Goal: Transaction & Acquisition: Book appointment/travel/reservation

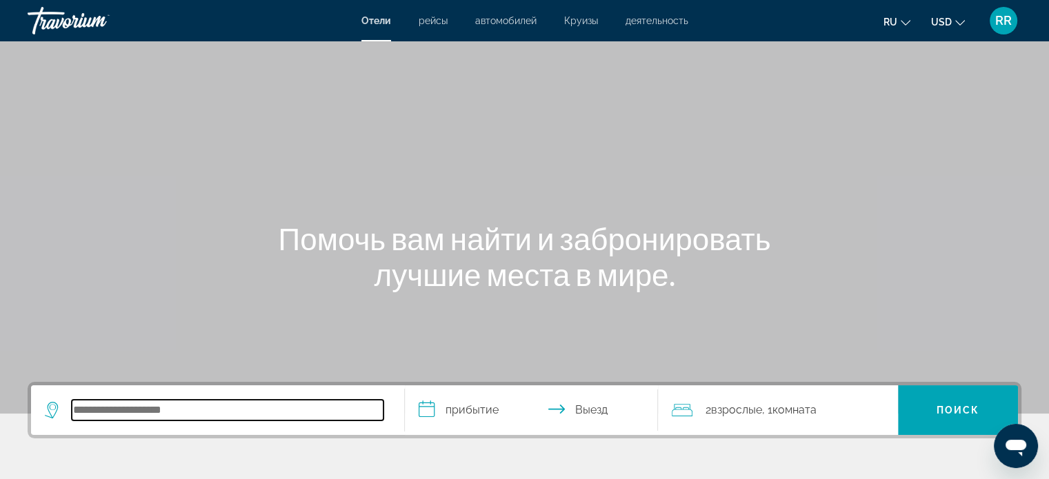
click at [250, 412] on input "Search hotel destination" at bounding box center [228, 410] width 312 height 21
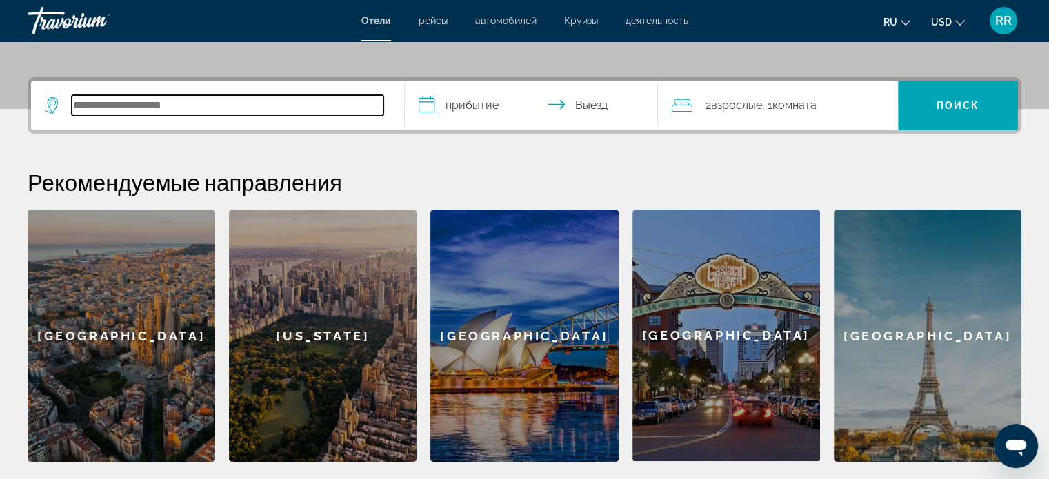
scroll to position [337, 0]
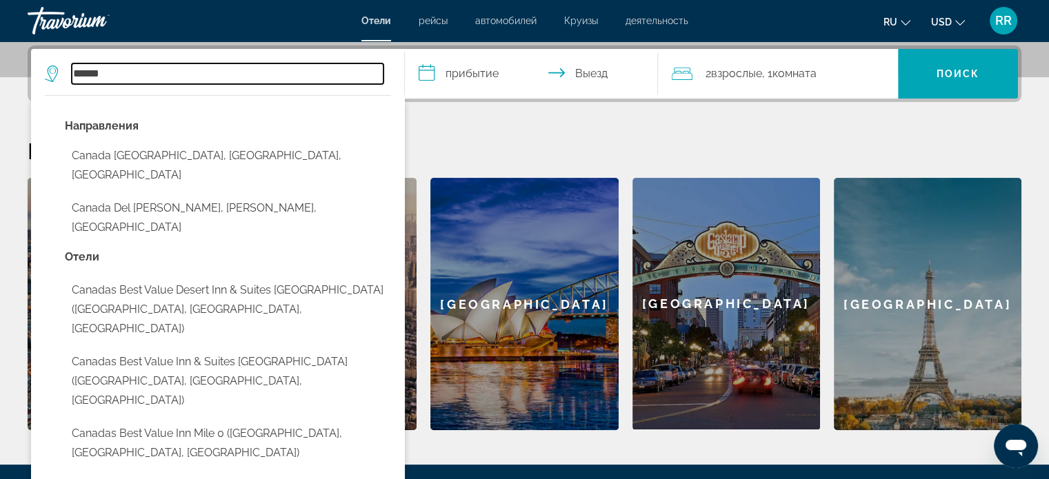
type input "******"
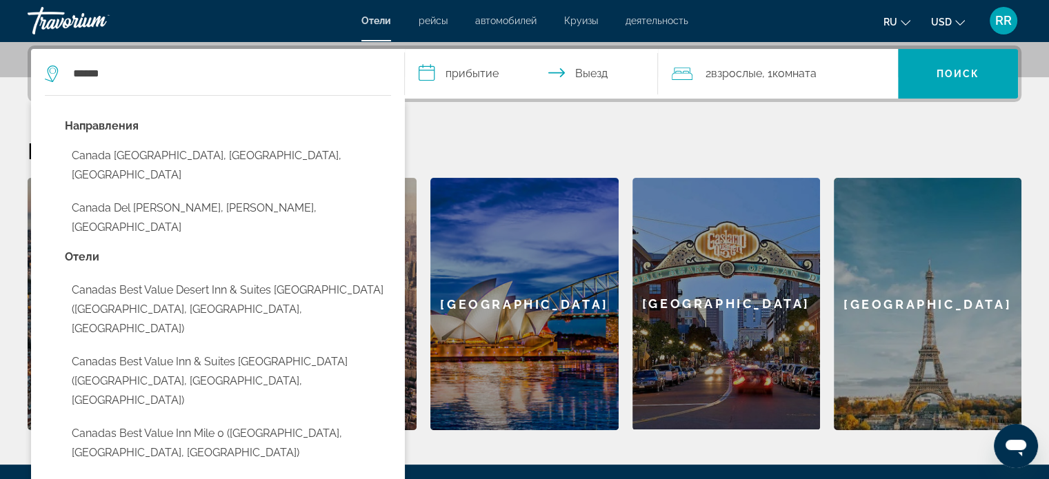
click at [478, 72] on input "**********" at bounding box center [534, 76] width 259 height 54
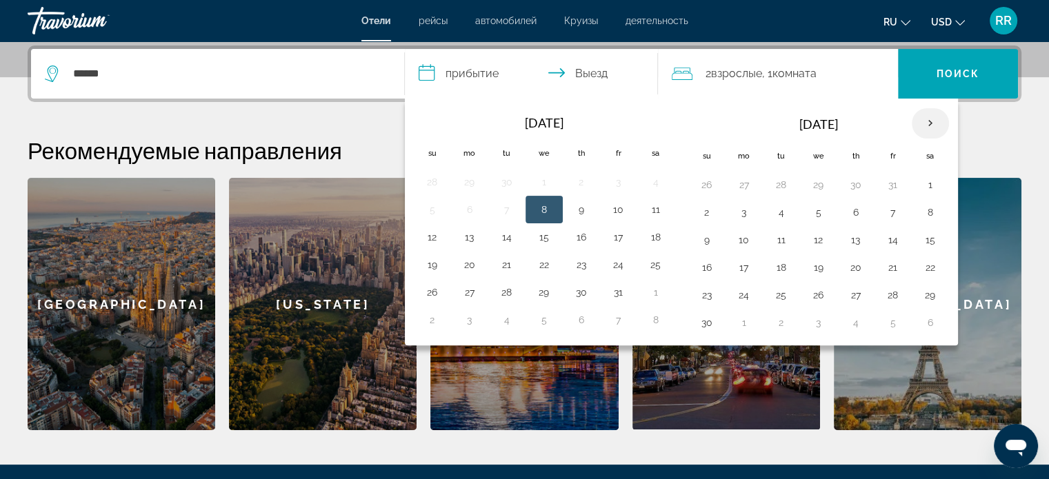
click at [930, 122] on th "Next month" at bounding box center [930, 123] width 37 height 30
click at [704, 263] on button "21" at bounding box center [707, 267] width 22 height 19
click at [602, 71] on input "**********" at bounding box center [534, 76] width 259 height 54
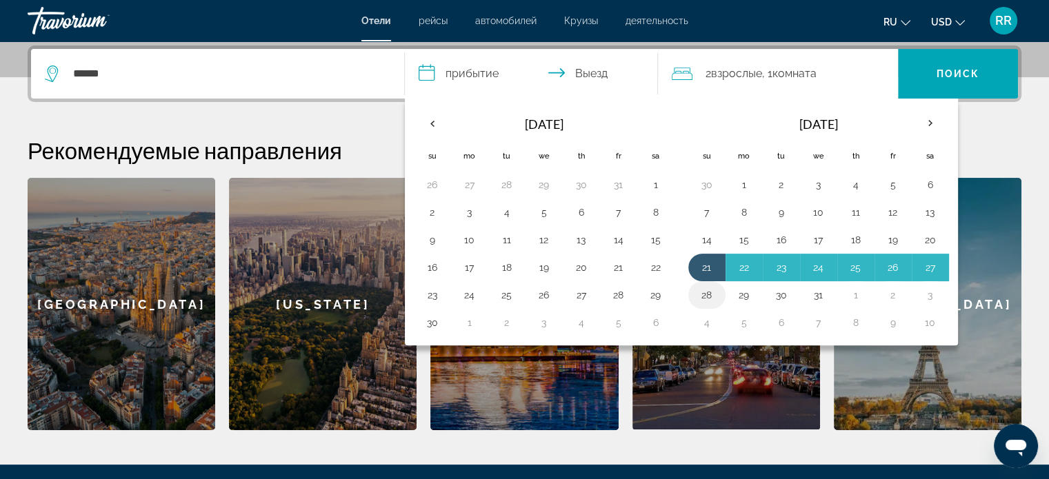
click at [705, 295] on button "28" at bounding box center [707, 295] width 22 height 19
type input "**********"
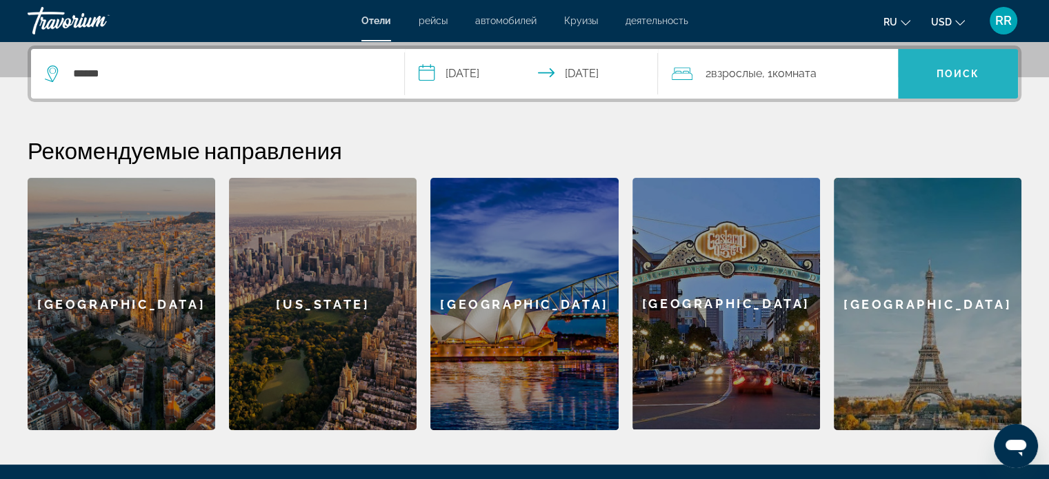
click at [960, 71] on span "Поиск" at bounding box center [958, 73] width 43 height 11
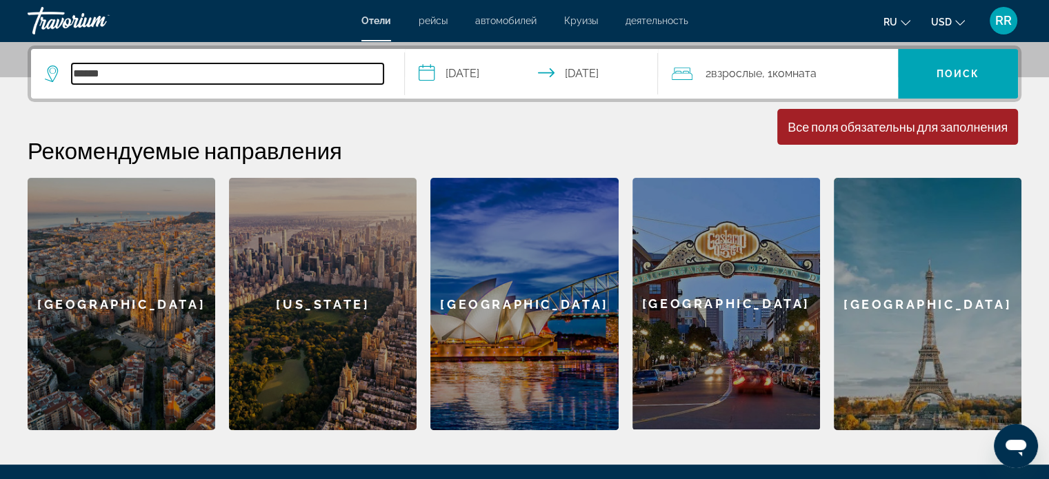
click at [243, 76] on input "******" at bounding box center [228, 73] width 312 height 21
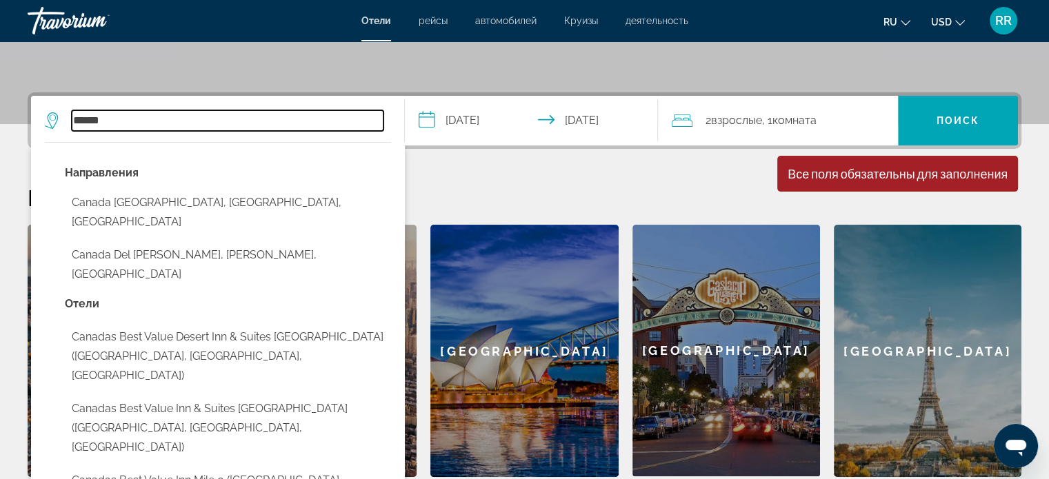
scroll to position [215, 0]
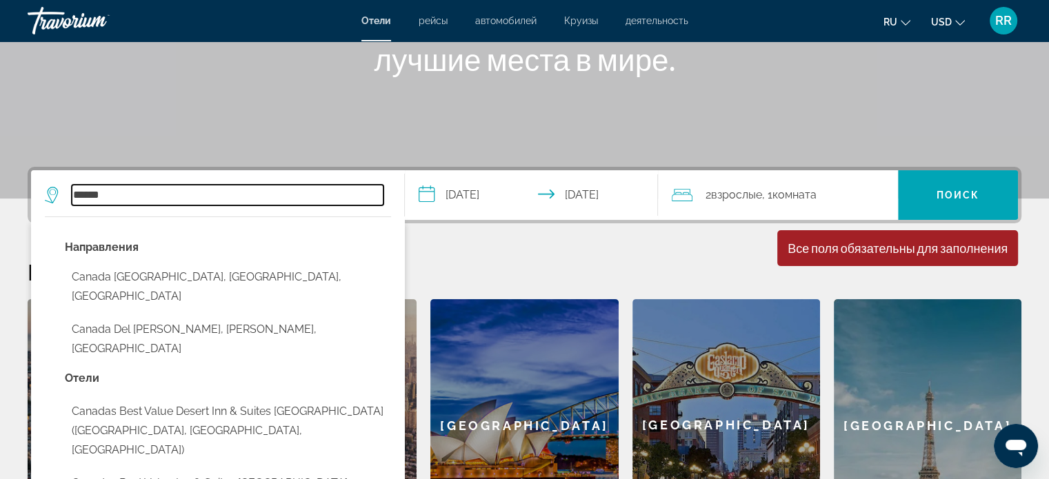
click at [227, 192] on input "******" at bounding box center [228, 195] width 312 height 21
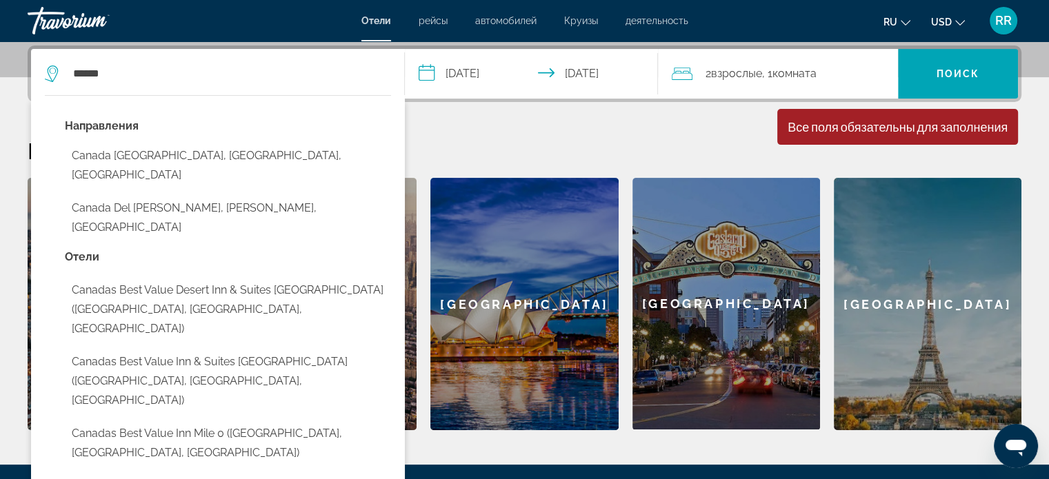
click at [227, 195] on button "Canada Del Provencio, Castilla-La Mancha, Spain" at bounding box center [228, 218] width 326 height 46
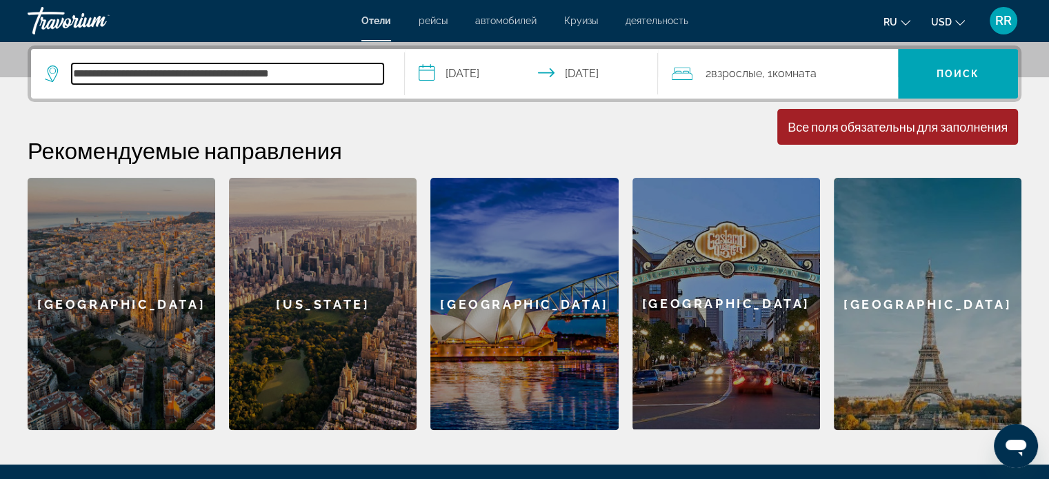
scroll to position [337, 0]
click at [338, 72] on input "**********" at bounding box center [228, 73] width 312 height 21
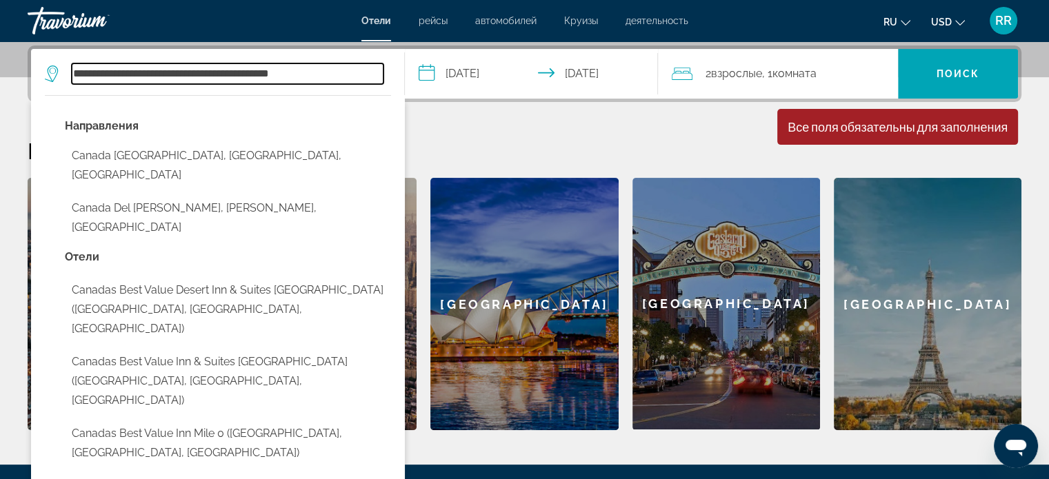
click at [338, 72] on input "**********" at bounding box center [228, 73] width 312 height 21
type input "**********"
drag, startPoint x: 337, startPoint y: 71, endPoint x: 70, endPoint y: 72, distance: 266.9
click at [70, 72] on div "**********" at bounding box center [214, 73] width 339 height 21
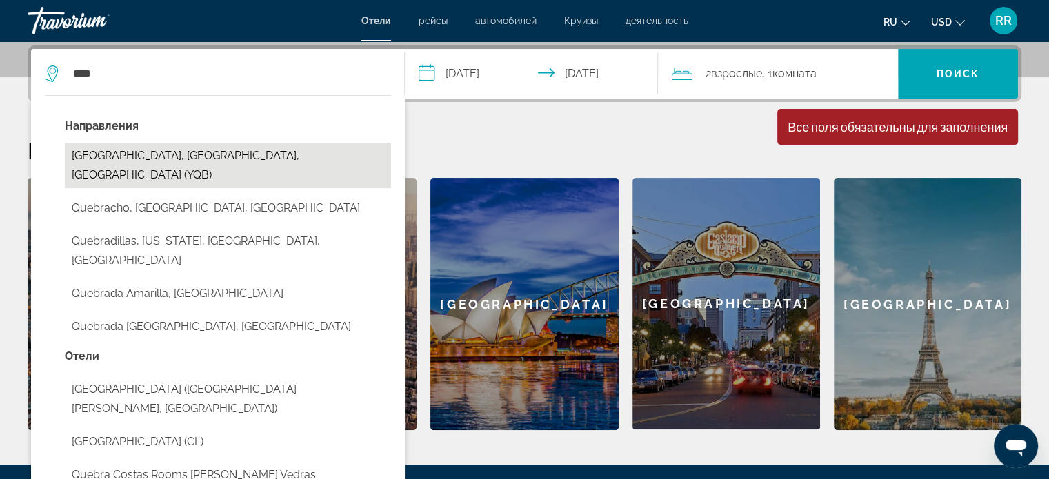
click at [190, 154] on button "Quebec, QC, Canada (YQB)" at bounding box center [228, 166] width 326 height 46
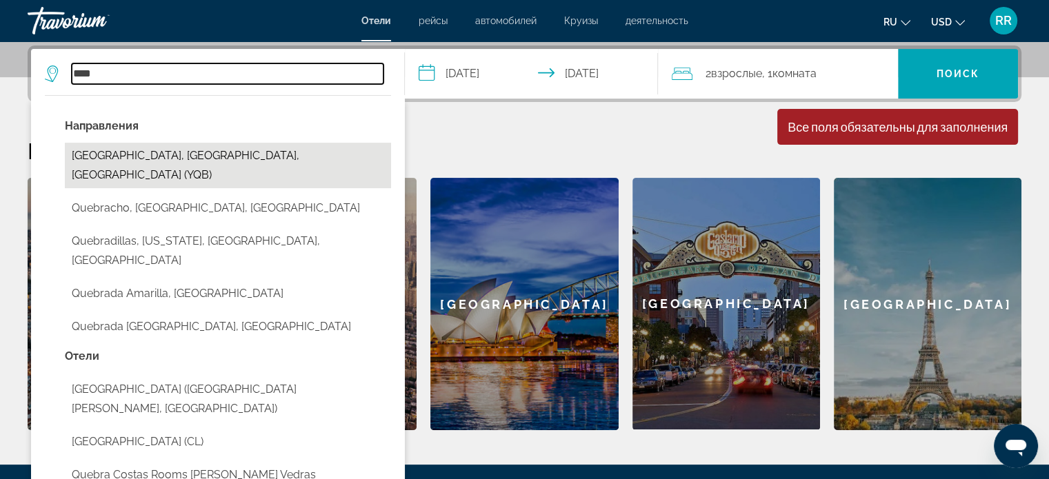
type input "**********"
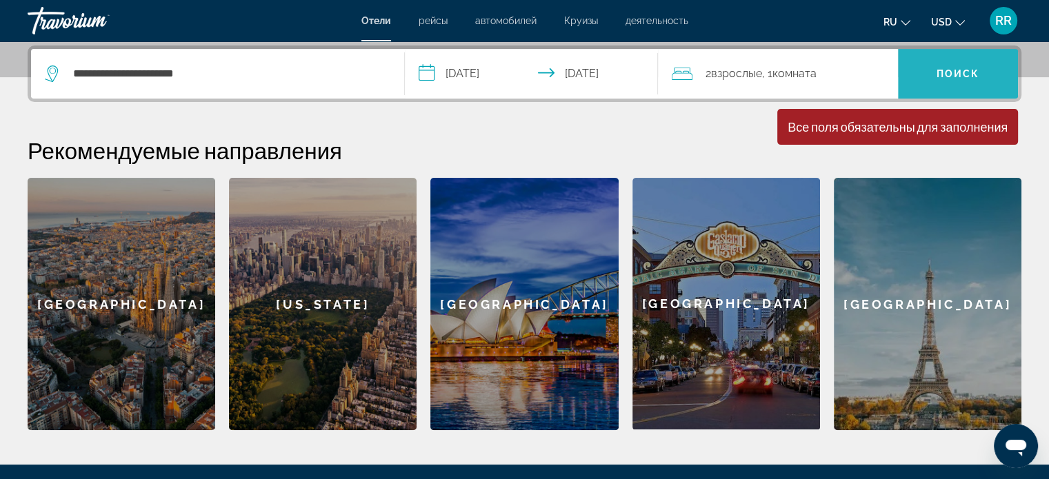
click at [947, 68] on span "Поиск" at bounding box center [958, 73] width 43 height 11
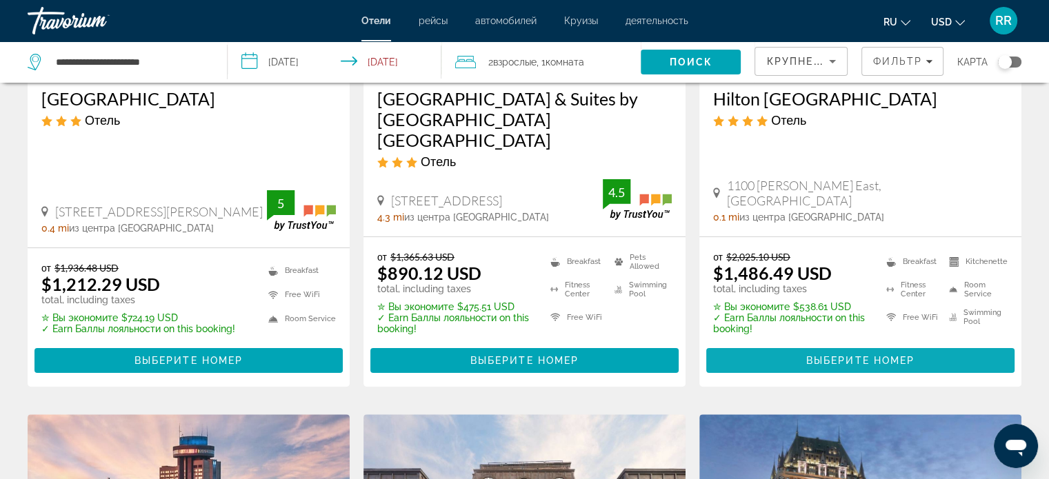
scroll to position [276, 0]
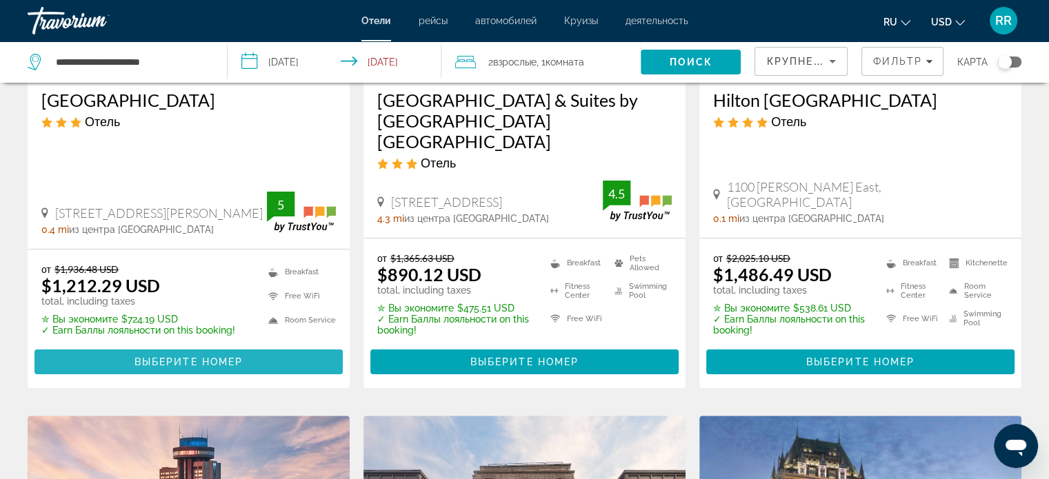
click at [195, 357] on span "Выберите номер" at bounding box center [189, 362] width 108 height 11
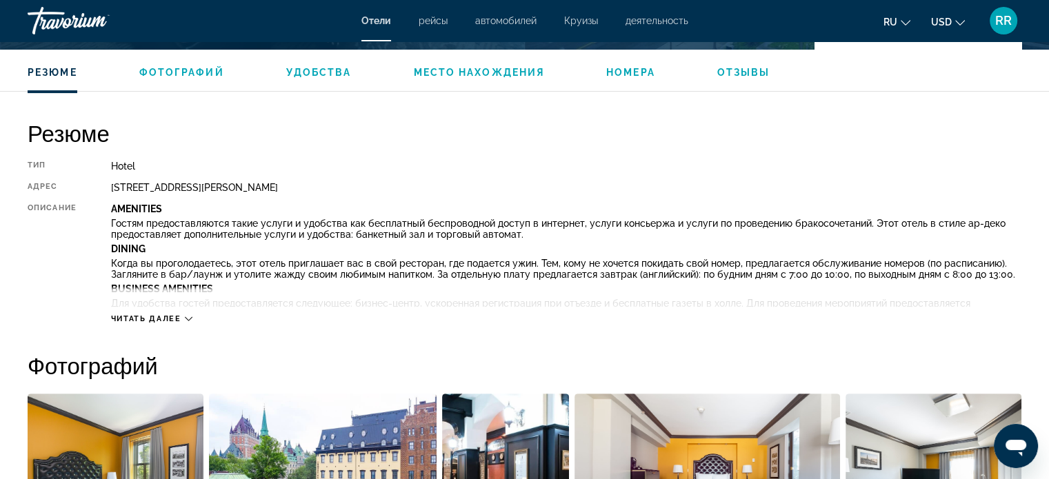
scroll to position [414, 0]
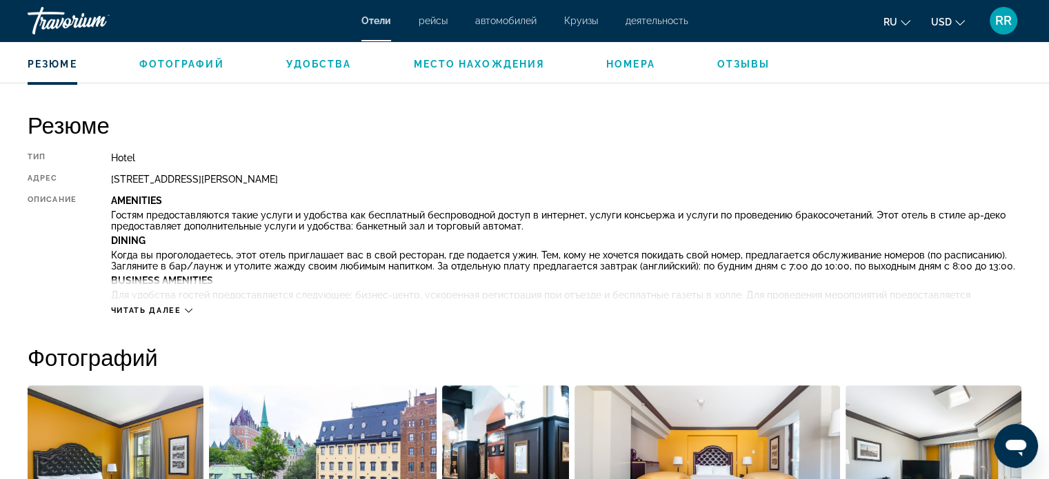
click at [187, 311] on icon "Main content" at bounding box center [189, 311] width 8 height 8
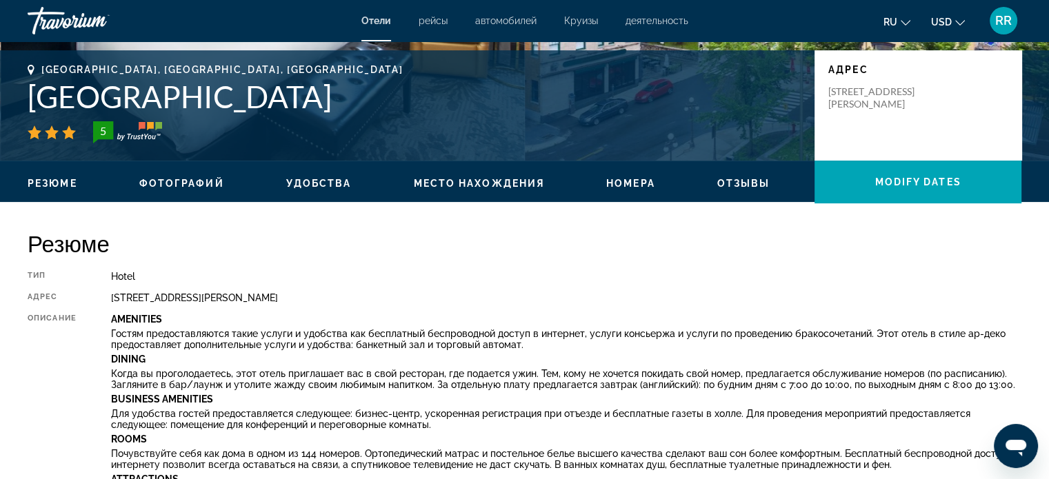
scroll to position [345, 0]
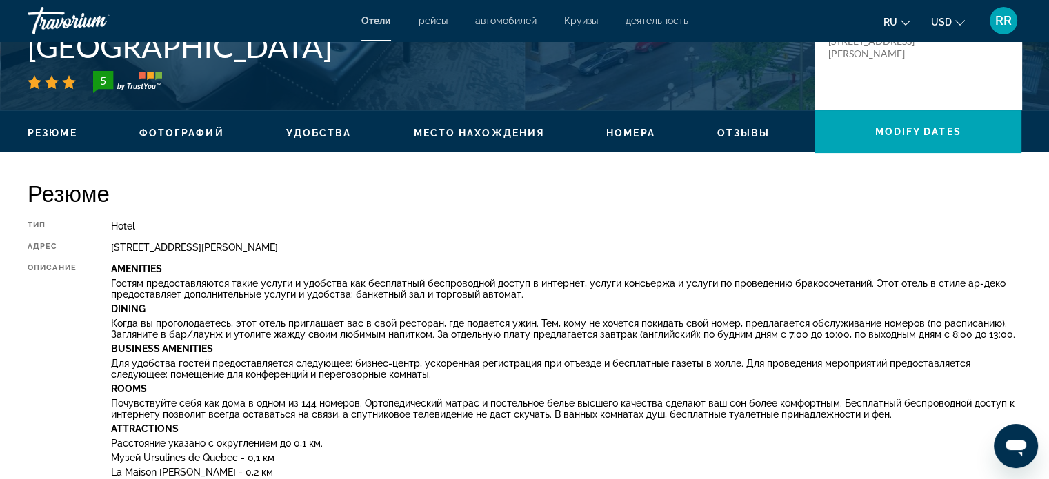
click at [629, 132] on span "Номера" at bounding box center [630, 133] width 49 height 11
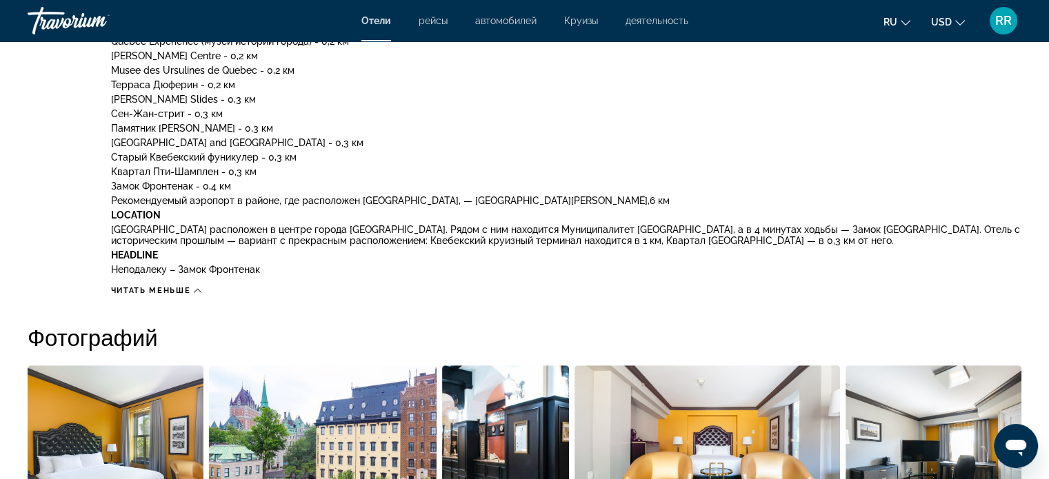
scroll to position [822, 0]
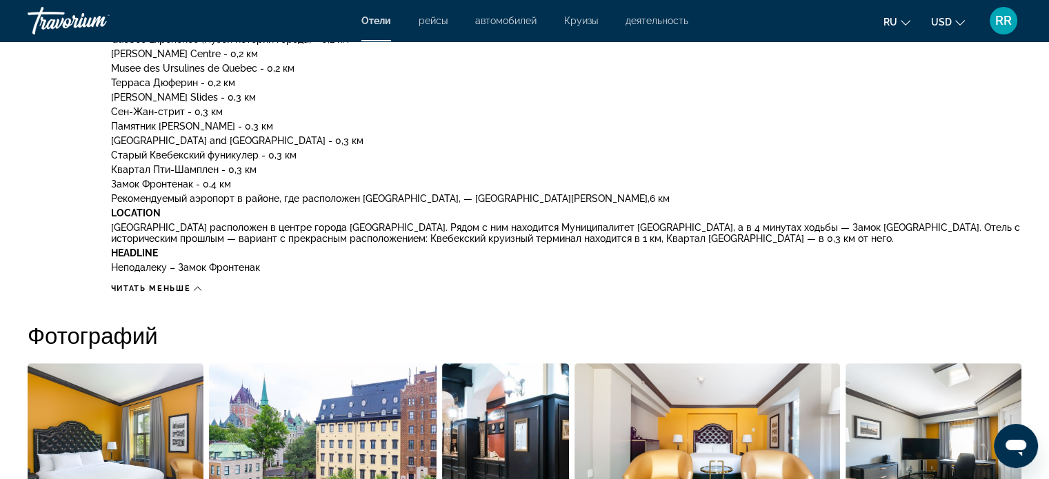
click at [197, 286] on icon "Main content" at bounding box center [198, 289] width 8 height 8
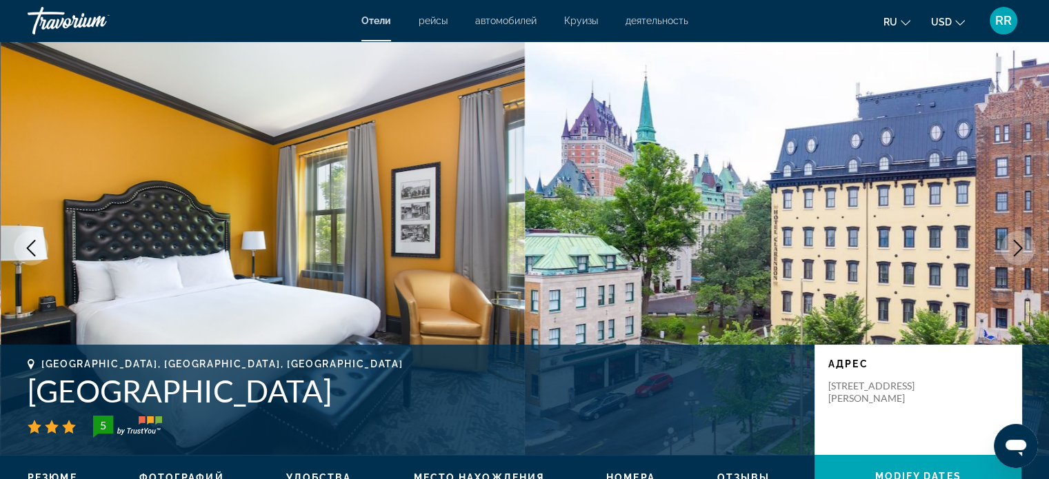
scroll to position [0, 0]
click at [439, 21] on span "рейсы" at bounding box center [433, 20] width 29 height 11
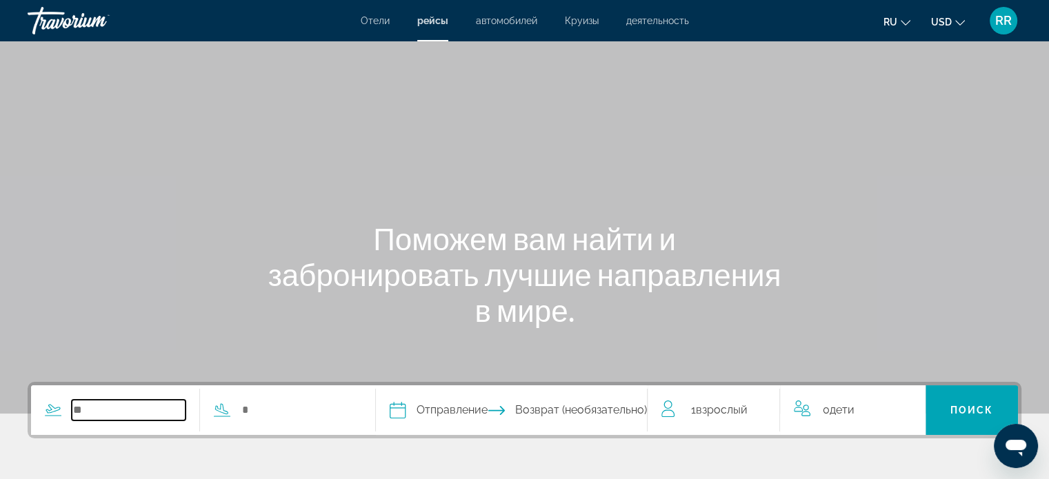
click at [165, 410] on input "Search widget" at bounding box center [129, 410] width 114 height 21
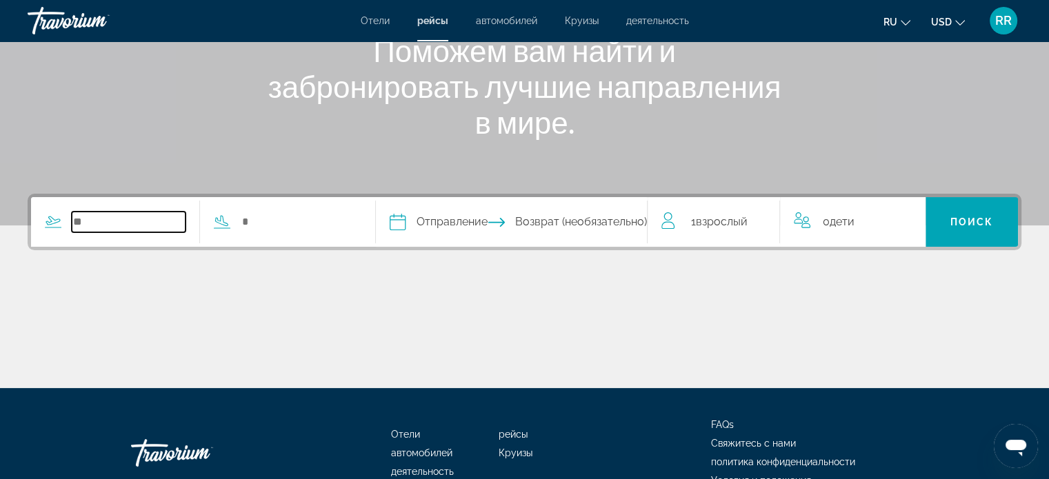
scroll to position [266, 0]
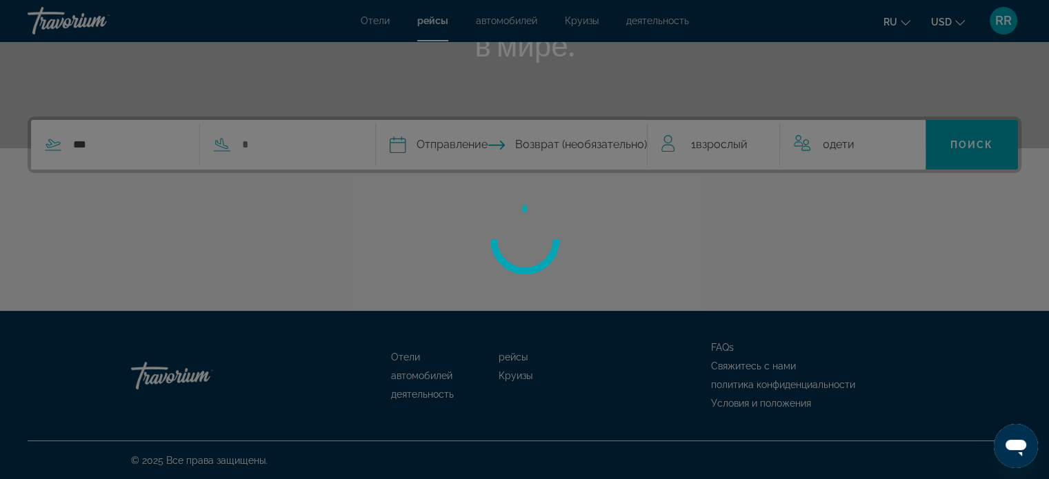
click at [146, 145] on div at bounding box center [524, 239] width 1049 height 479
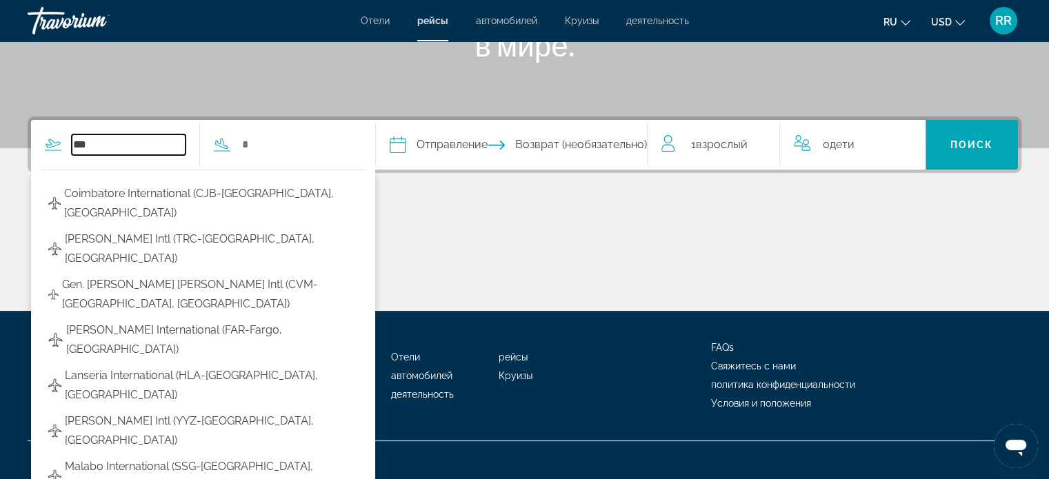
click at [128, 145] on input "***" at bounding box center [129, 145] width 114 height 21
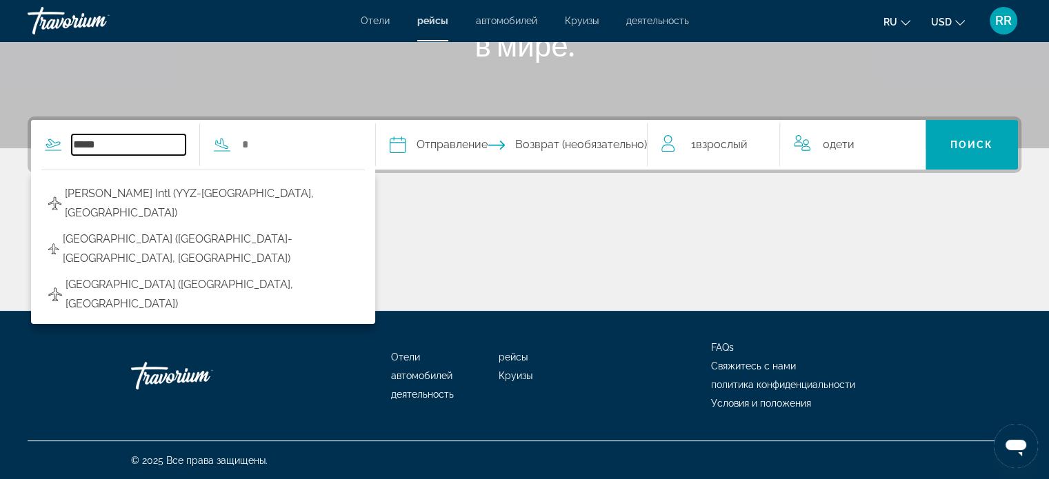
type input "*****"
click at [577, 21] on span "Круизы" at bounding box center [582, 20] width 34 height 11
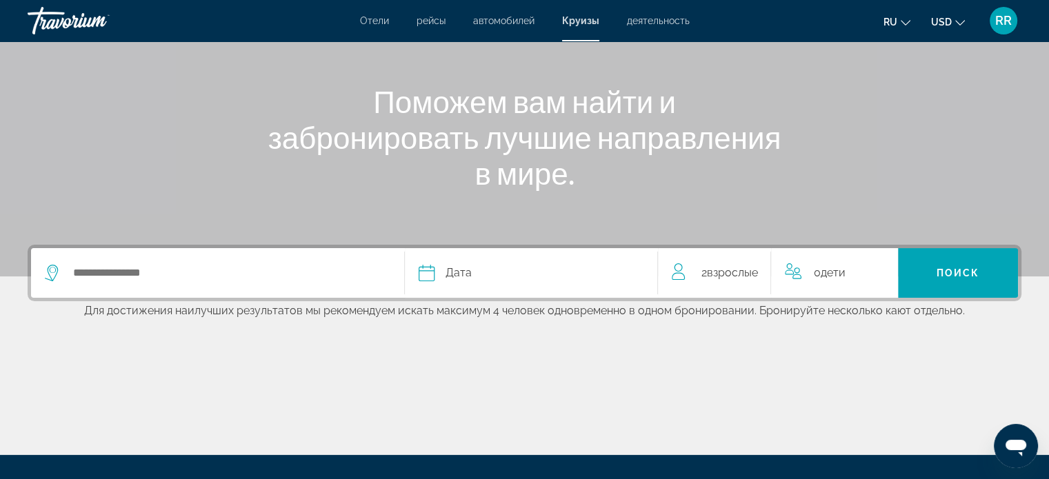
scroll to position [138, 0]
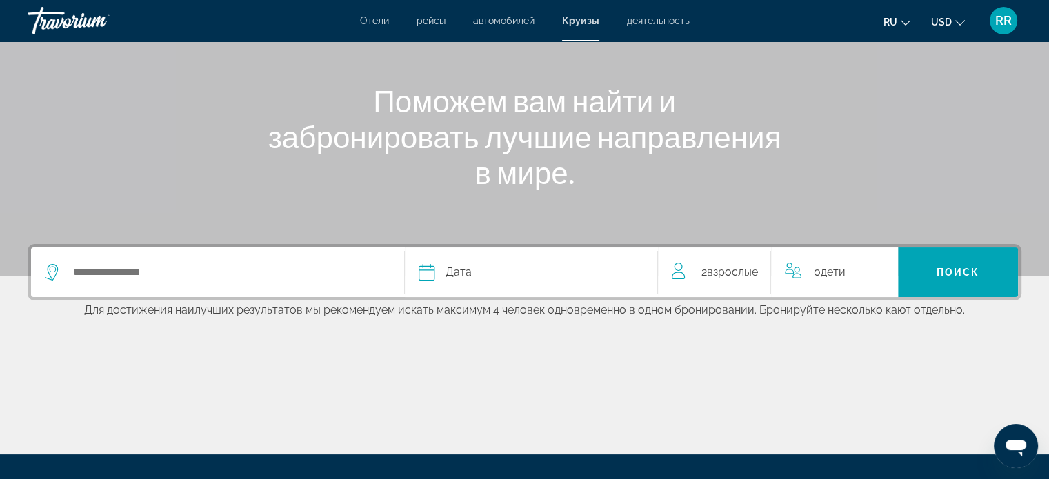
click at [651, 21] on span "деятельность" at bounding box center [658, 20] width 63 height 11
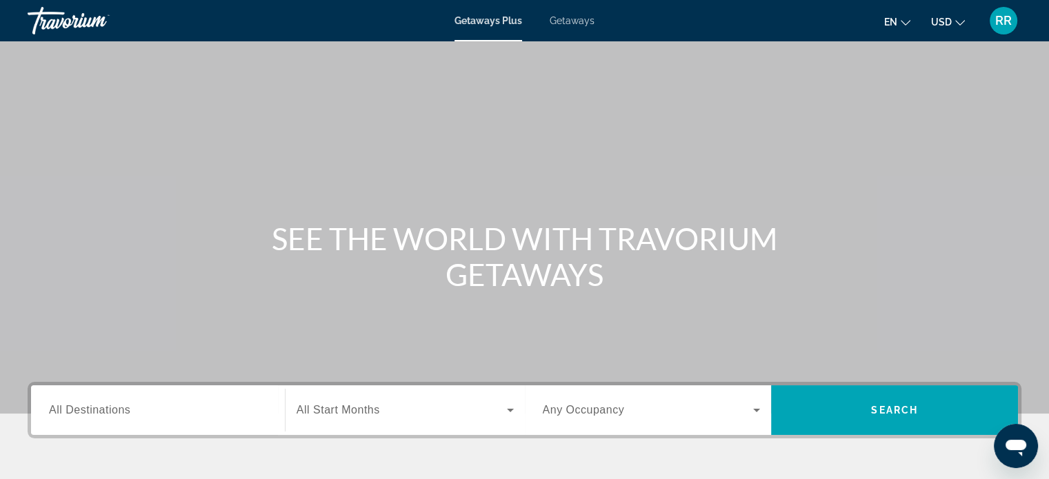
click at [134, 411] on input "Destination All Destinations" at bounding box center [158, 411] width 218 height 17
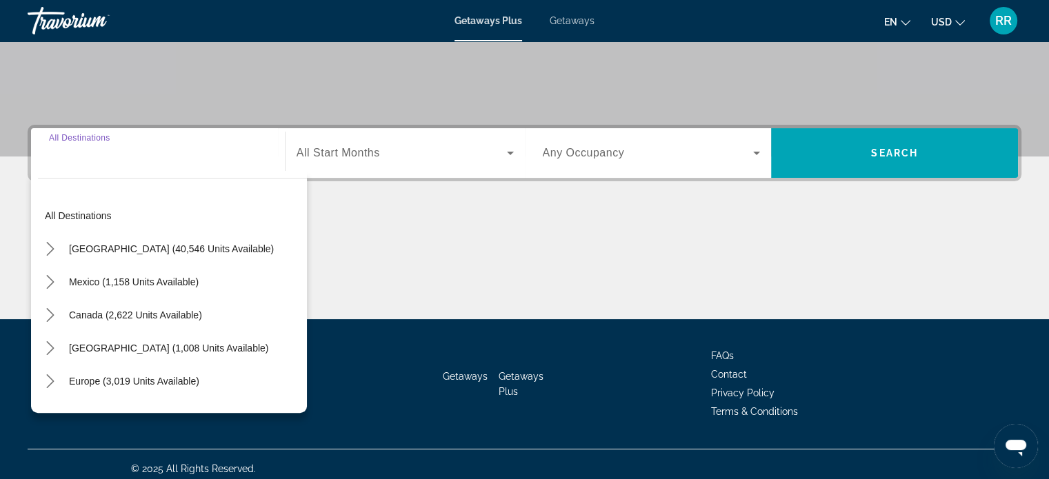
scroll to position [266, 0]
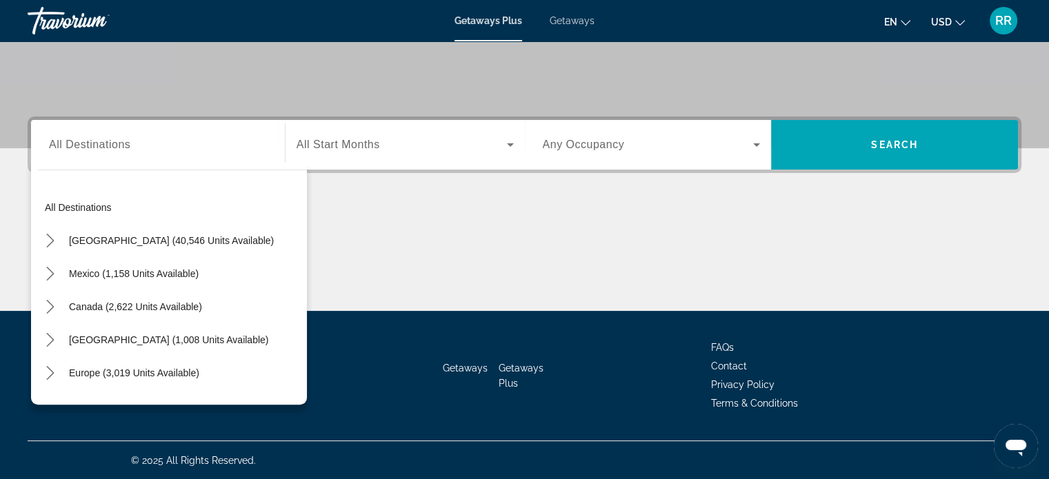
click at [138, 154] on div "Search widget" at bounding box center [158, 145] width 218 height 39
click at [162, 163] on div "All destinations United States (40,546 units available) Mexico (1,158 units ava…" at bounding box center [169, 284] width 276 height 242
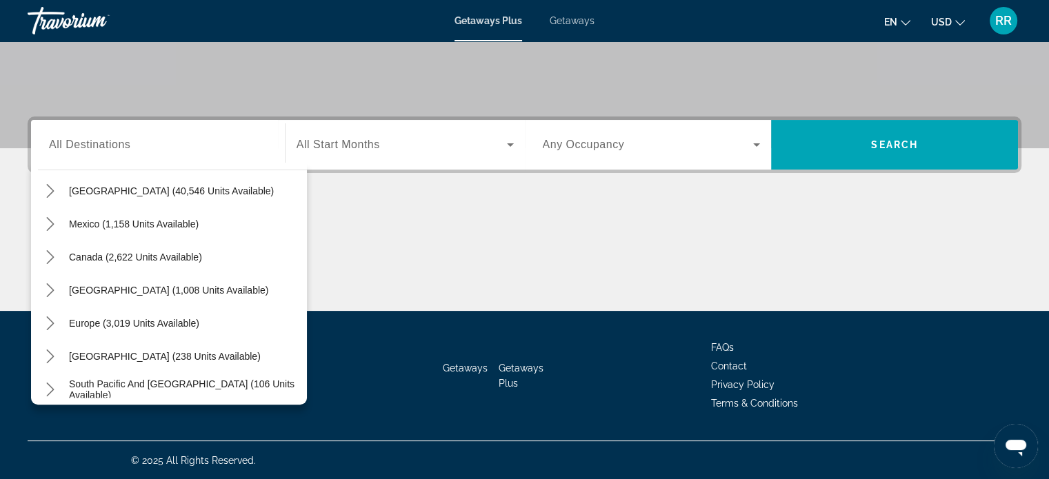
scroll to position [0, 0]
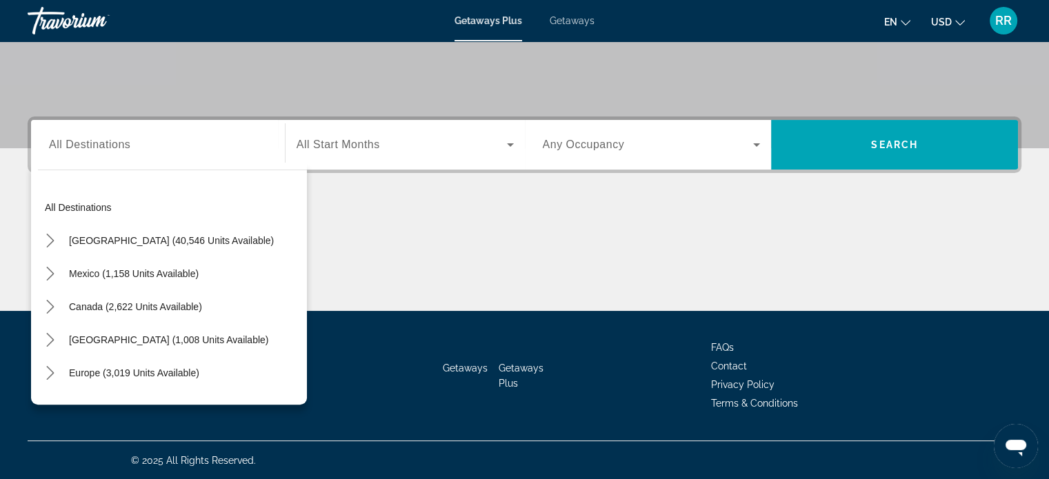
drag, startPoint x: 158, startPoint y: 126, endPoint x: 199, endPoint y: 90, distance: 54.7
click at [158, 126] on div "Search widget" at bounding box center [158, 145] width 218 height 39
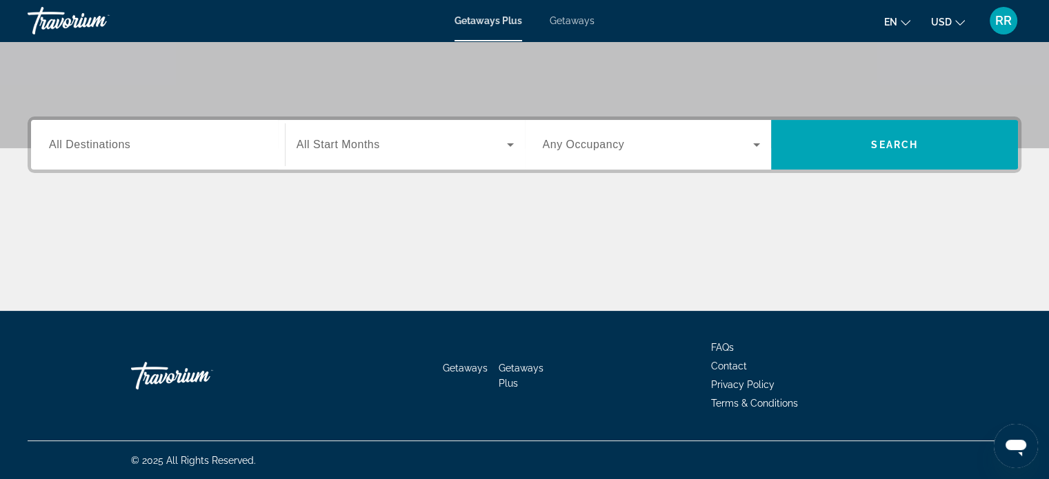
click at [375, 145] on span "All Start Months" at bounding box center [338, 145] width 83 height 12
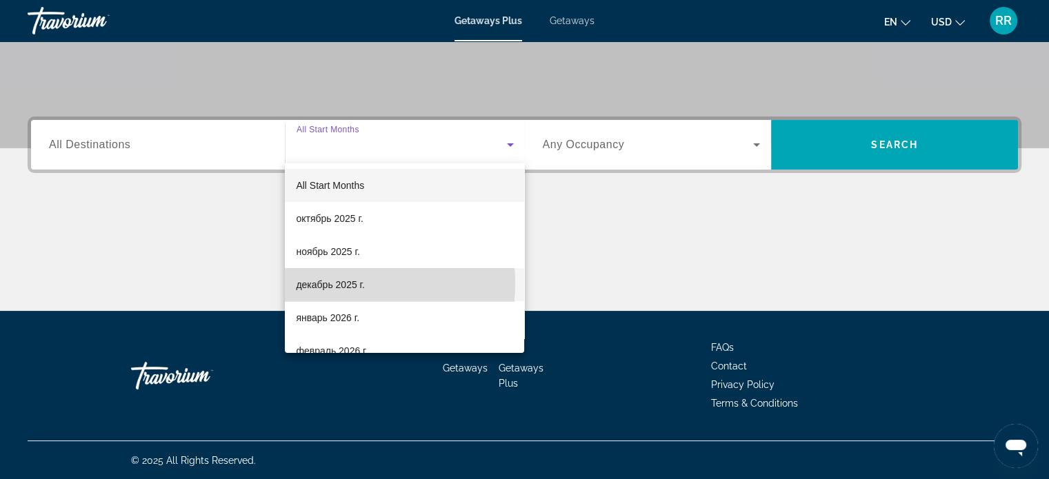
click at [345, 283] on span "декабрь 2025 г." at bounding box center [330, 285] width 68 height 17
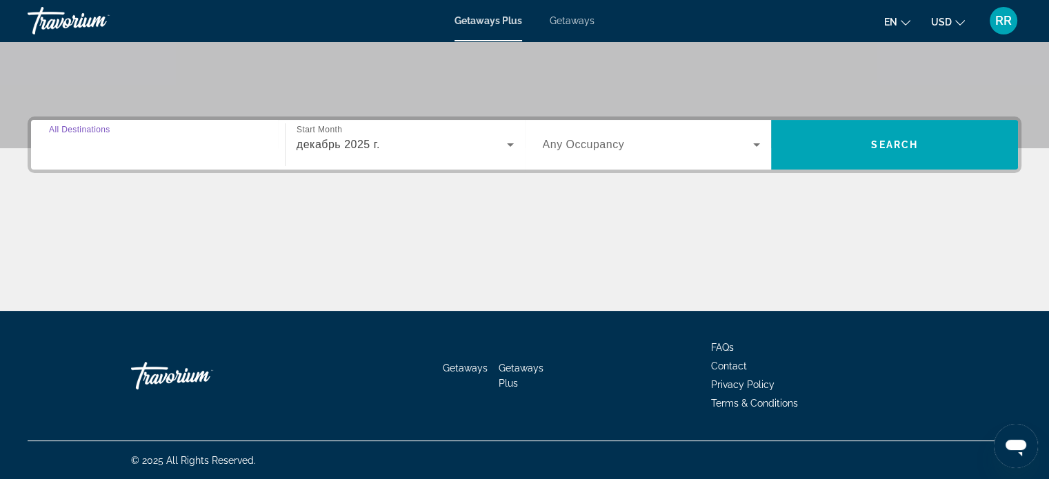
click at [179, 148] on input "Destination All Destinations" at bounding box center [158, 145] width 218 height 17
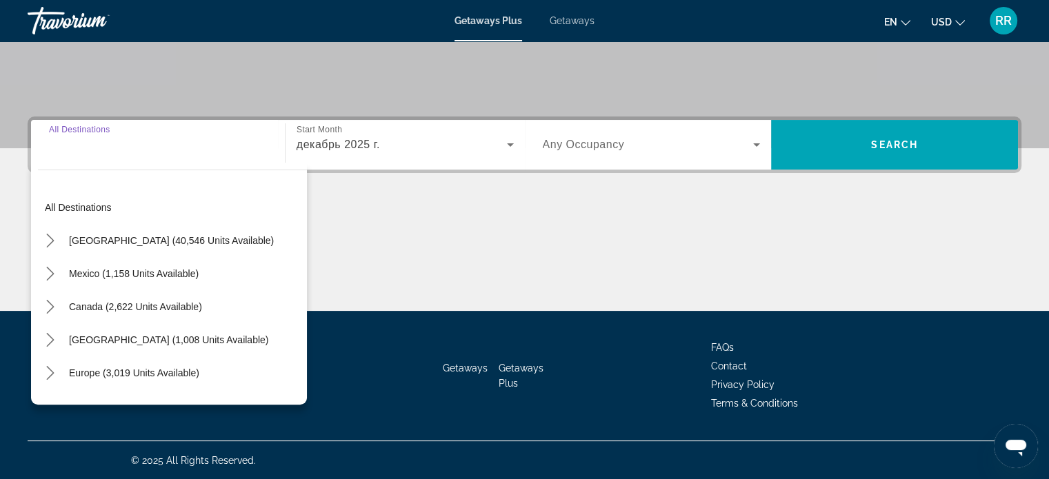
click at [179, 148] on input "Destination All Destinations" at bounding box center [158, 145] width 218 height 17
click at [155, 305] on span "Canada (2,622 units available)" at bounding box center [135, 306] width 133 height 11
type input "**********"
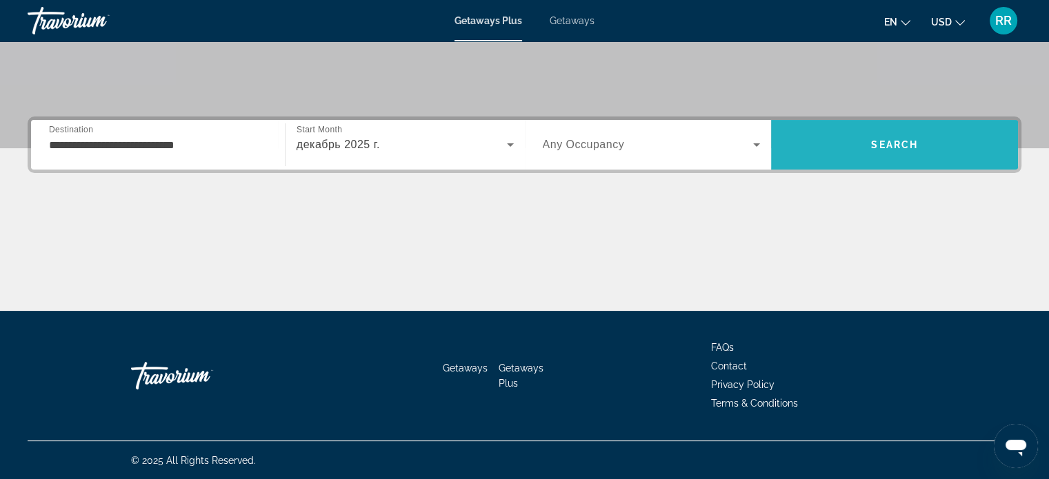
click at [928, 141] on span "Search" at bounding box center [894, 144] width 247 height 33
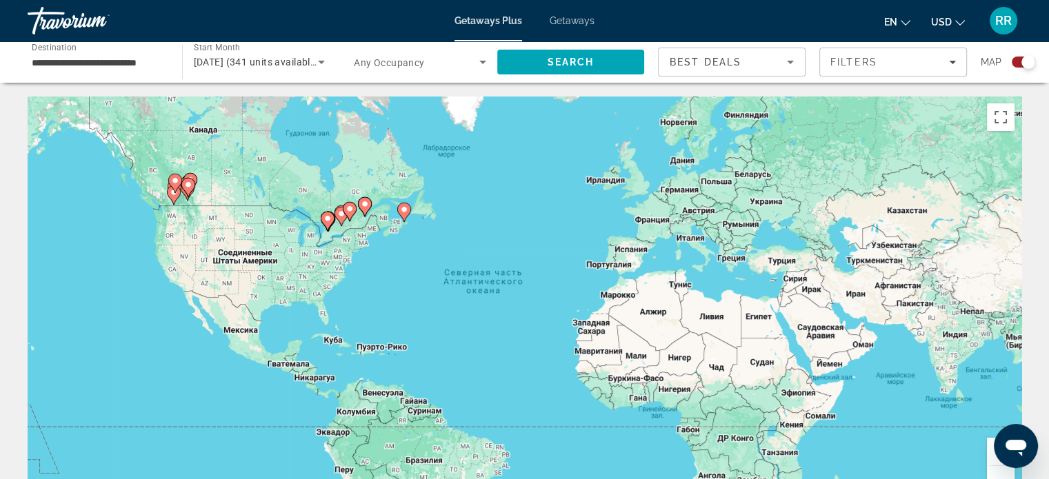
click at [366, 209] on icon "Main content" at bounding box center [364, 207] width 12 height 18
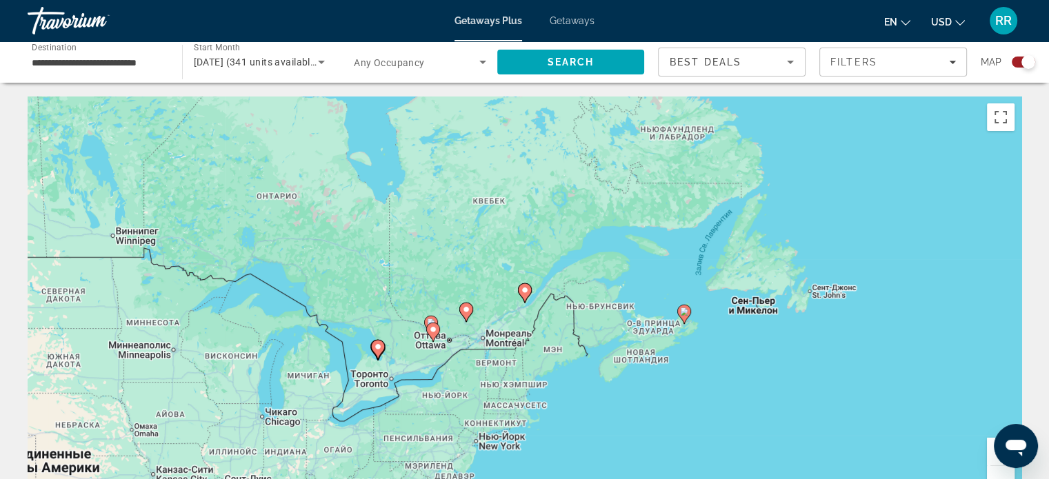
click at [525, 292] on image "Main content" at bounding box center [525, 290] width 8 height 8
type input "**********"
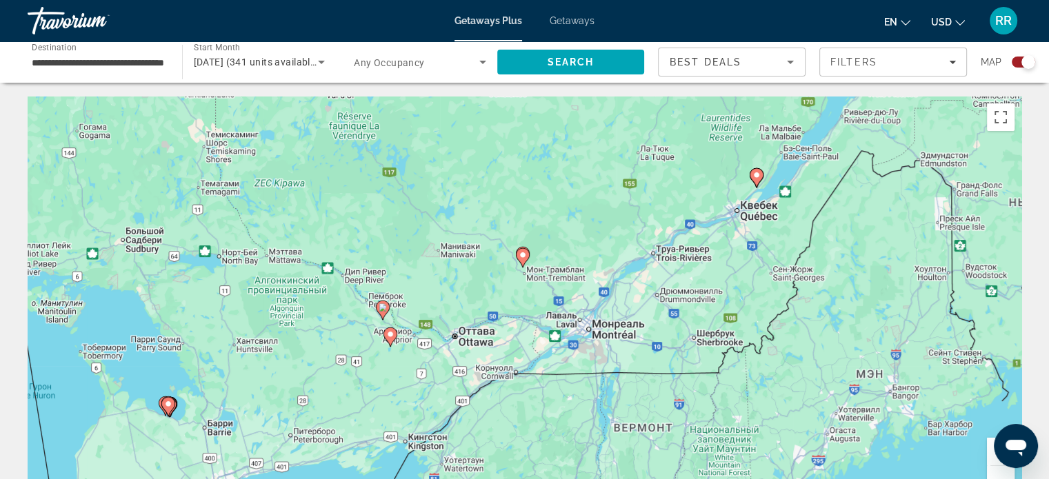
drag, startPoint x: 552, startPoint y: 312, endPoint x: 797, endPoint y: 198, distance: 270.3
click at [797, 198] on div "Чтобы активировать перетаскивание с помощью клавиатуры, нажмите Alt + Ввод. Пос…" at bounding box center [525, 304] width 994 height 414
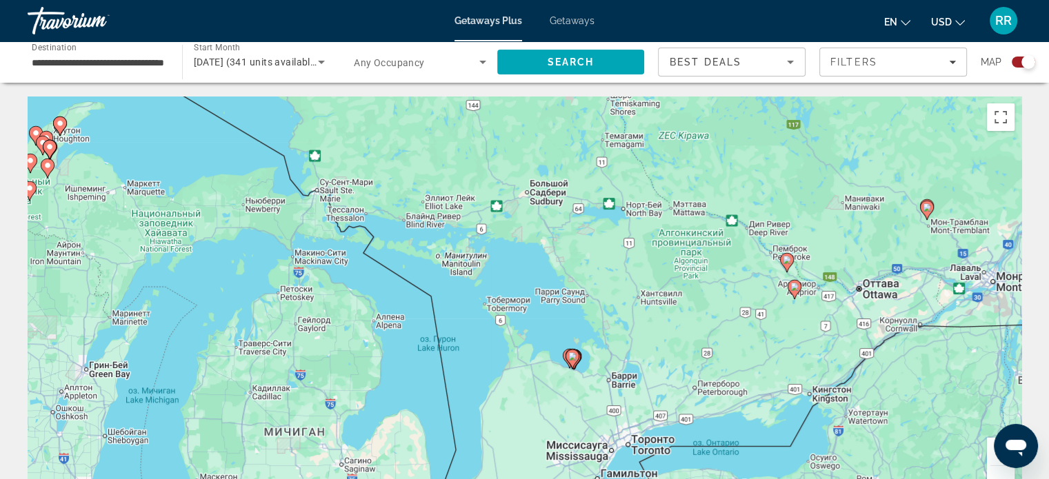
drag, startPoint x: 433, startPoint y: 275, endPoint x: 819, endPoint y: 222, distance: 389.9
click at [819, 222] on div "Чтобы активировать перетаскивание с помощью клавиатуры, нажмите Alt + Ввод. Пос…" at bounding box center [525, 304] width 994 height 414
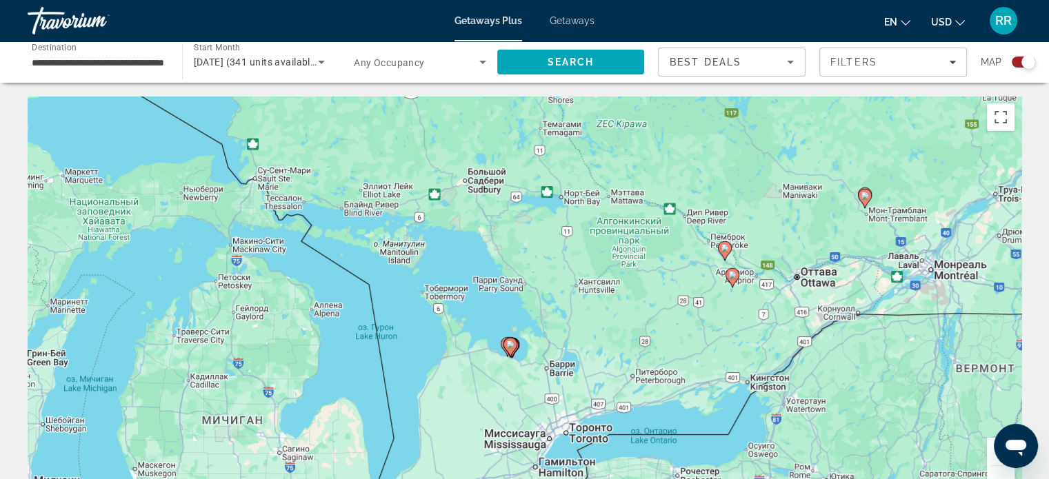
drag, startPoint x: 773, startPoint y: 330, endPoint x: 717, endPoint y: 312, distance: 58.2
click at [724, 317] on div "Чтобы активировать перетаскивание с помощью клавиатуры, нажмите Alt + Ввод. Пос…" at bounding box center [525, 304] width 994 height 414
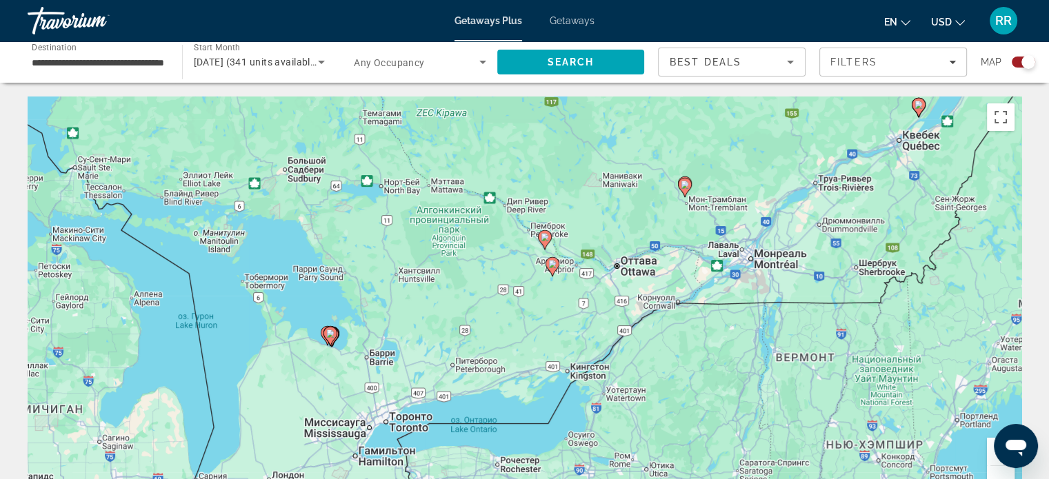
drag, startPoint x: 706, startPoint y: 303, endPoint x: 552, endPoint y: 303, distance: 154.5
click at [554, 303] on div "Чтобы активировать перетаскивание с помощью клавиатуры, нажмите Alt + Ввод. Пос…" at bounding box center [525, 304] width 994 height 414
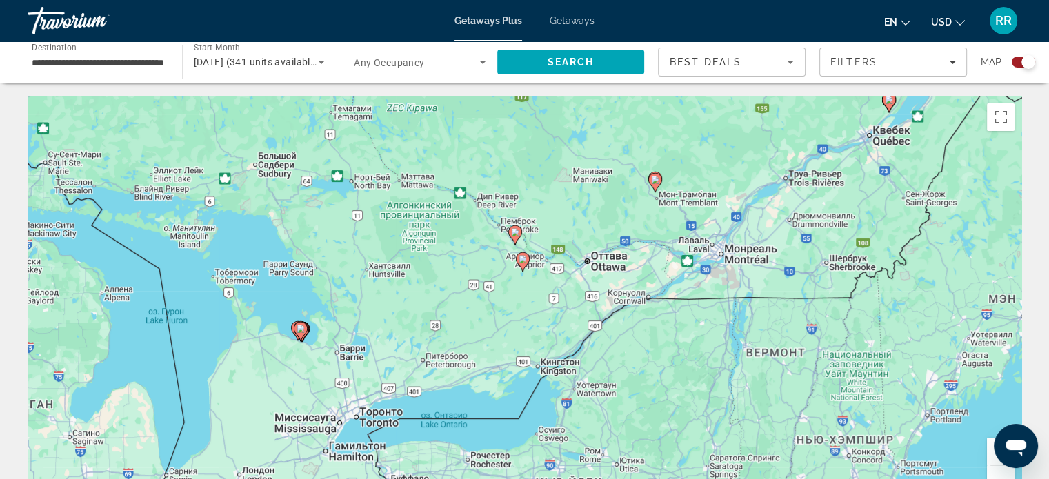
drag, startPoint x: 755, startPoint y: 201, endPoint x: 559, endPoint y: 286, distance: 213.8
click at [559, 288] on div "Чтобы активировать перетаскивание с помощью клавиатуры, нажмите Alt + Ввод. Пос…" at bounding box center [525, 304] width 994 height 414
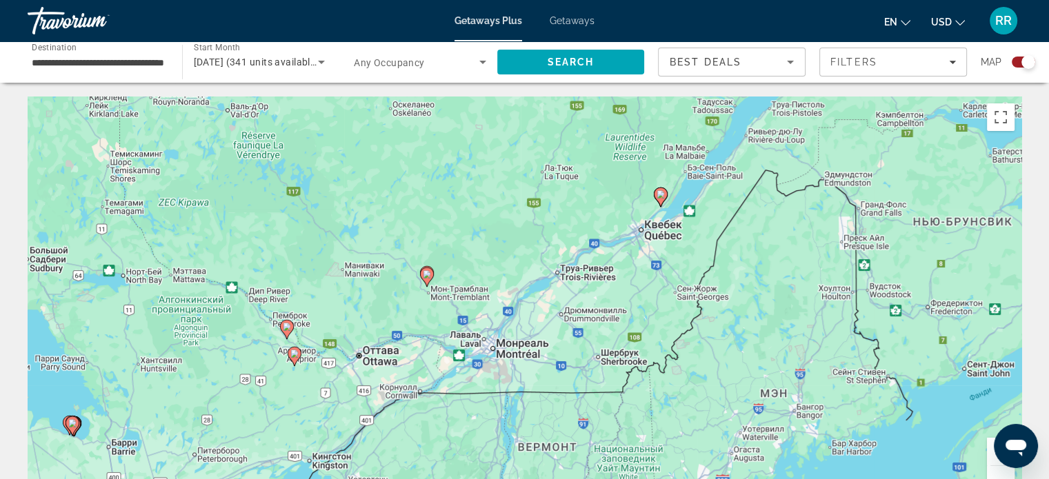
click at [660, 196] on image "Main content" at bounding box center [661, 194] width 8 height 8
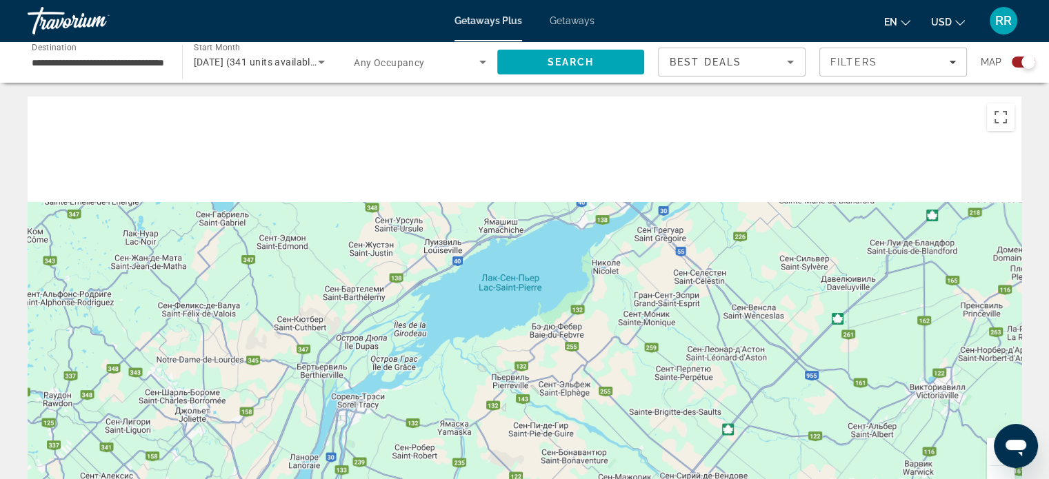
drag, startPoint x: 737, startPoint y: 184, endPoint x: 526, endPoint y: 394, distance: 297.5
click at [525, 391] on div "Для навигации используйте клавиши со стрелками. Чтобы активировать перетаскиван…" at bounding box center [525, 304] width 994 height 414
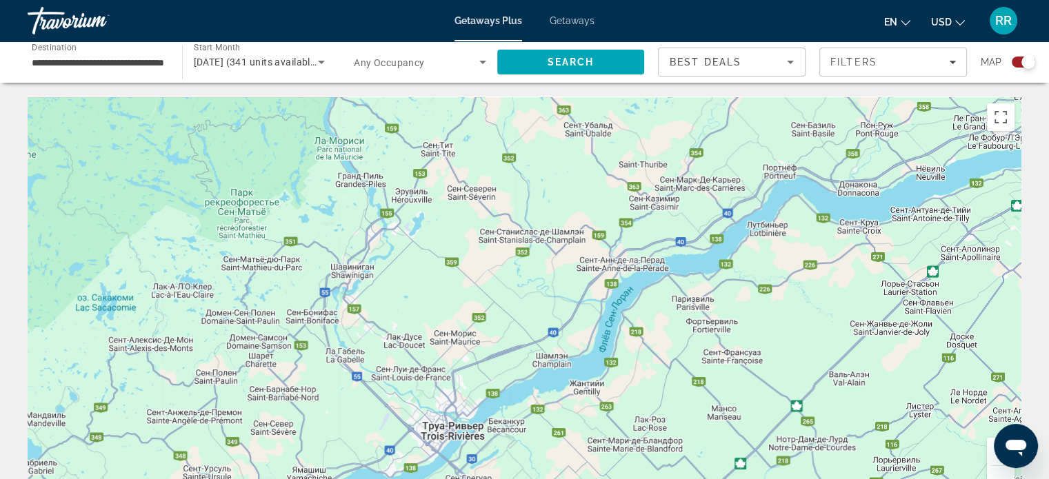
drag, startPoint x: 679, startPoint y: 224, endPoint x: 559, endPoint y: 400, distance: 212.5
click at [556, 401] on div "Для навигации используйте клавиши со стрелками. Чтобы активировать перетаскиван…" at bounding box center [525, 304] width 994 height 414
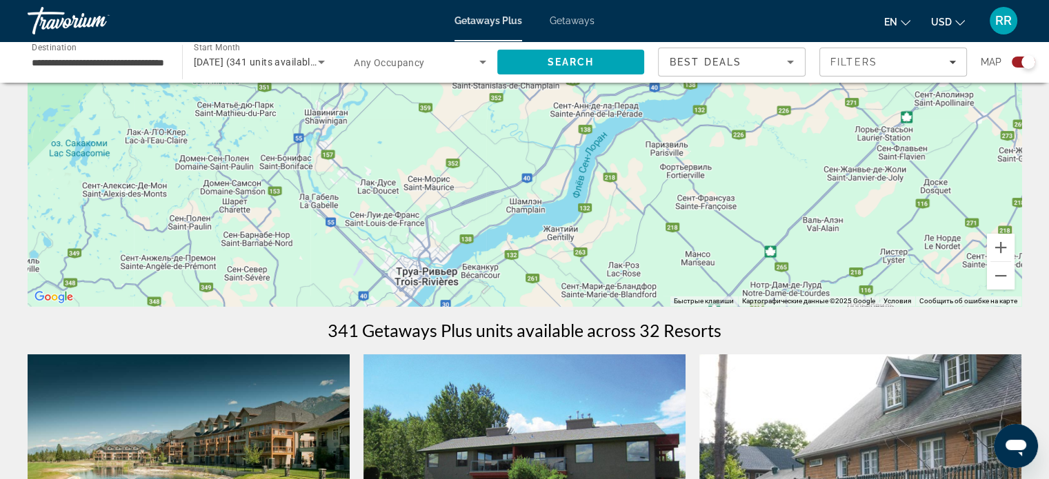
scroll to position [207, 0]
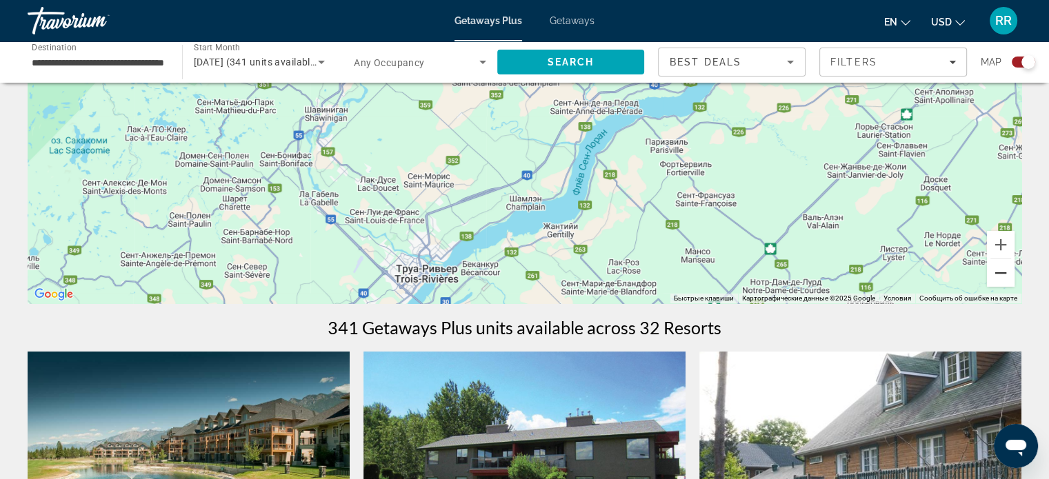
click at [1002, 275] on button "Уменьшить" at bounding box center [1001, 273] width 28 height 28
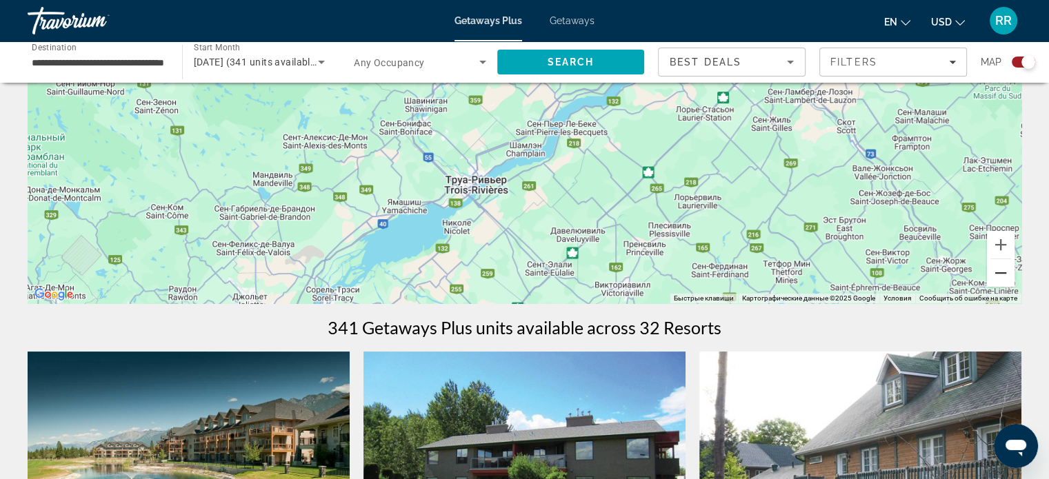
click at [1002, 275] on button "Уменьшить" at bounding box center [1001, 273] width 28 height 28
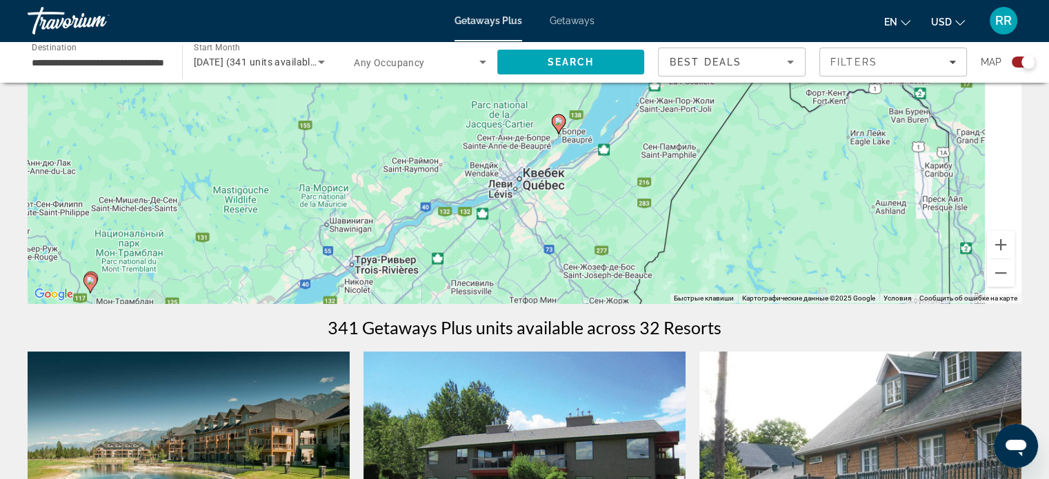
drag, startPoint x: 601, startPoint y: 187, endPoint x: 417, endPoint y: 339, distance: 239.2
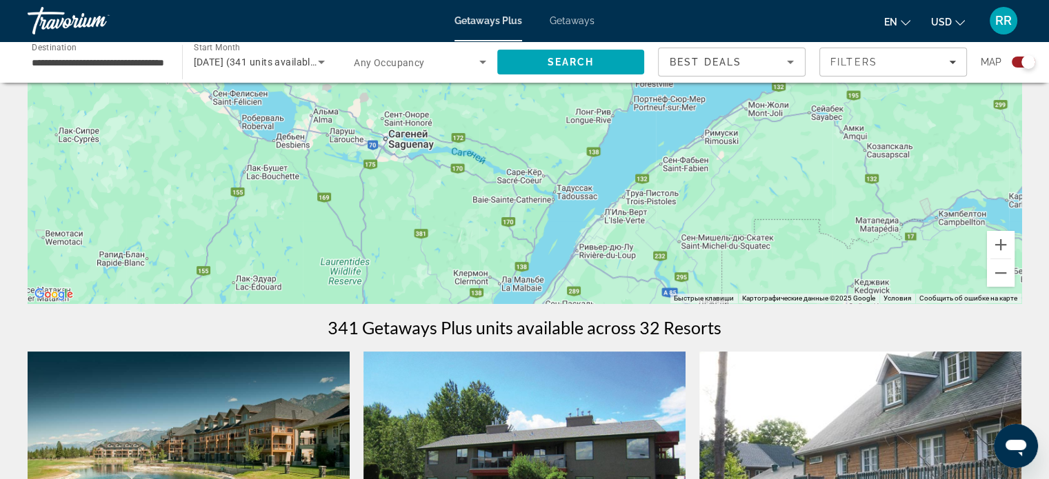
drag, startPoint x: 559, startPoint y: 246, endPoint x: 560, endPoint y: 392, distance: 145.5
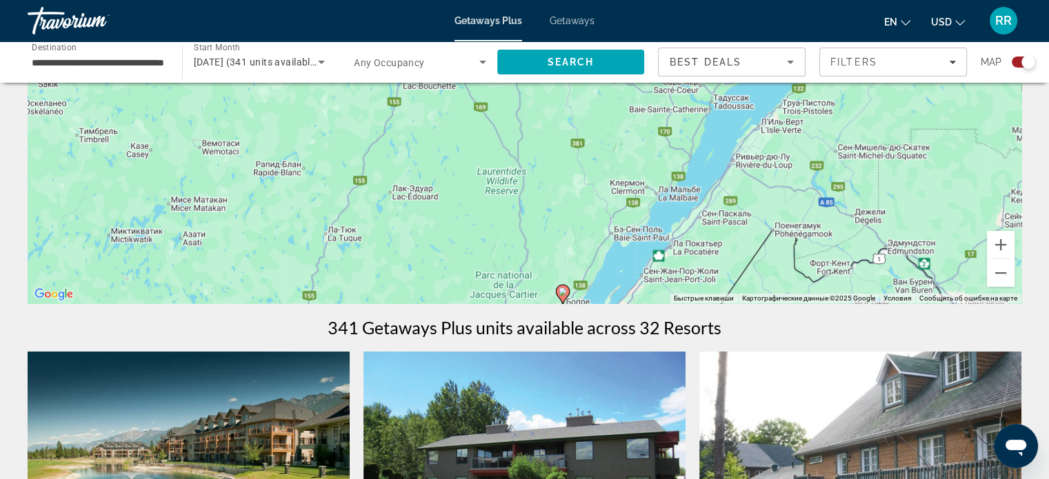
drag, startPoint x: 659, startPoint y: 205, endPoint x: 799, endPoint y: 111, distance: 168.0
click at [797, 112] on div "Для навигации используйте клавиши со стрелками. Чтобы активировать перетаскиван…" at bounding box center [525, 97] width 994 height 414
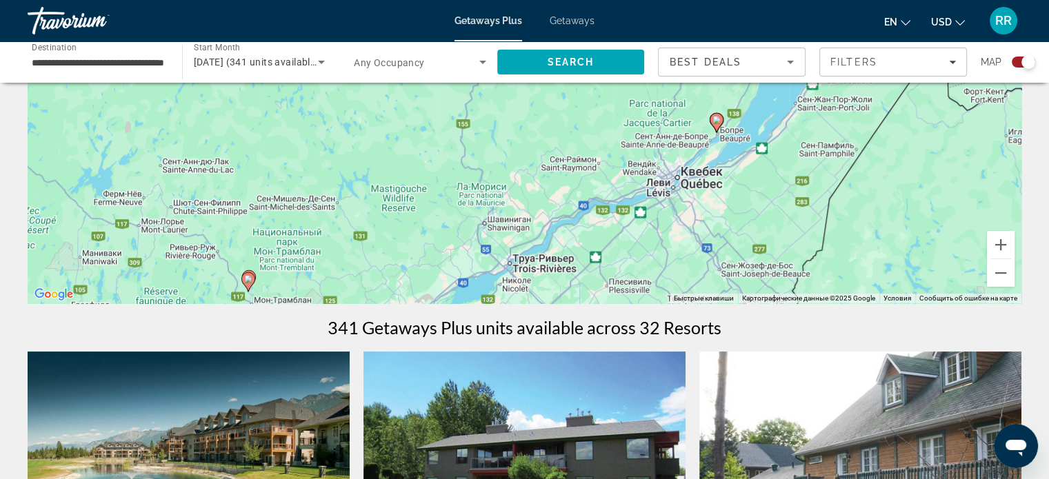
drag, startPoint x: 792, startPoint y: 231, endPoint x: 757, endPoint y: 151, distance: 87.1
click at [784, 162] on div "Для навигации используйте клавиши со стрелками. Чтобы активировать перетаскиван…" at bounding box center [525, 97] width 994 height 414
click at [717, 121] on image "Main content" at bounding box center [716, 120] width 8 height 8
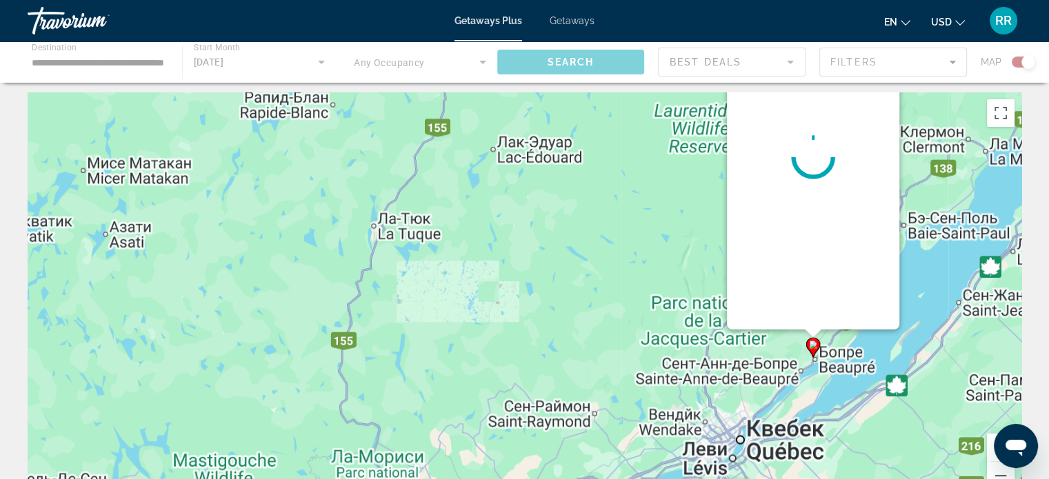
scroll to position [0, 0]
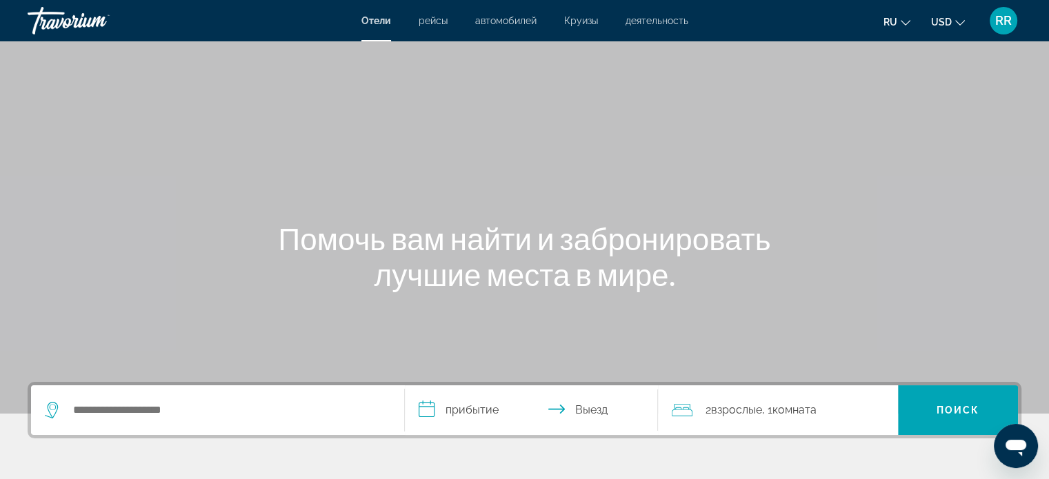
click at [262, 399] on div "Search widget" at bounding box center [218, 411] width 346 height 50
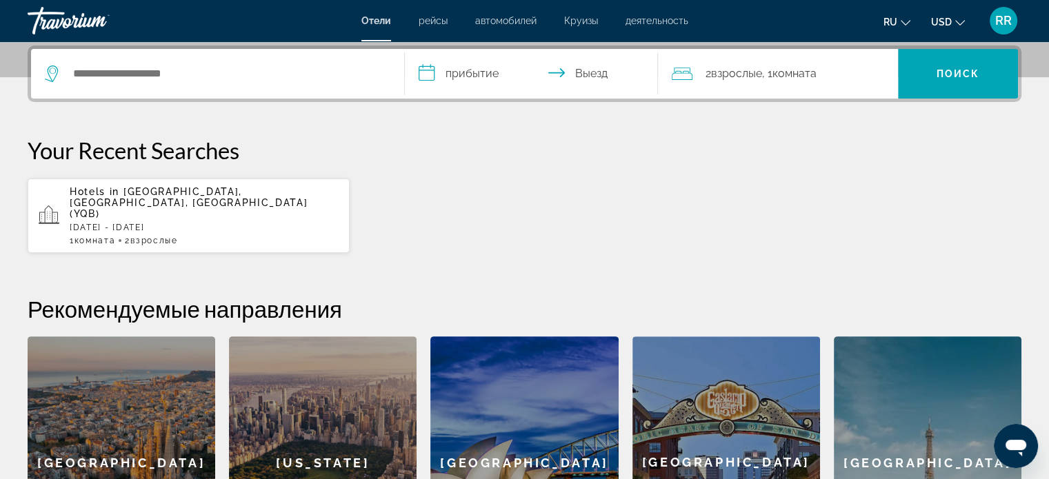
scroll to position [337, 0]
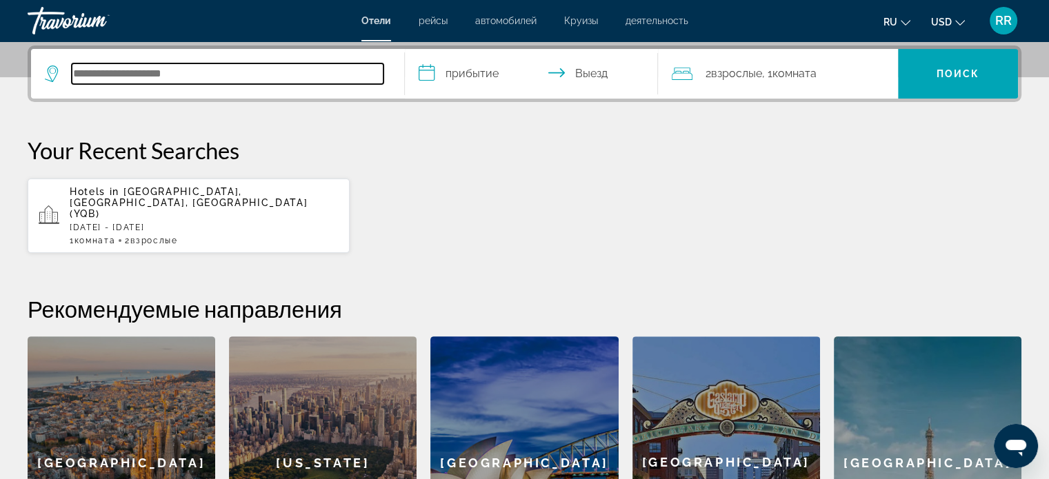
click at [194, 69] on input "Search hotel destination" at bounding box center [228, 73] width 312 height 21
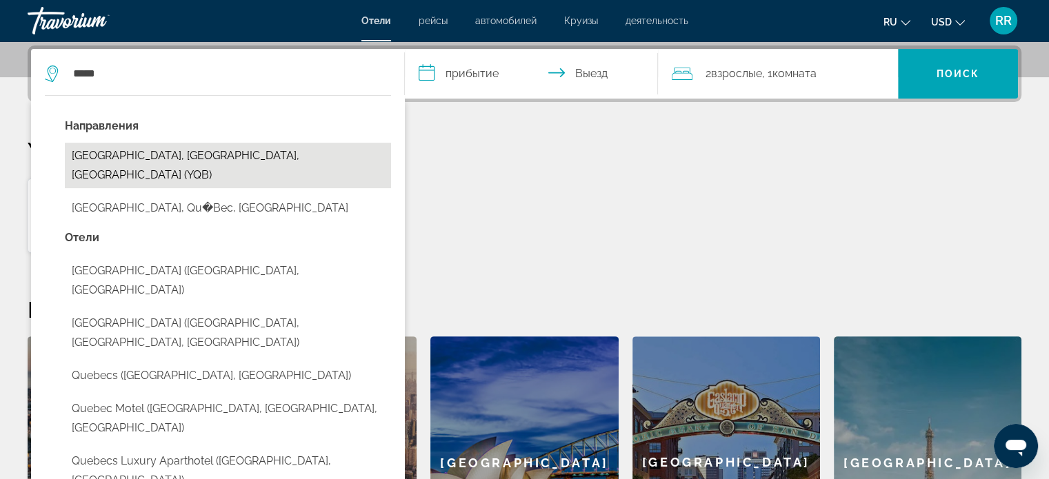
click at [170, 152] on button "Quebec, QC, Canada (YQB)" at bounding box center [228, 166] width 326 height 46
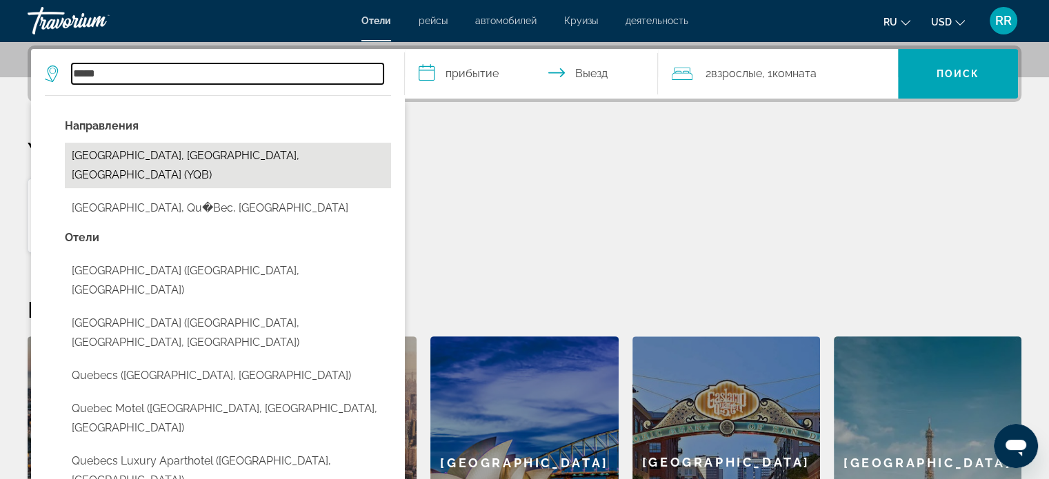
type input "**********"
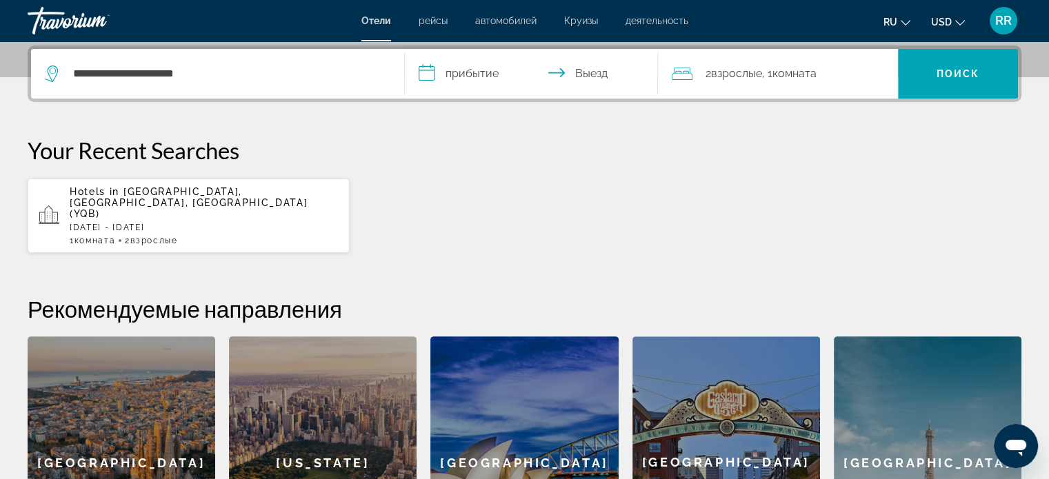
click at [477, 70] on input "**********" at bounding box center [534, 76] width 259 height 54
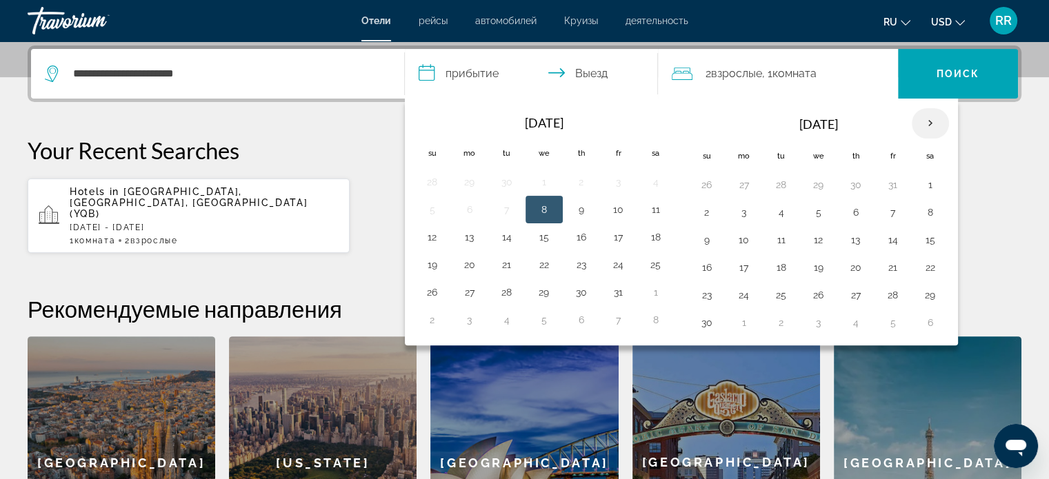
click at [925, 121] on th "Next month" at bounding box center [930, 123] width 37 height 30
drag, startPoint x: 430, startPoint y: 237, endPoint x: 433, endPoint y: 246, distance: 10.0
click at [430, 237] on button "14" at bounding box center [432, 239] width 22 height 19
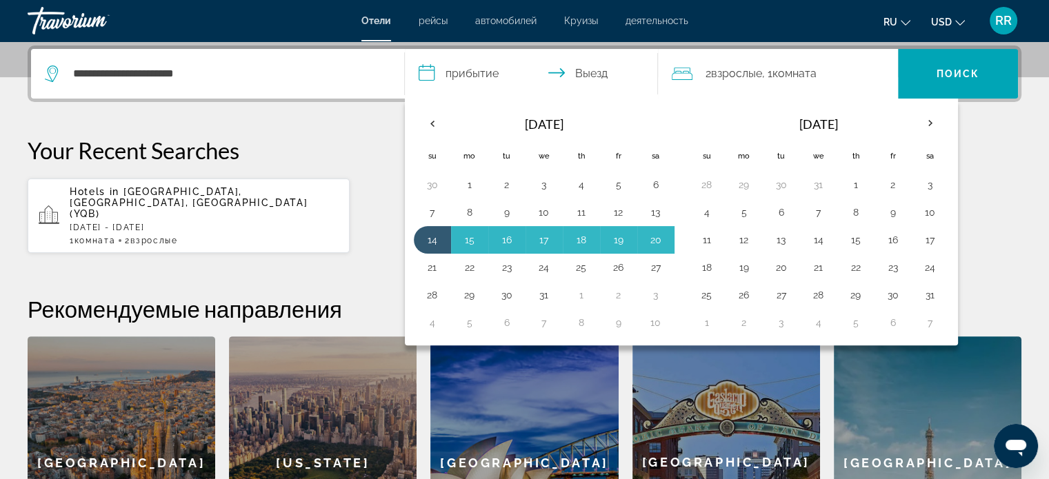
drag, startPoint x: 435, startPoint y: 267, endPoint x: 433, endPoint y: 275, distance: 8.4
click at [434, 267] on button "21" at bounding box center [432, 267] width 22 height 19
type input "**********"
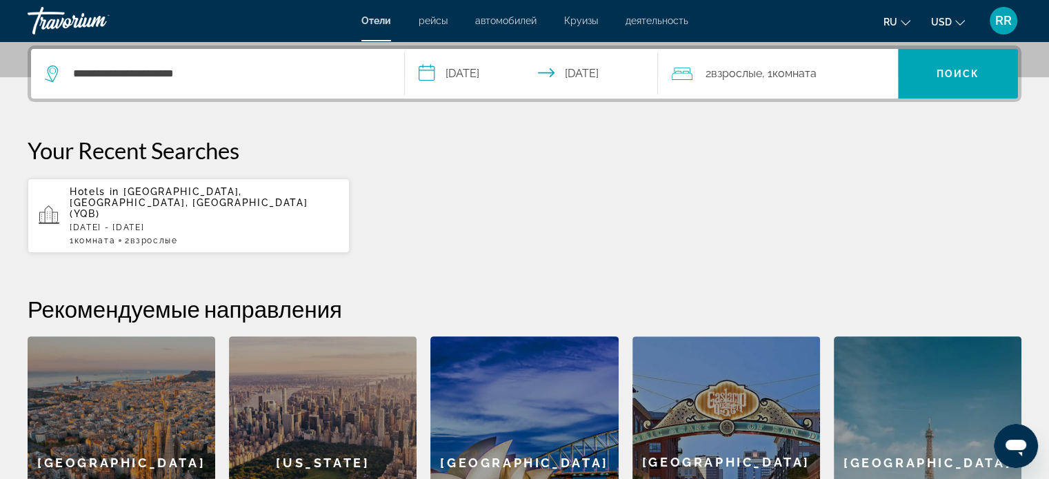
click at [788, 74] on span "Комната" at bounding box center [794, 73] width 44 height 13
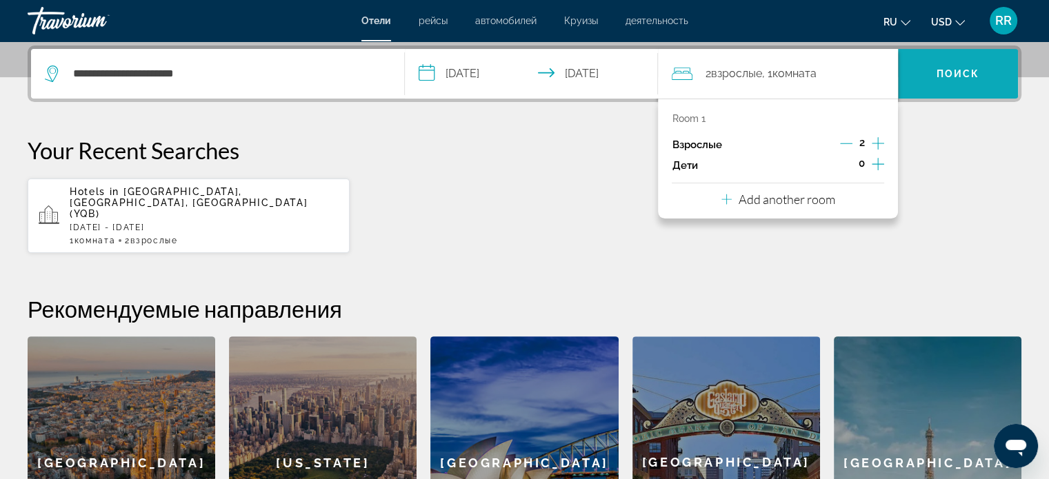
click at [955, 63] on span "Search" at bounding box center [958, 73] width 120 height 33
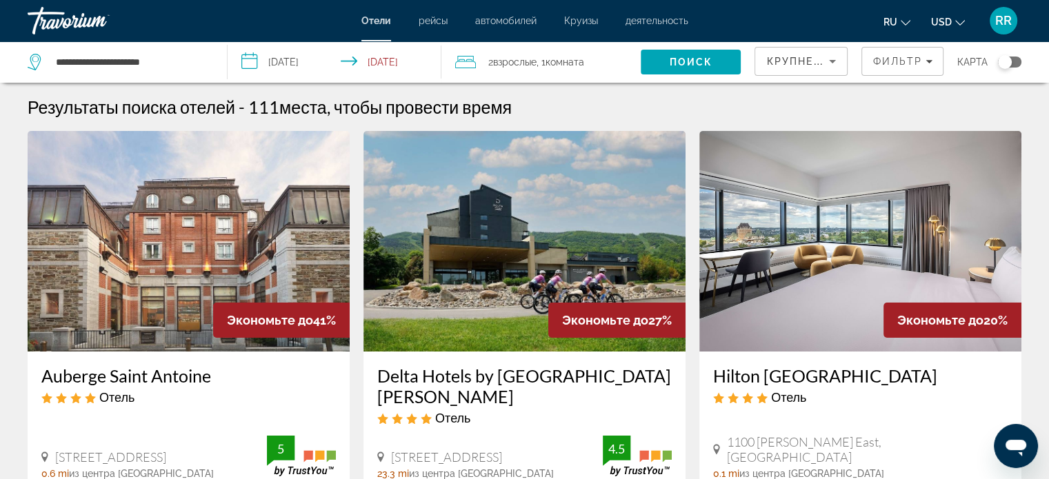
click at [309, 59] on input "**********" at bounding box center [337, 64] width 219 height 46
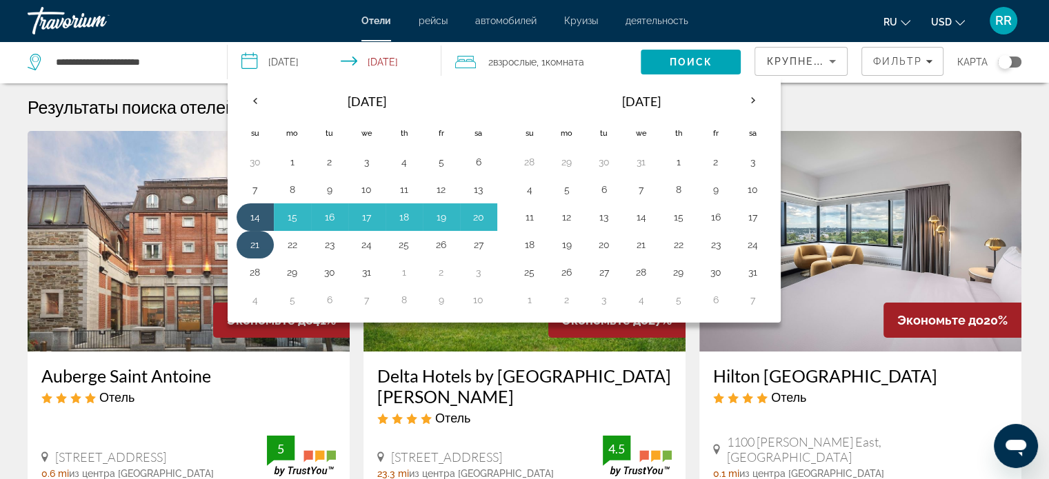
click at [263, 242] on button "21" at bounding box center [255, 244] width 22 height 19
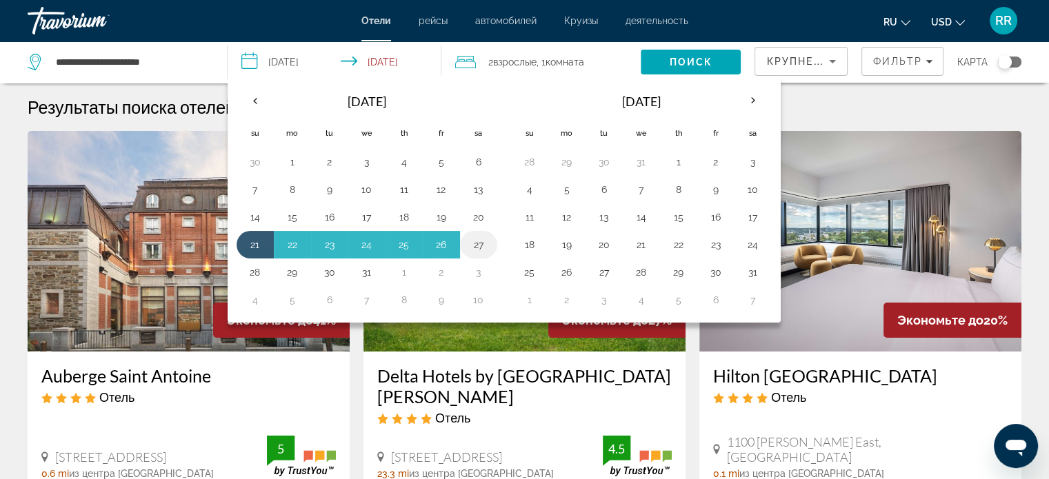
click at [475, 244] on button "27" at bounding box center [479, 244] width 22 height 19
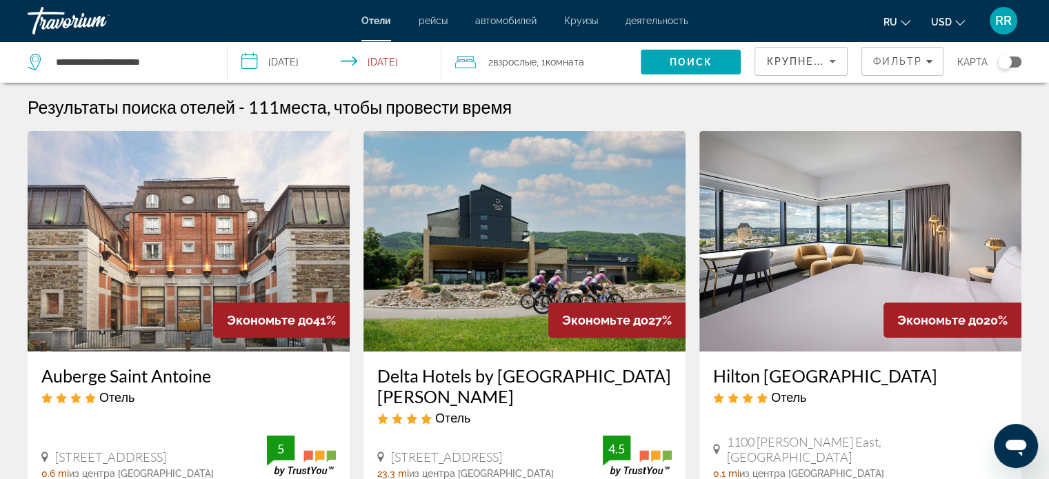
type input "**********"
click at [692, 54] on span "Search" at bounding box center [691, 62] width 100 height 33
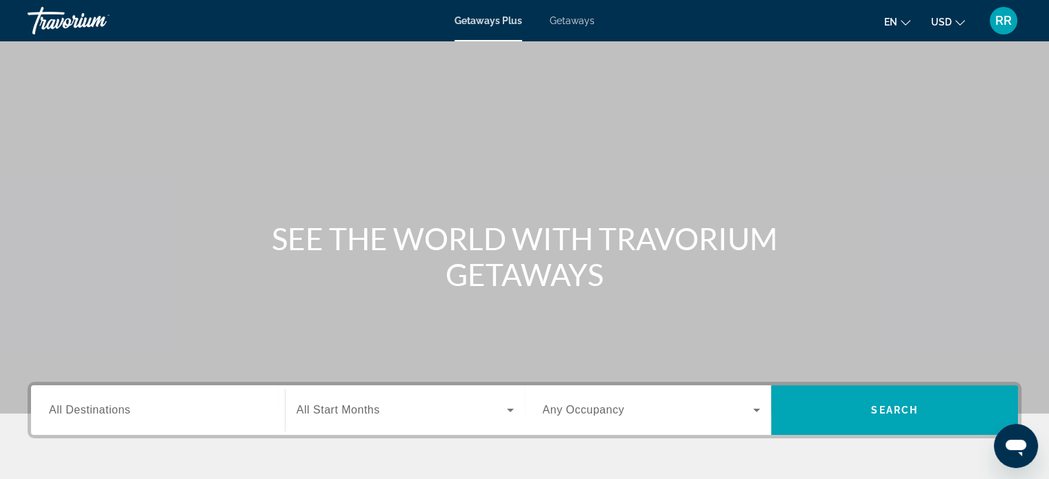
click at [568, 21] on span "Getaways" at bounding box center [572, 20] width 45 height 11
click at [141, 411] on input "Destination All Destinations" at bounding box center [158, 411] width 218 height 17
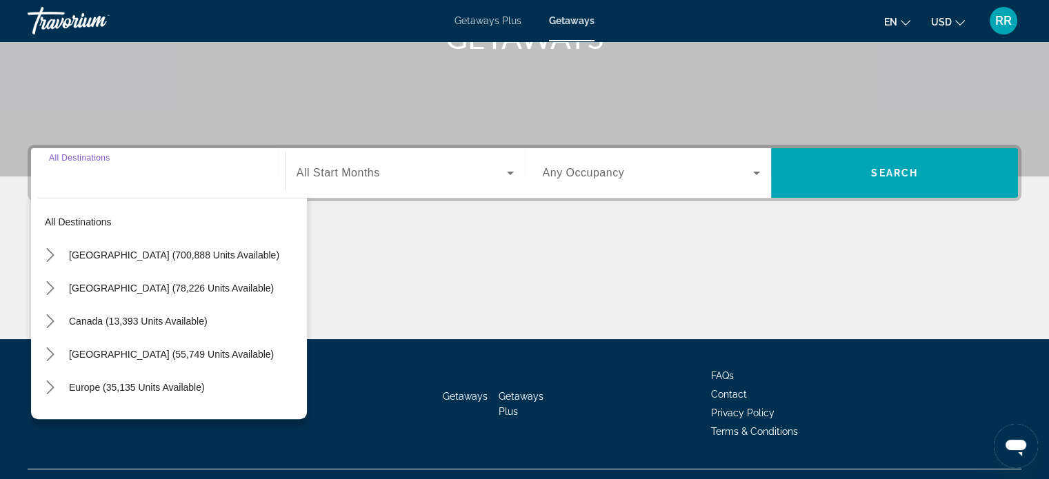
scroll to position [266, 0]
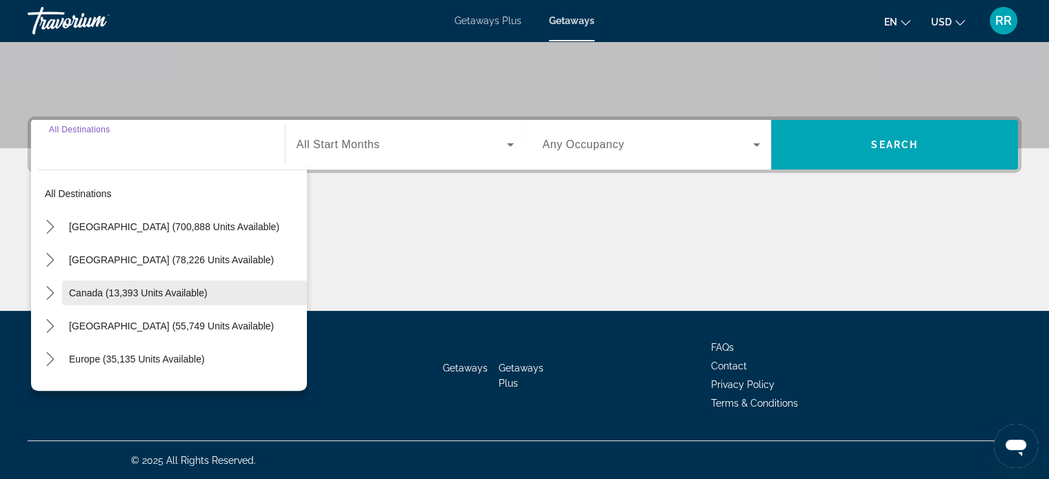
click at [138, 296] on span "Canada (13,393 units available)" at bounding box center [138, 293] width 139 height 11
type input "**********"
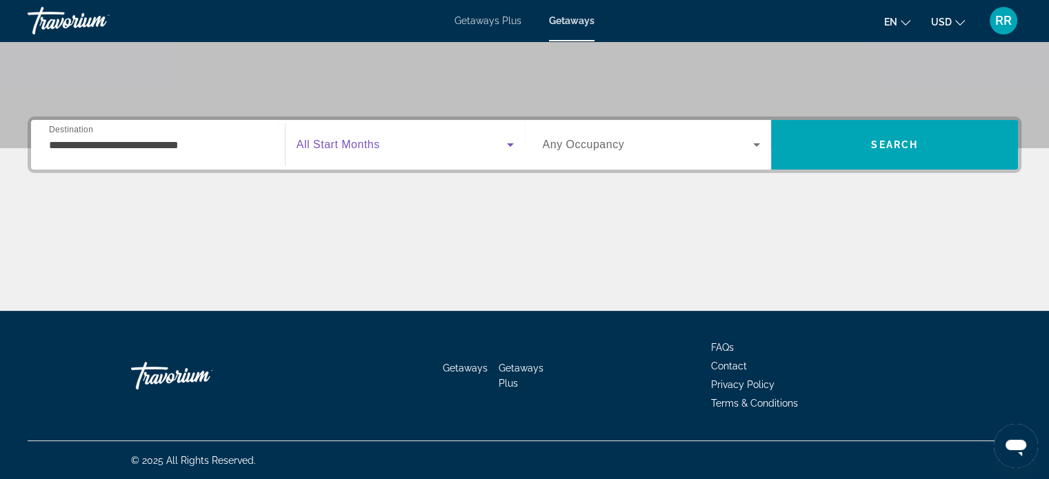
click at [381, 141] on span "Search widget" at bounding box center [402, 145] width 210 height 17
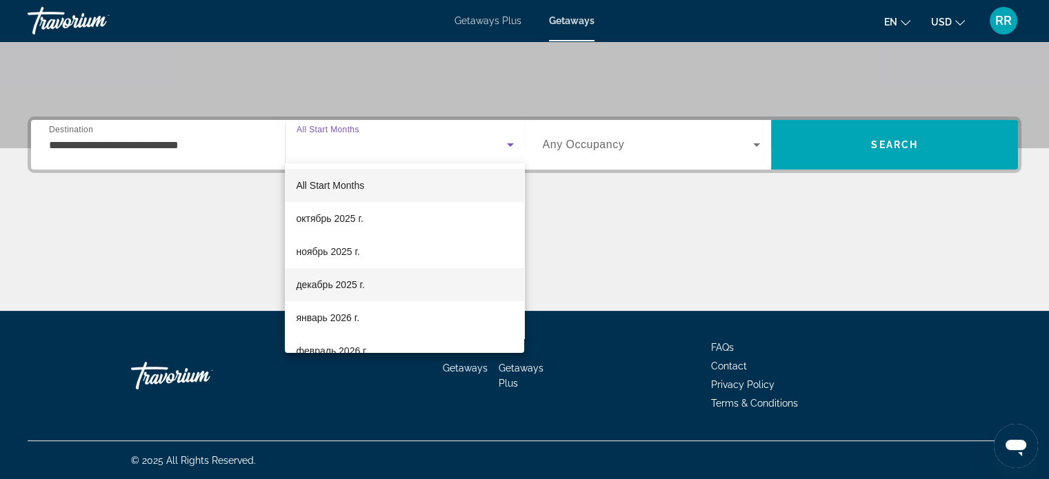
click at [350, 280] on span "декабрь 2025 г." at bounding box center [330, 285] width 68 height 17
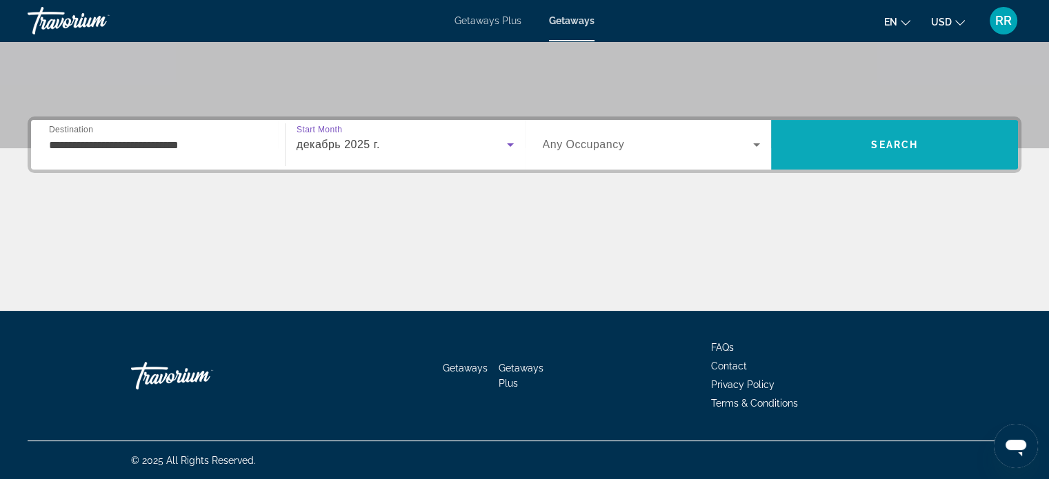
click at [861, 138] on span "Search" at bounding box center [894, 144] width 247 height 33
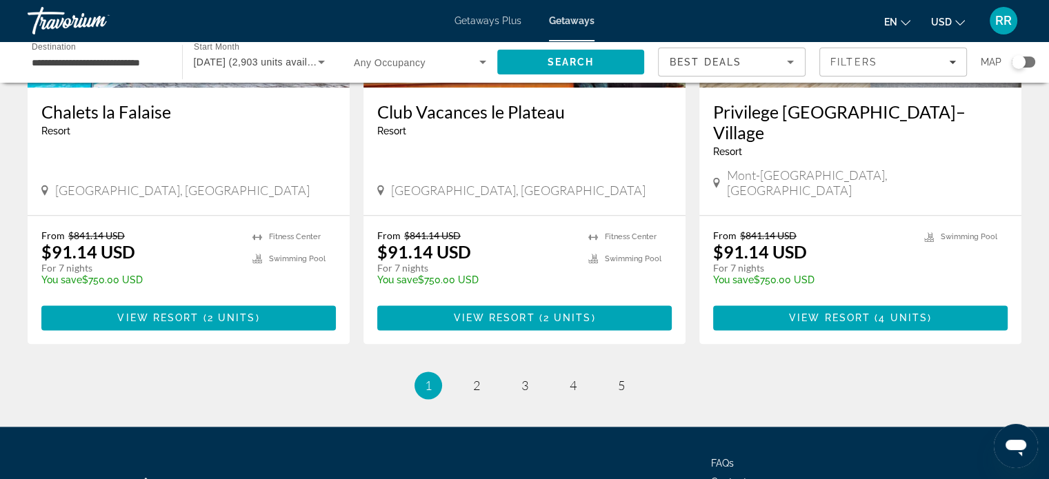
scroll to position [1771, 0]
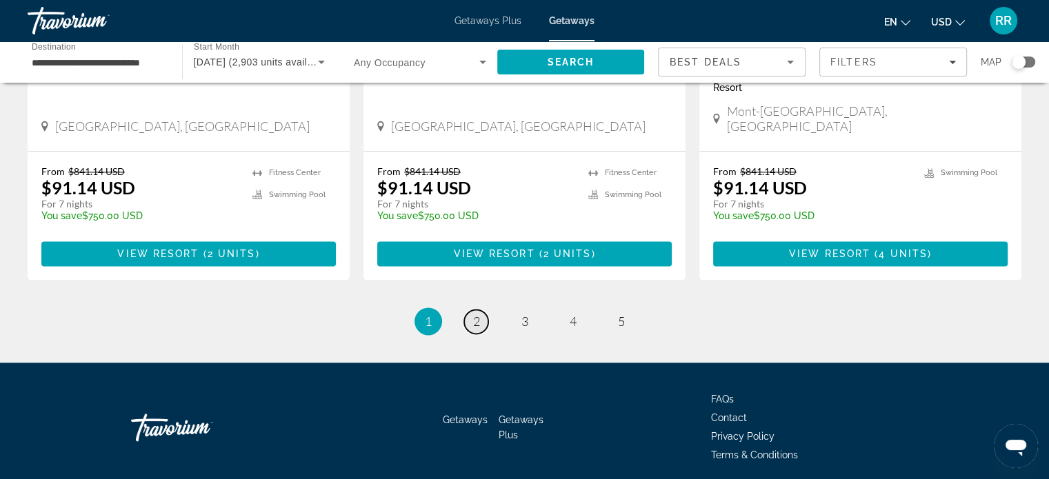
click at [476, 314] on span "2" at bounding box center [476, 321] width 7 height 15
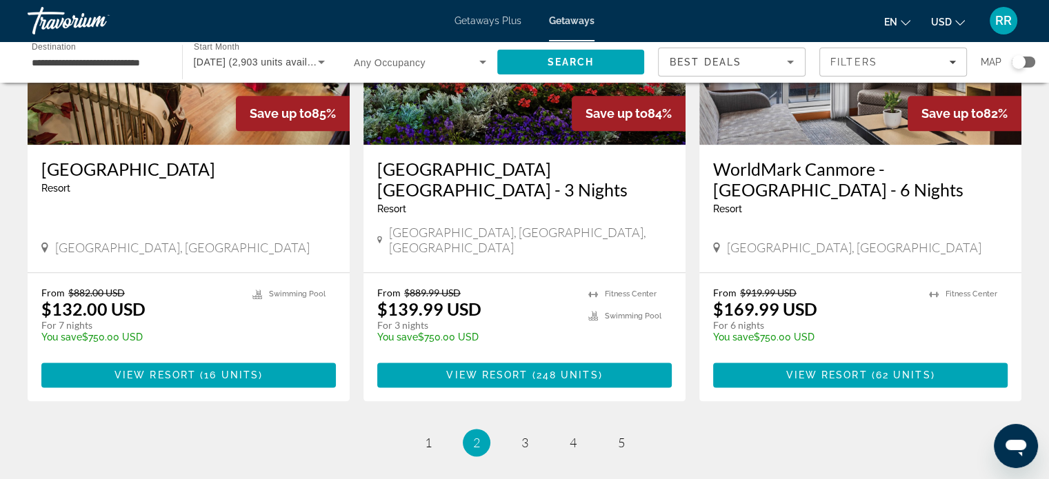
scroll to position [1793, 0]
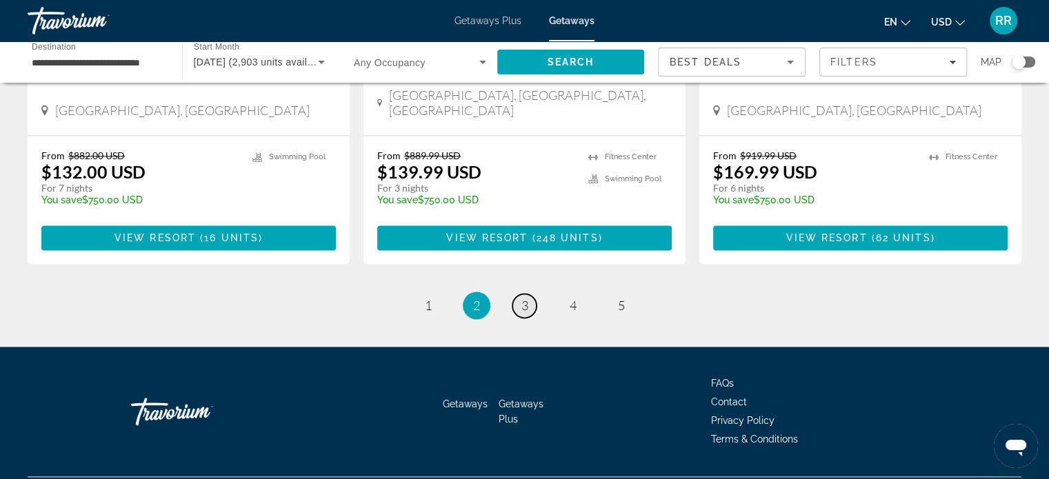
click at [528, 294] on link "page 3" at bounding box center [524, 306] width 24 height 24
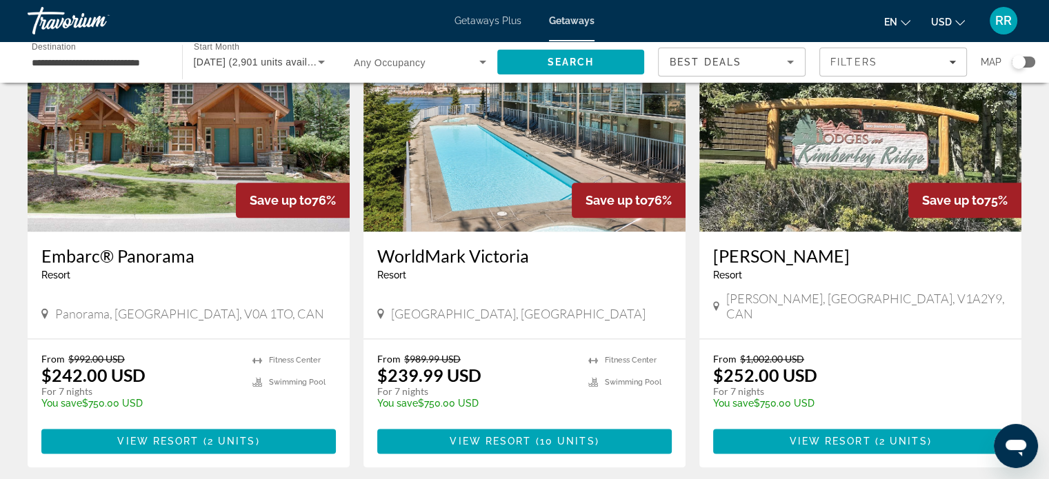
scroll to position [1655, 0]
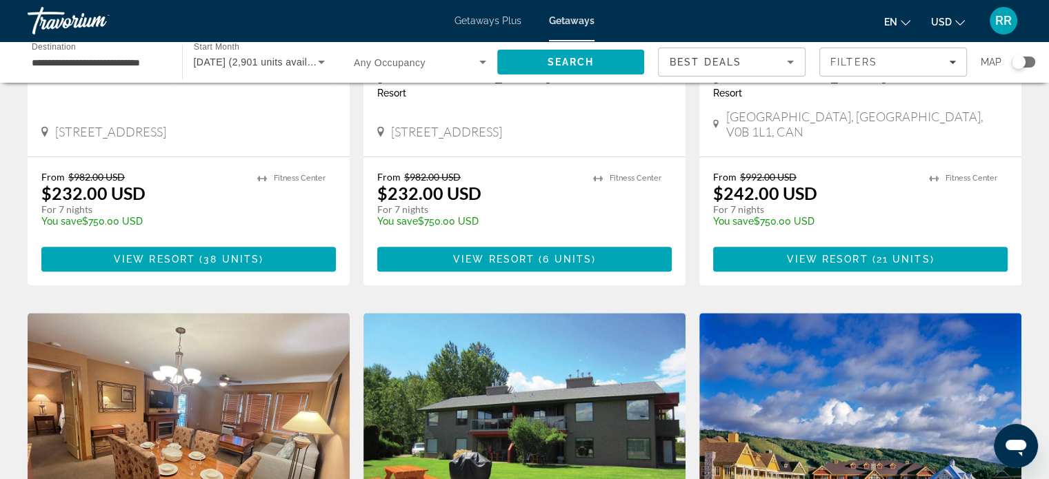
click at [1029, 59] on div "Search widget" at bounding box center [1023, 62] width 23 height 11
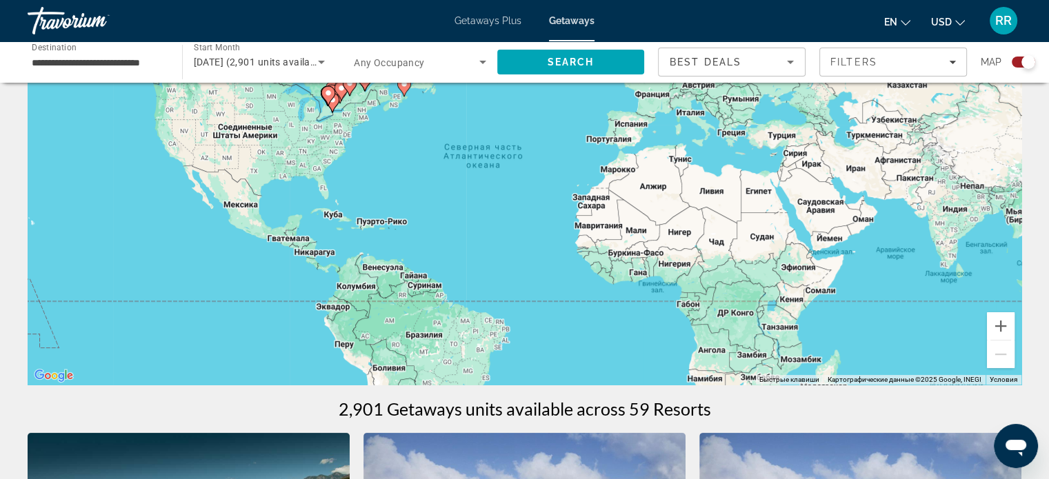
scroll to position [0, 0]
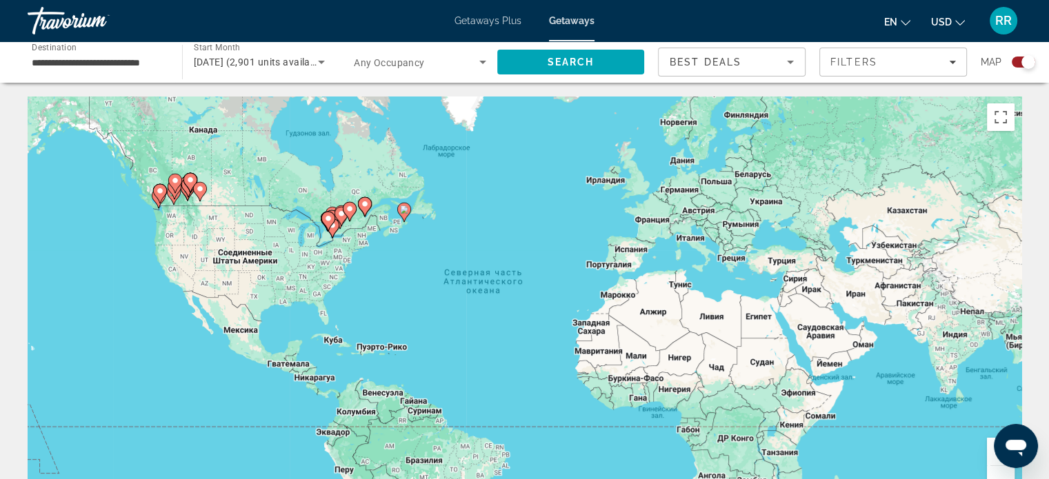
click at [364, 203] on image "Main content" at bounding box center [365, 204] width 8 height 8
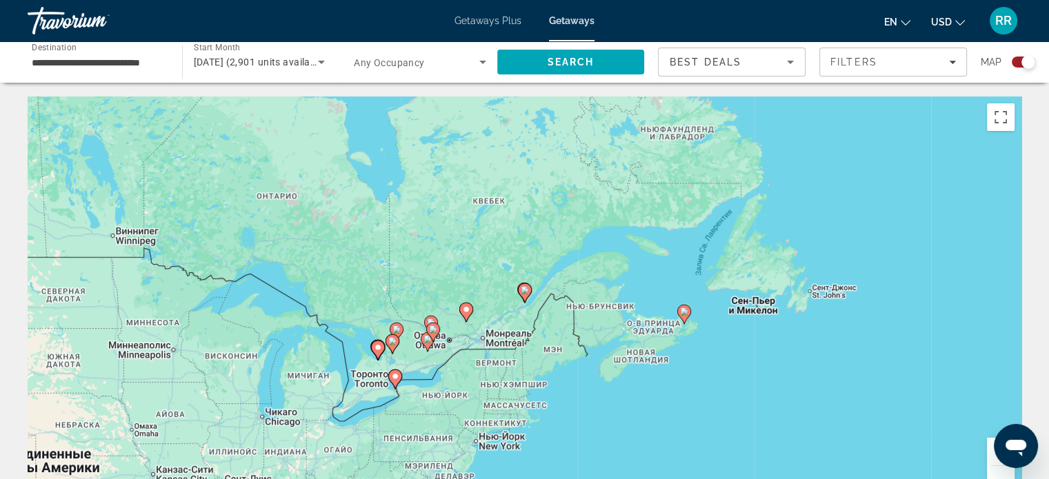
click at [527, 295] on icon "Main content" at bounding box center [524, 293] width 12 height 18
type input "**********"
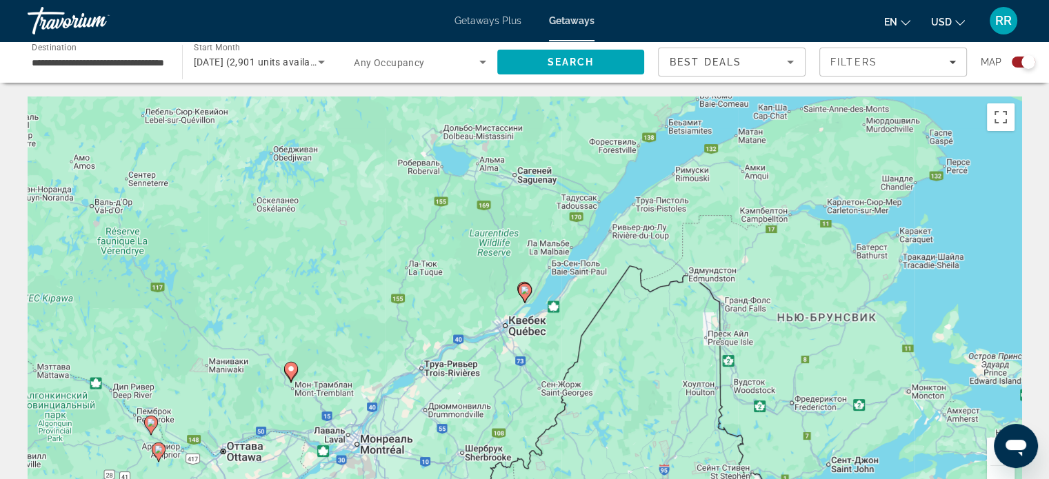
click at [527, 293] on image "Main content" at bounding box center [525, 290] width 8 height 8
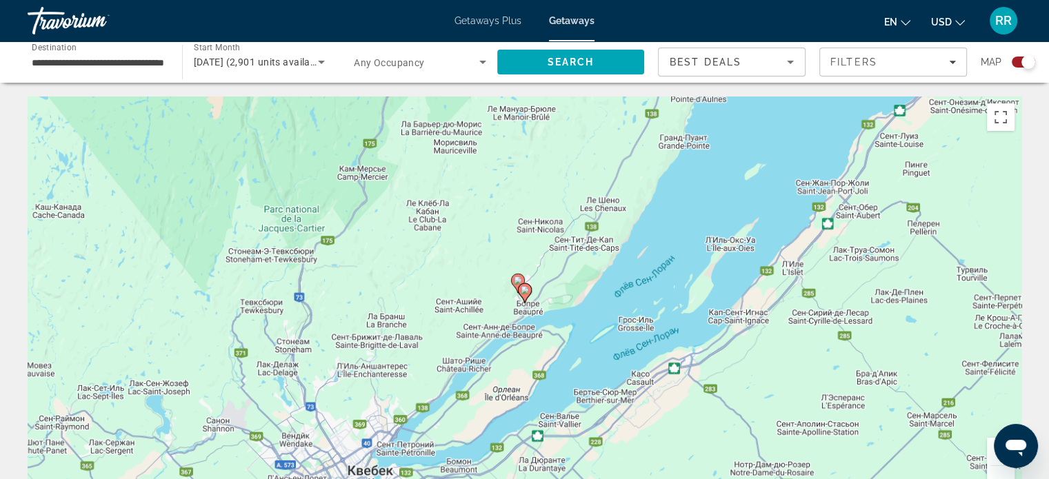
click at [526, 289] on image "Main content" at bounding box center [525, 290] width 8 height 8
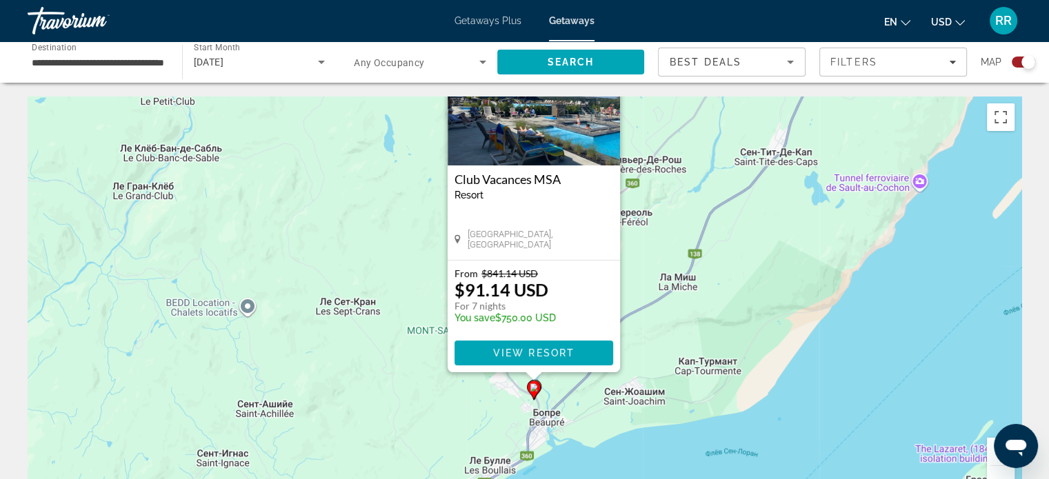
drag, startPoint x: 643, startPoint y: 365, endPoint x: 659, endPoint y: 242, distance: 123.9
click at [659, 241] on div "Чтобы активировать перетаскивание с помощью клавиатуры, нажмите Alt + Ввод. Пос…" at bounding box center [525, 304] width 994 height 414
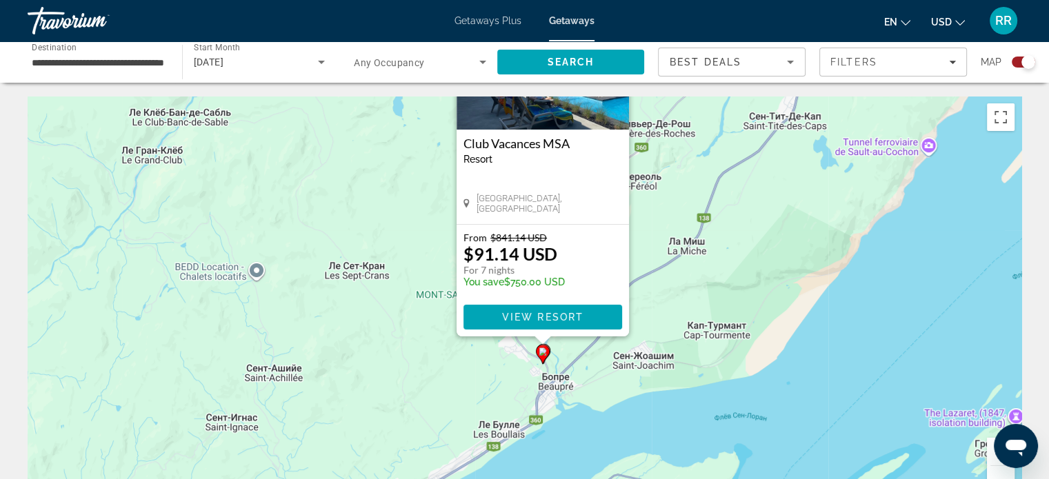
click at [678, 263] on div "Чтобы активировать перетаскивание с помощью клавиатуры, нажмите Alt + Ввод. Пос…" at bounding box center [525, 304] width 994 height 414
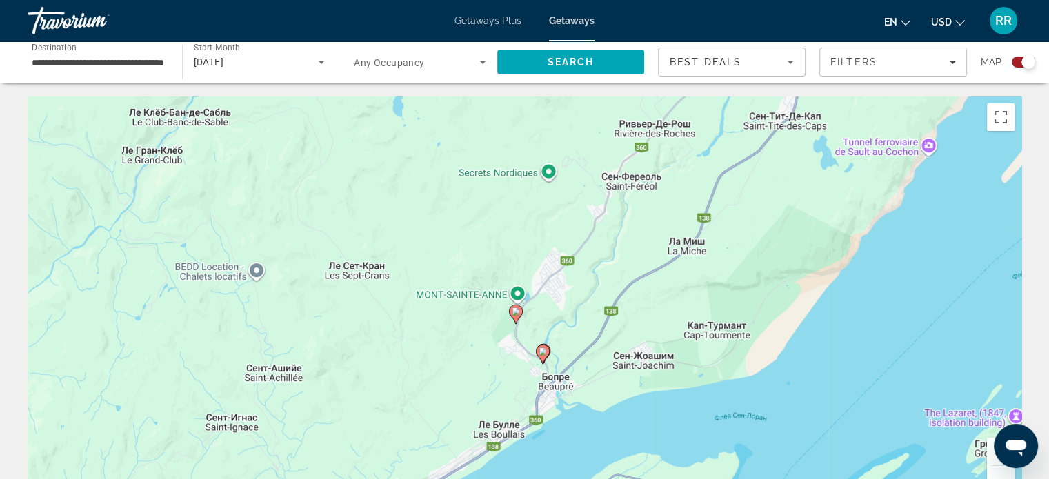
click at [515, 312] on image "Main content" at bounding box center [516, 312] width 8 height 8
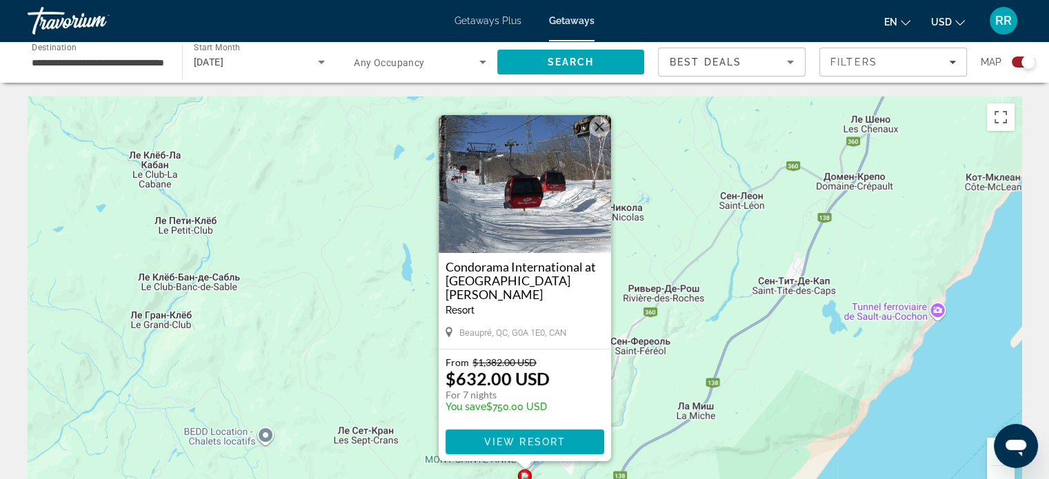
click at [597, 128] on button "Закрыть" at bounding box center [599, 127] width 21 height 21
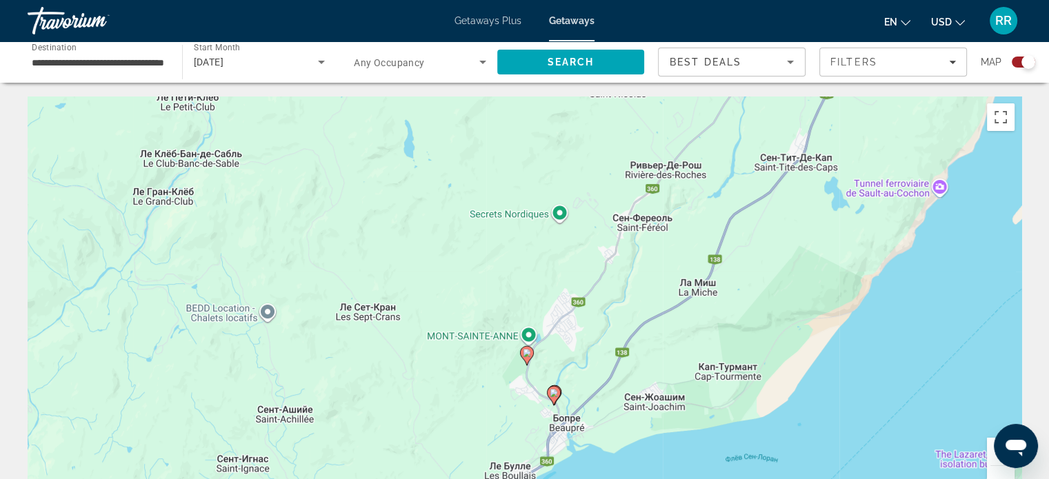
drag, startPoint x: 636, startPoint y: 358, endPoint x: 633, endPoint y: 234, distance: 124.2
click at [637, 223] on div "Чтобы активировать перетаскивание с помощью клавиатуры, нажмите Alt + Ввод. Пос…" at bounding box center [525, 304] width 994 height 414
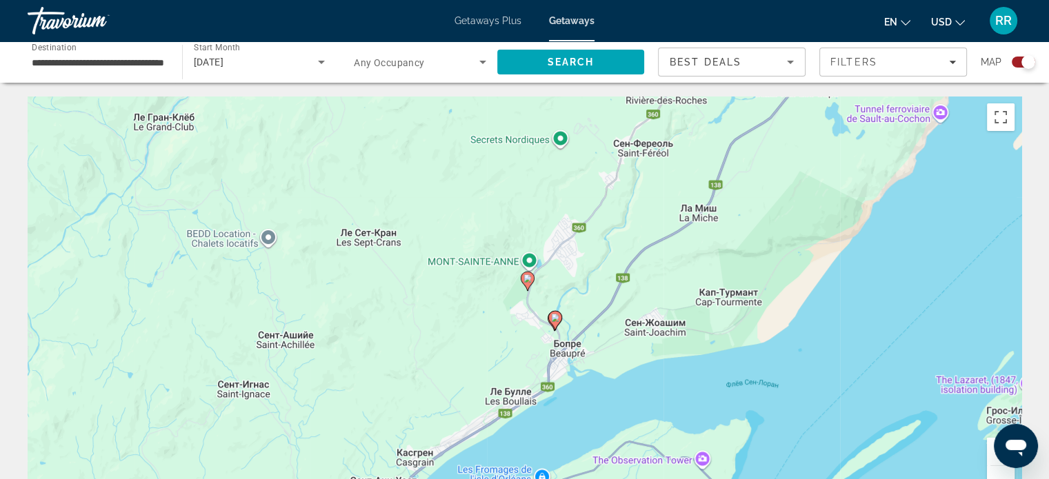
drag, startPoint x: 615, startPoint y: 289, endPoint x: 616, endPoint y: 281, distance: 8.3
click at [616, 281] on div "Чтобы активировать перетаскивание с помощью клавиатуры, нажмите Alt + Ввод. Пос…" at bounding box center [525, 304] width 994 height 414
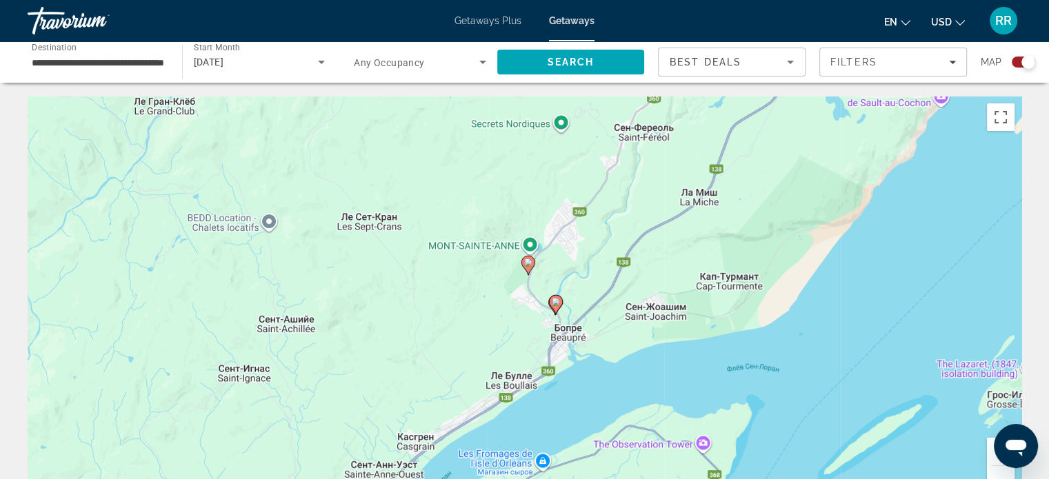
click at [993, 454] on button "Увеличить" at bounding box center [1001, 452] width 28 height 28
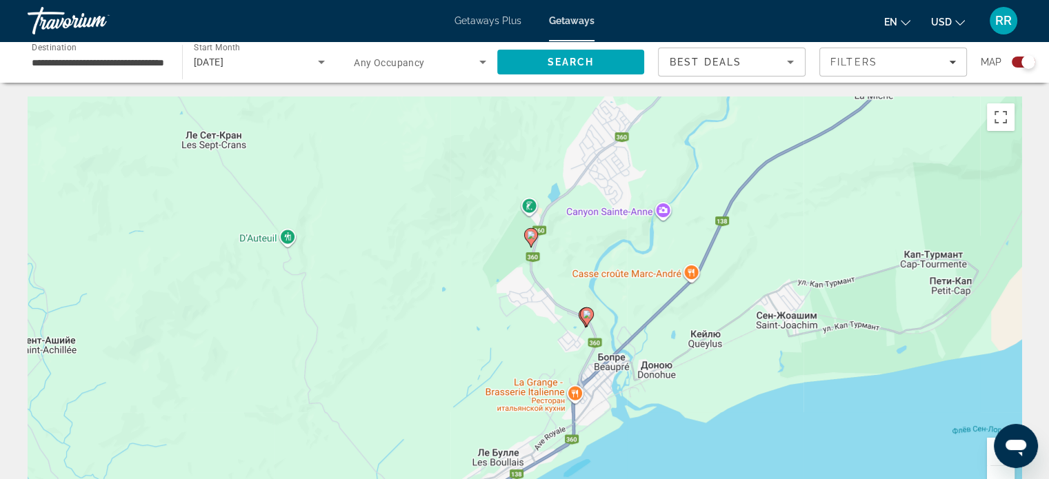
click at [991, 453] on button "Увеличить" at bounding box center [1001, 452] width 28 height 28
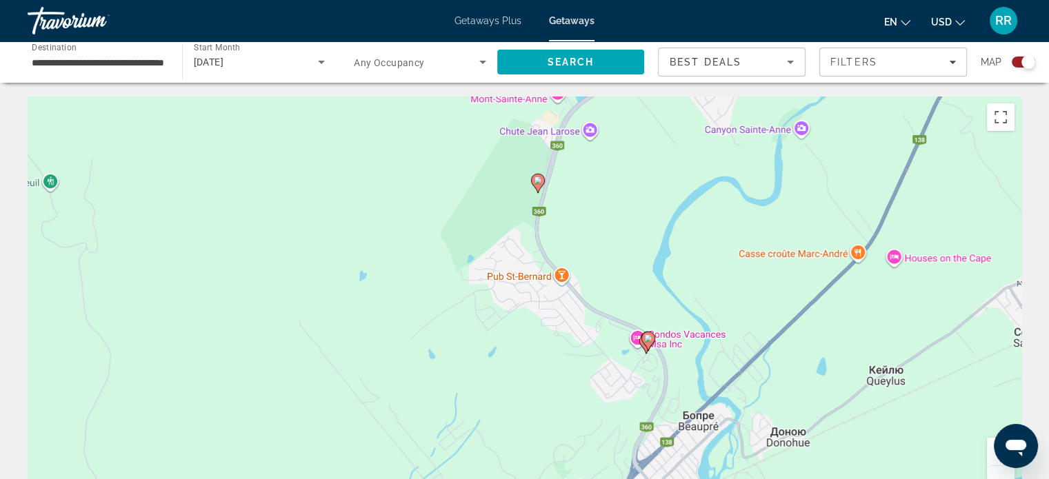
click at [991, 453] on button "Увеличить" at bounding box center [1001, 452] width 28 height 28
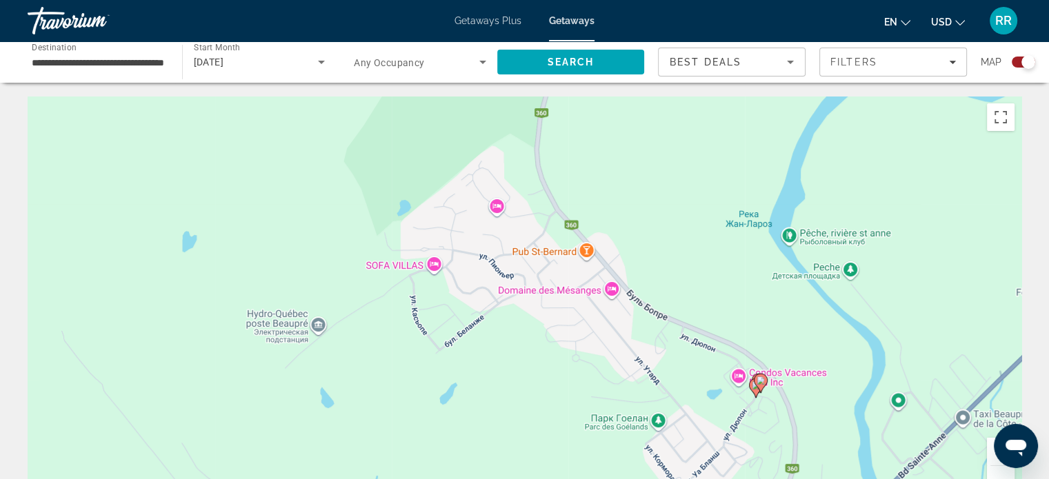
drag, startPoint x: 852, startPoint y: 421, endPoint x: 715, endPoint y: 317, distance: 171.9
click at [715, 318] on div "Чтобы активировать перетаскивание с помощью клавиатуры, нажмите Alt + Ввод. Пос…" at bounding box center [525, 304] width 994 height 414
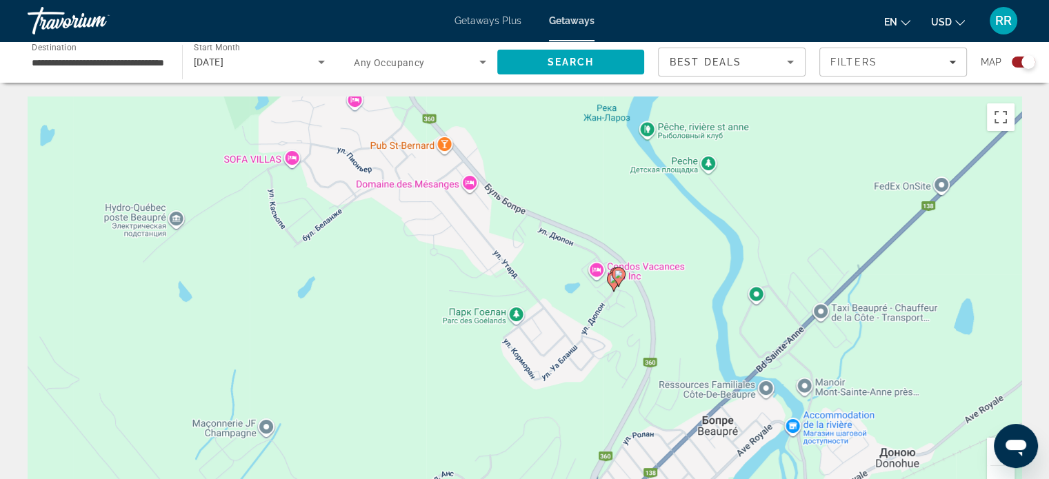
click at [990, 457] on button "Увеличить" at bounding box center [1001, 452] width 28 height 28
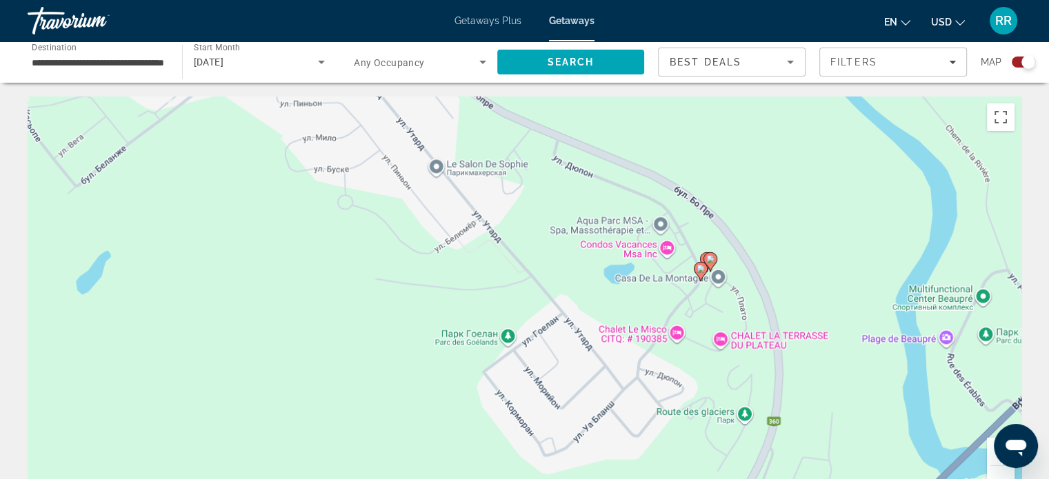
click at [990, 457] on button "Увеличить" at bounding box center [1001, 452] width 28 height 28
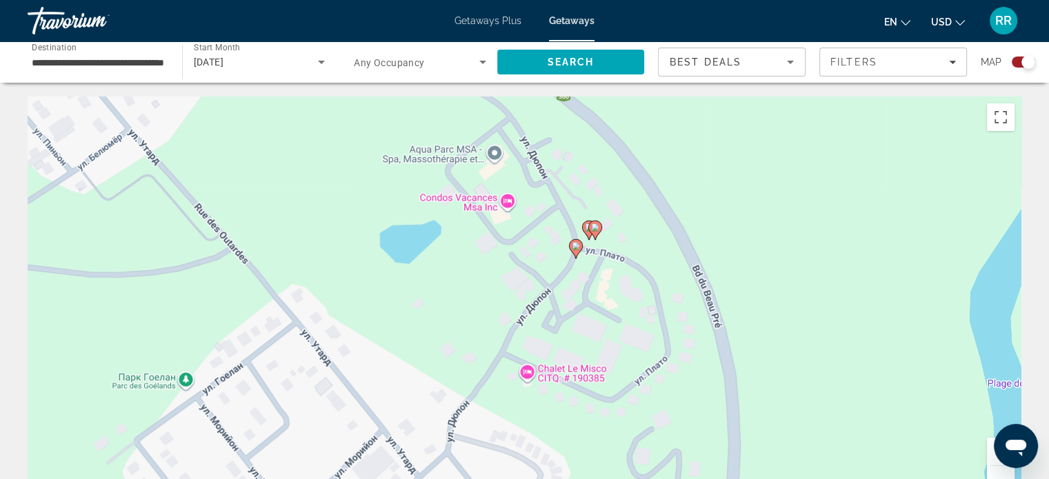
drag, startPoint x: 915, startPoint y: 361, endPoint x: 588, endPoint y: 360, distance: 326.9
click at [588, 360] on div "Чтобы активировать перетаскивание с помощью клавиатуры, нажмите Alt + Ввод. Пос…" at bounding box center [525, 304] width 994 height 414
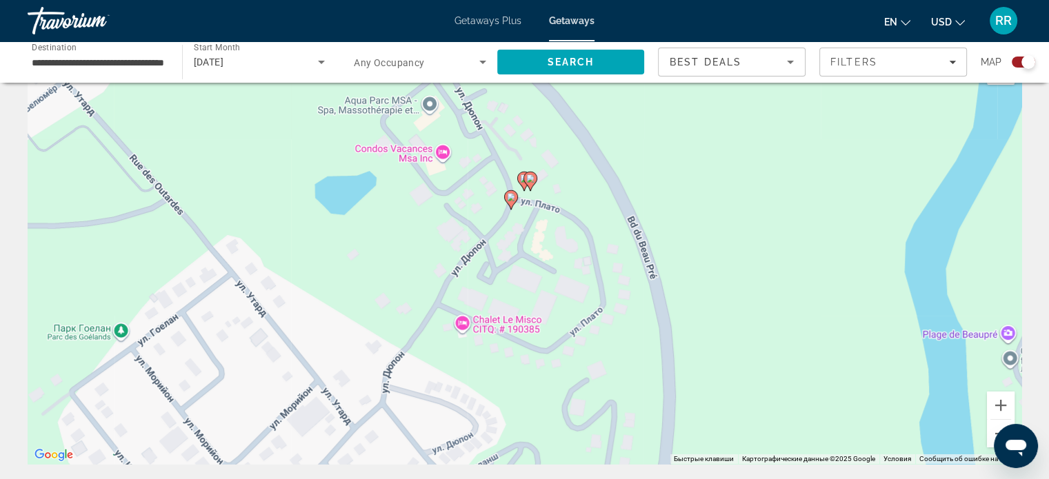
scroll to position [69, 0]
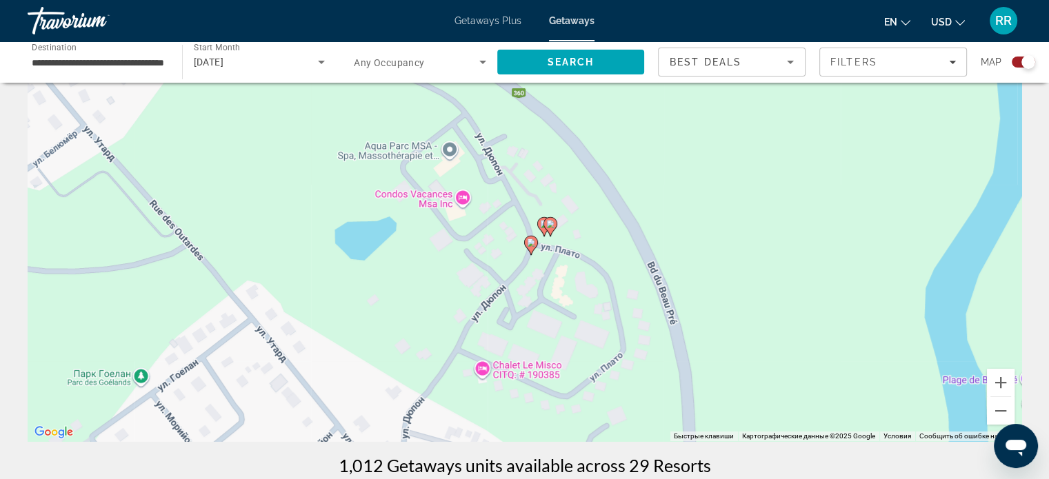
drag, startPoint x: 637, startPoint y: 281, endPoint x: 661, endPoint y: 350, distance: 72.4
click at [661, 350] on div "Чтобы активировать перетаскивание с помощью клавиатуры, нажмите Alt + Ввод. Пос…" at bounding box center [525, 235] width 994 height 414
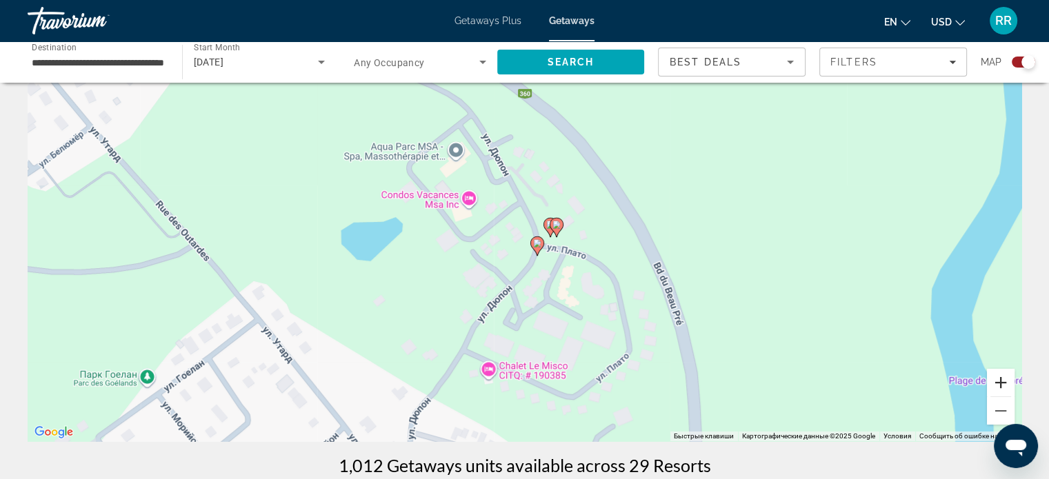
click at [1000, 384] on button "Увеличить" at bounding box center [1001, 383] width 28 height 28
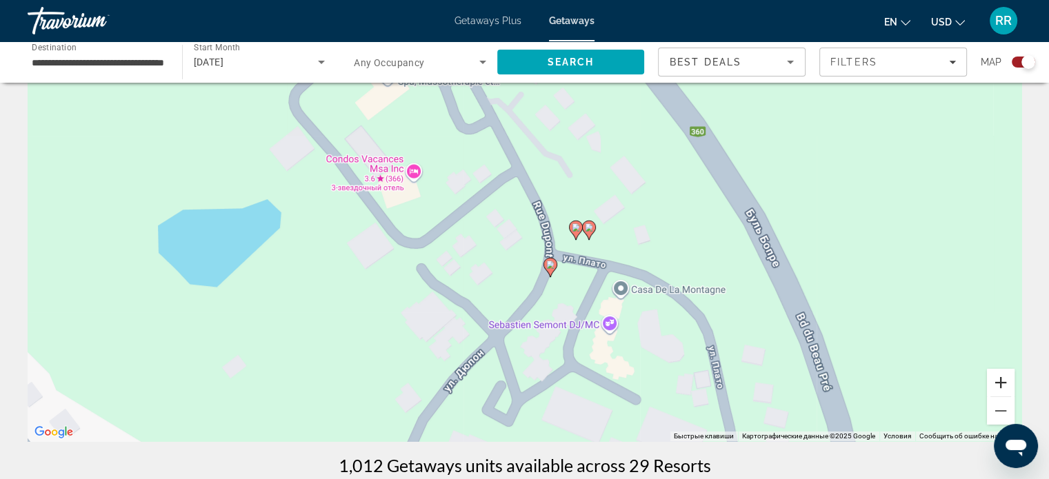
click at [1000, 384] on button "Увеличить" at bounding box center [1001, 383] width 28 height 28
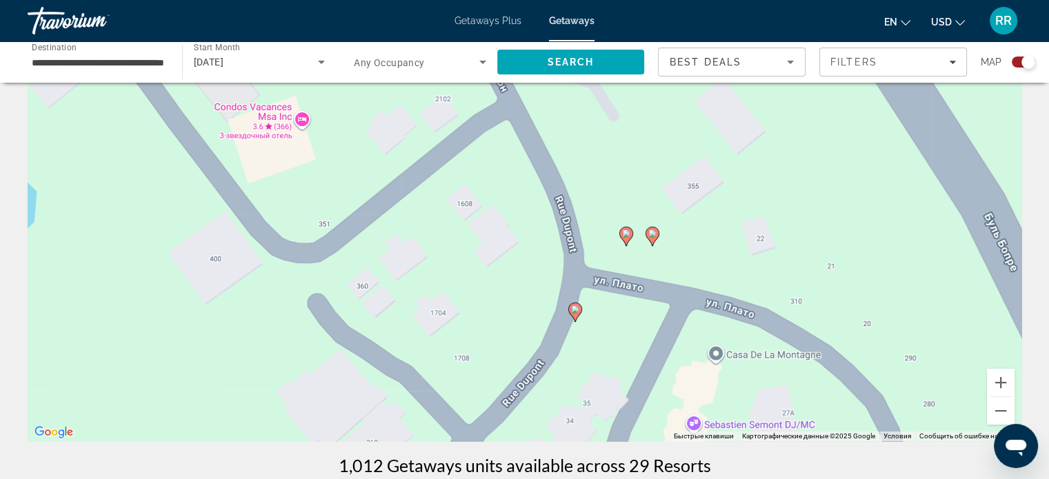
click at [577, 310] on image "Main content" at bounding box center [575, 310] width 8 height 8
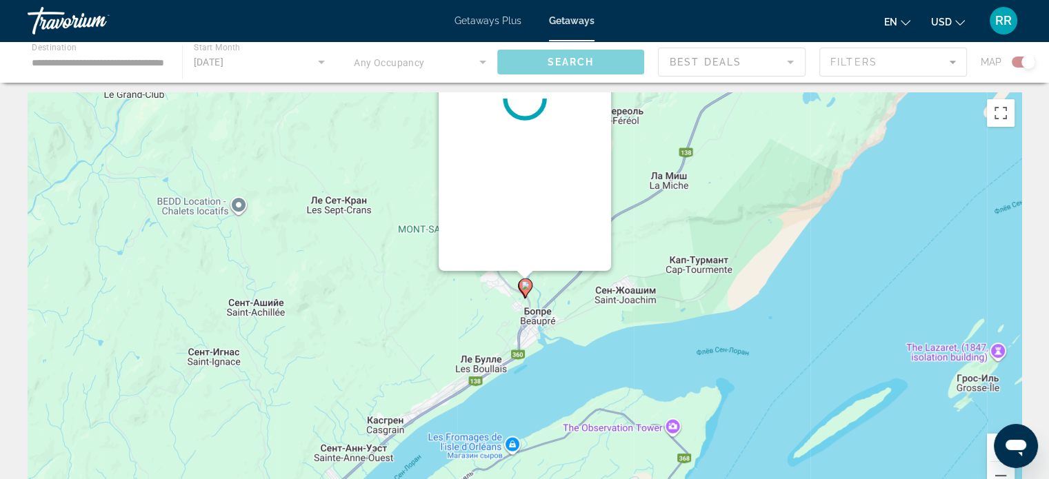
scroll to position [0, 0]
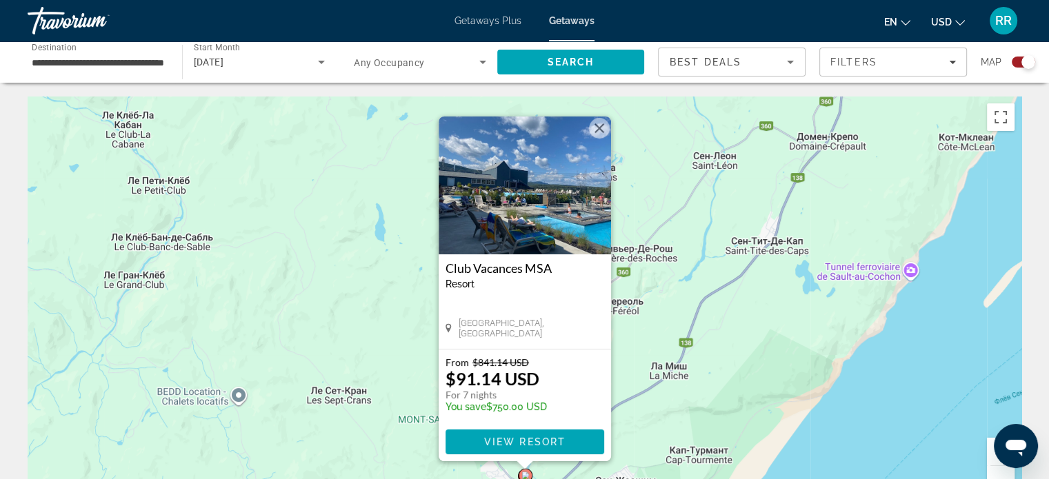
click at [601, 126] on button "Закрыть" at bounding box center [599, 128] width 21 height 21
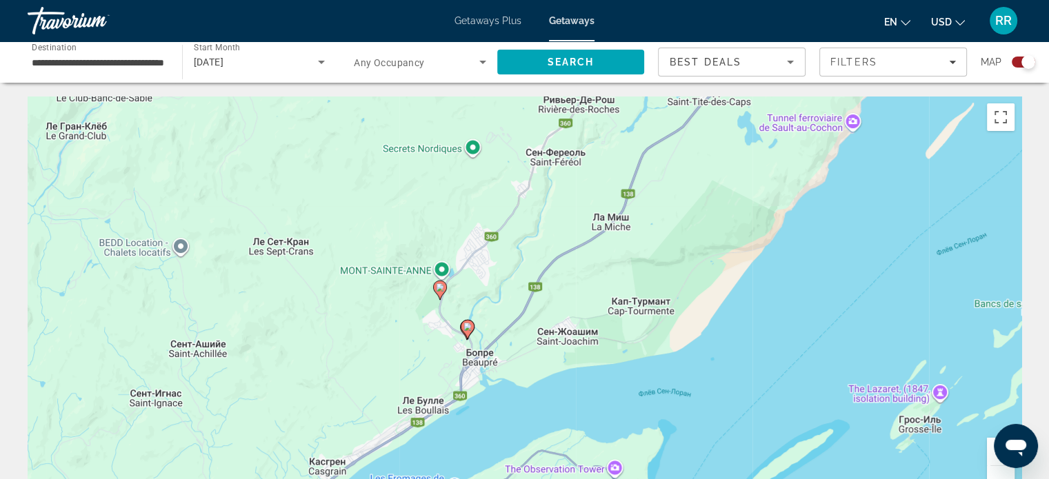
drag, startPoint x: 570, startPoint y: 391, endPoint x: 510, endPoint y: 238, distance: 164.5
click at [510, 238] on div "Чтобы активировать перетаскивание с помощью клавиатуры, нажмите Alt + Ввод. Пос…" at bounding box center [525, 304] width 994 height 414
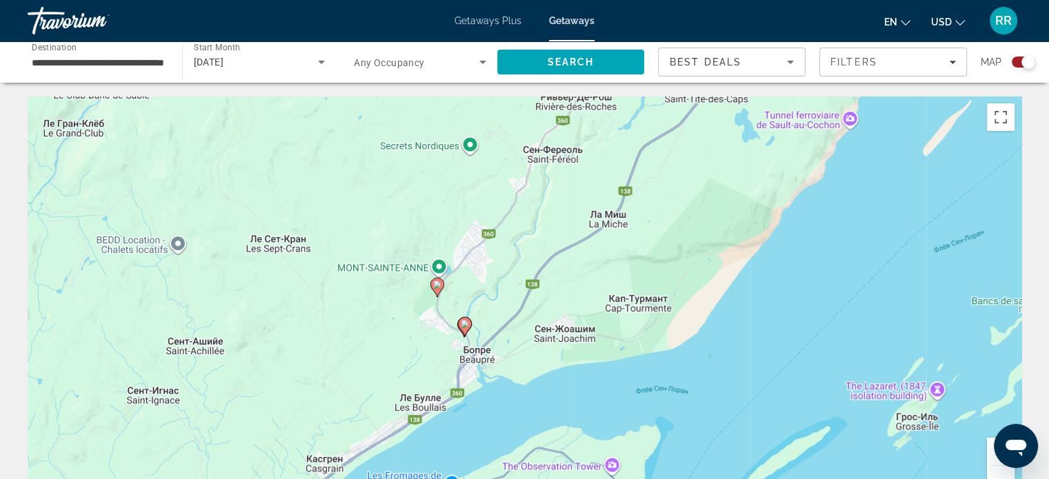
click at [991, 446] on button "Увеличить" at bounding box center [1001, 452] width 28 height 28
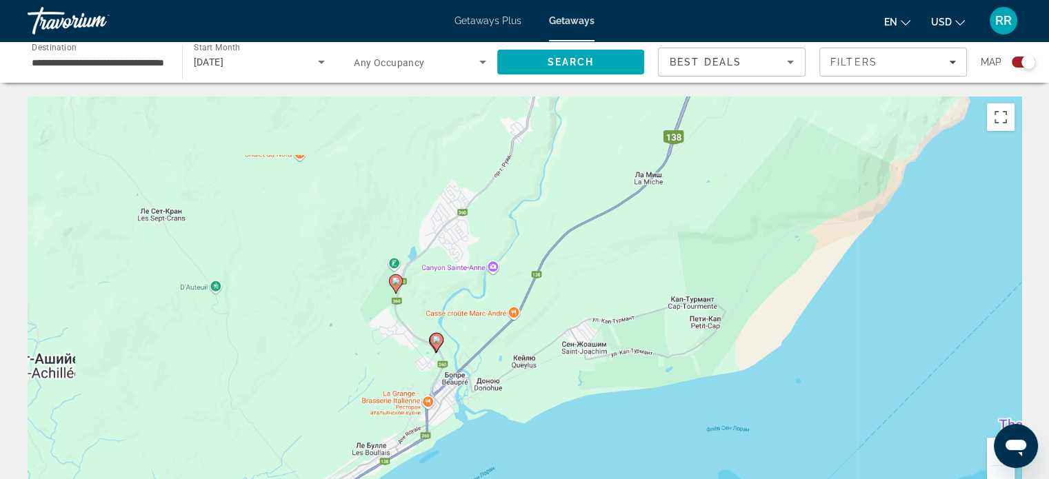
click at [991, 446] on button "Увеличить" at bounding box center [1001, 452] width 28 height 28
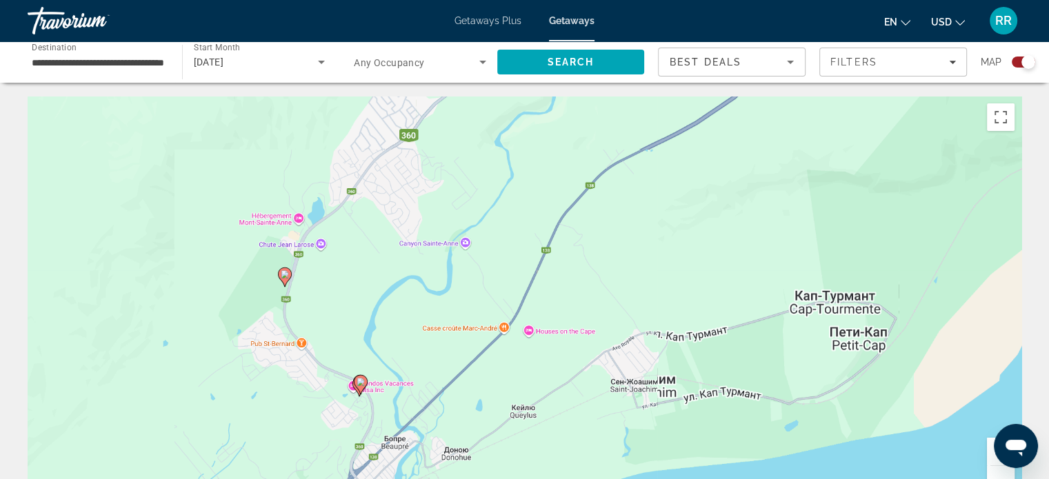
click at [991, 446] on button "Увеличить" at bounding box center [1001, 452] width 28 height 28
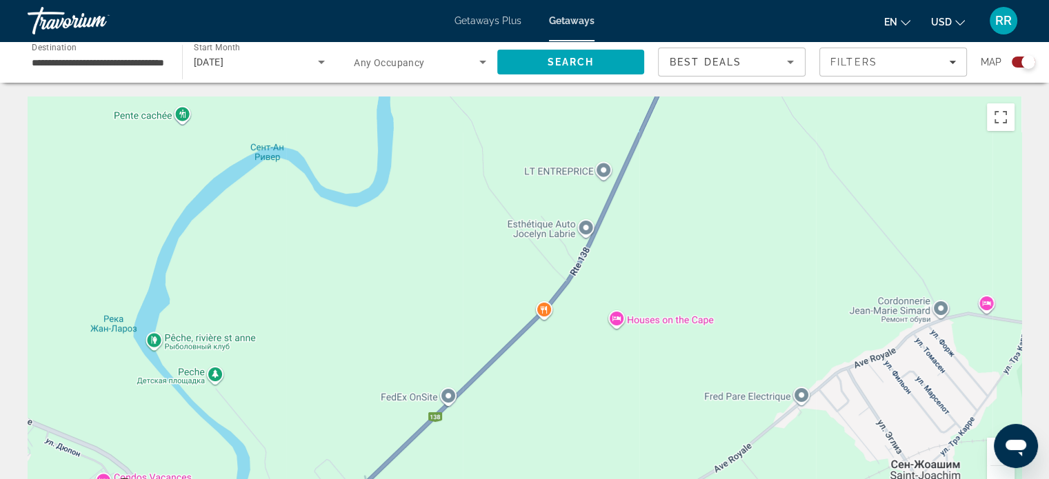
drag, startPoint x: 455, startPoint y: 445, endPoint x: 740, endPoint y: 238, distance: 352.1
click at [740, 238] on div "Чтобы активировать перетаскивание с помощью клавиатуры, нажмите Alt + Ввод. Пос…" at bounding box center [525, 304] width 994 height 414
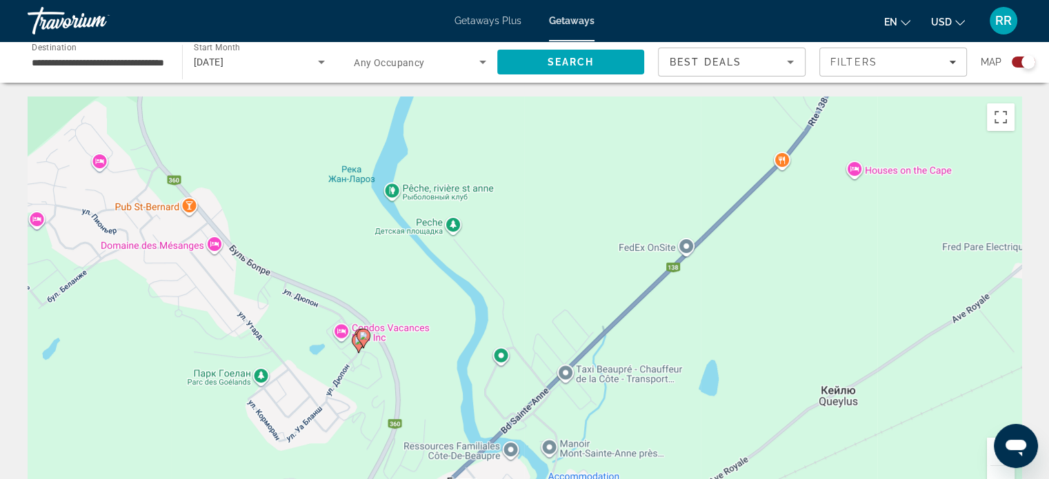
click at [988, 445] on button "Увеличить" at bounding box center [1001, 452] width 28 height 28
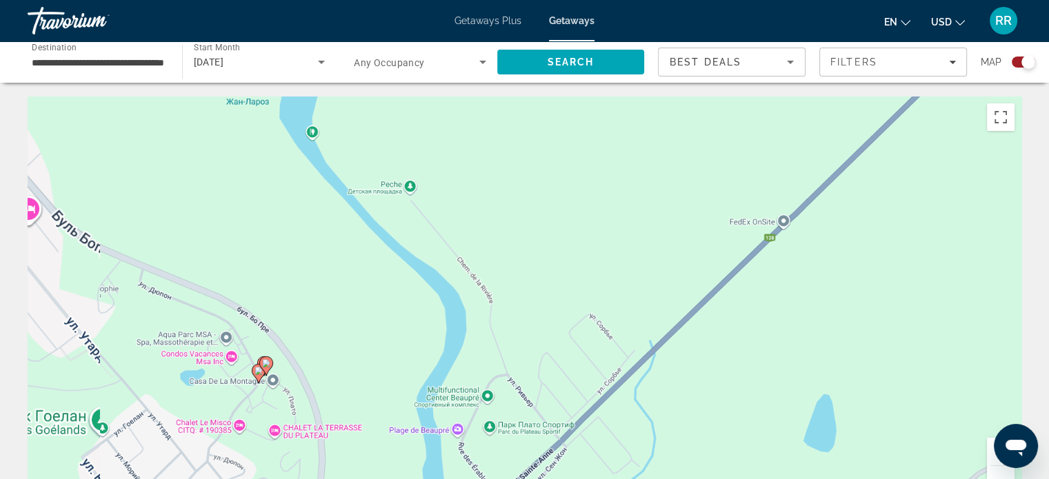
click at [988, 445] on button "Увеличить" at bounding box center [1001, 452] width 28 height 28
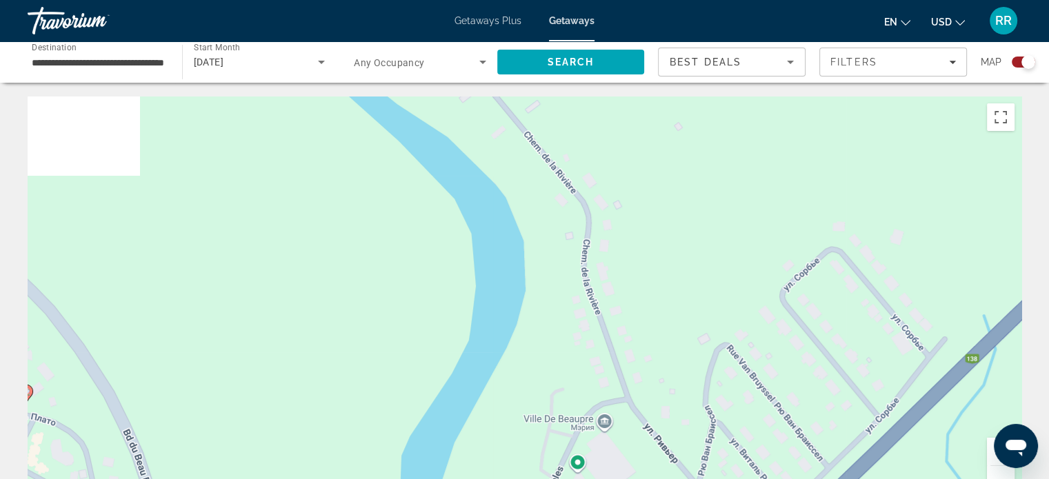
drag, startPoint x: 376, startPoint y: 383, endPoint x: 826, endPoint y: 226, distance: 476.4
click at [825, 226] on div "Чтобы активировать перетаскивание с помощью клавиатуры, нажмите Alt + Ввод. Пос…" at bounding box center [525, 304] width 994 height 414
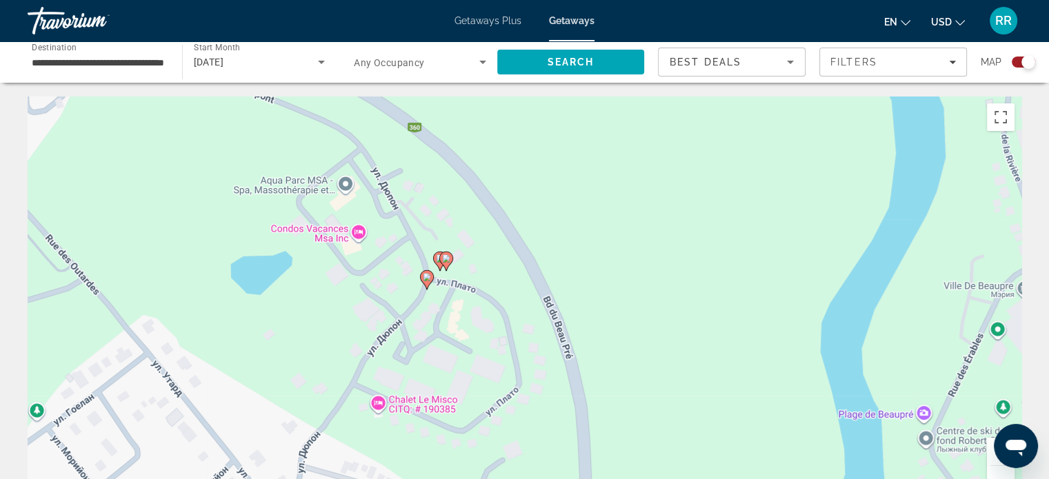
click at [437, 259] on image "Main content" at bounding box center [440, 259] width 8 height 8
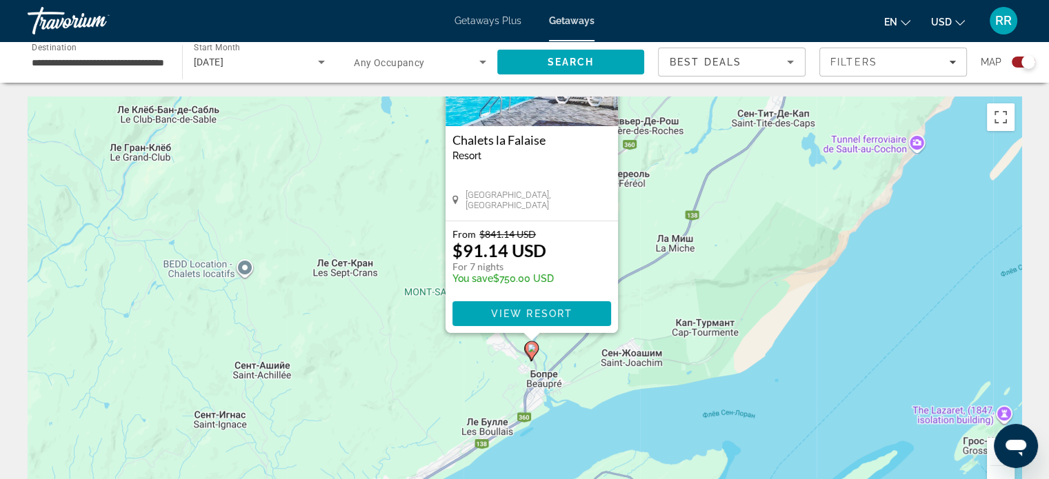
drag, startPoint x: 664, startPoint y: 356, endPoint x: 672, endPoint y: 243, distance: 112.7
click at [672, 243] on div "Чтобы активировать перетаскивание с помощью клавиатуры, нажмите Alt + Ввод. Пос…" at bounding box center [525, 304] width 994 height 414
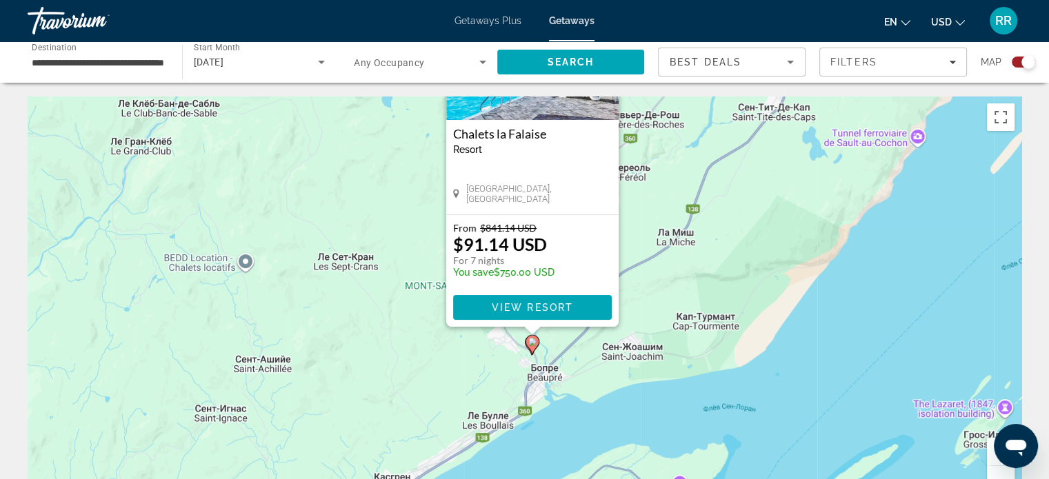
click at [990, 444] on button "Увеличить" at bounding box center [1001, 452] width 28 height 28
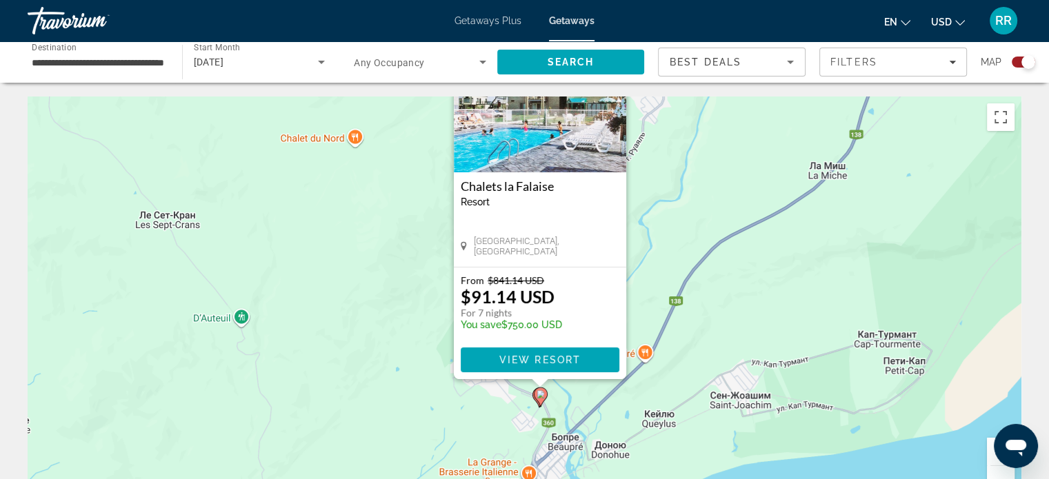
click at [990, 444] on button "Увеличить" at bounding box center [1001, 452] width 28 height 28
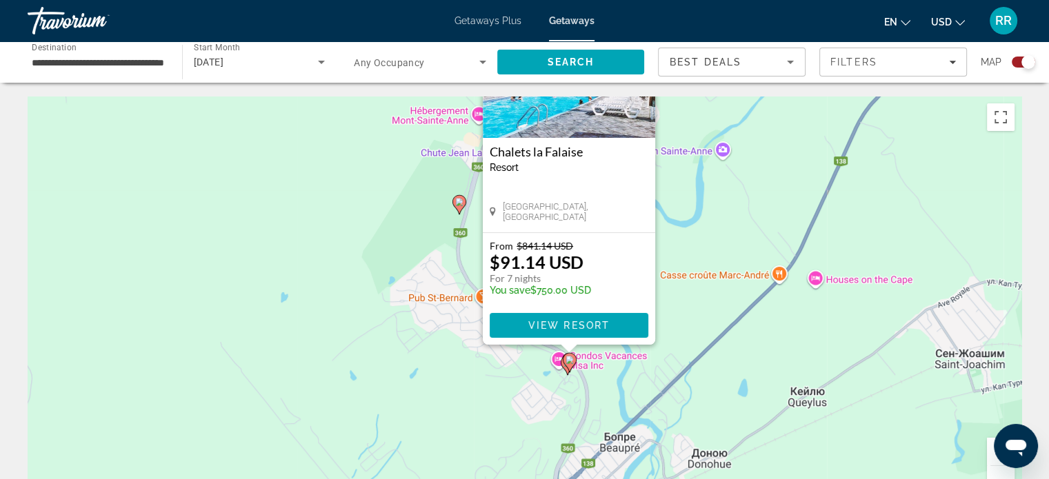
drag, startPoint x: 726, startPoint y: 421, endPoint x: 744, endPoint y: 259, distance: 163.1
click at [744, 259] on div "Чтобы активировать перетаскивание с помощью клавиатуры, нажмите Alt + Ввод. Пос…" at bounding box center [525, 304] width 994 height 414
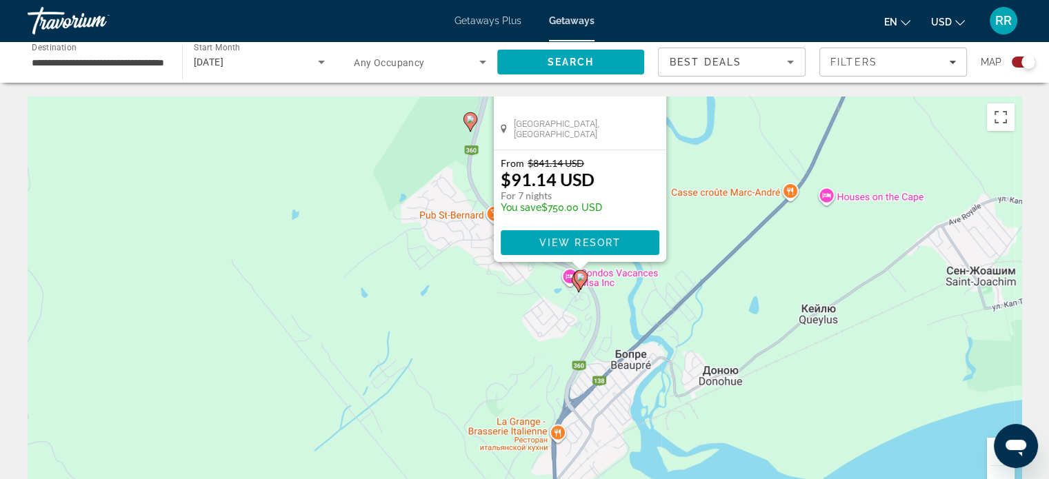
click at [993, 452] on button "Увеличить" at bounding box center [1001, 452] width 28 height 28
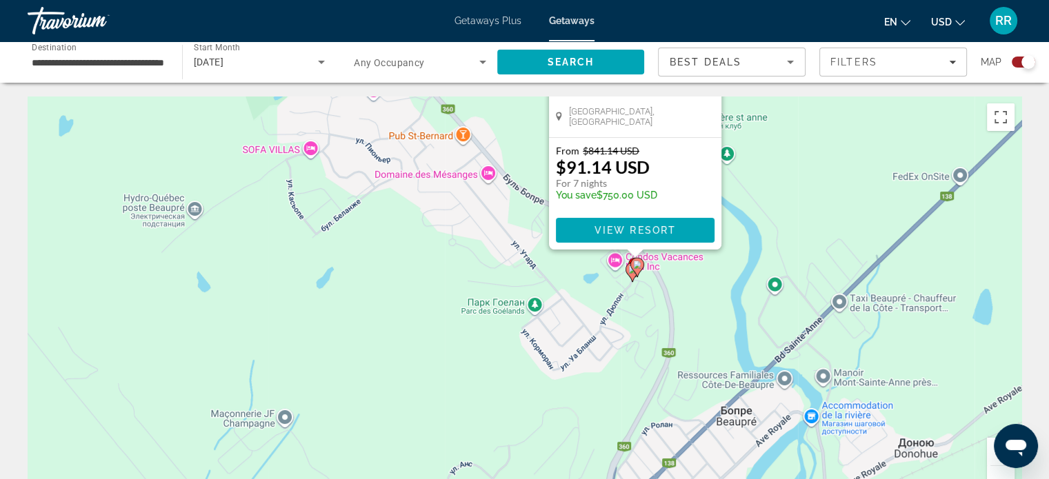
click at [990, 452] on button "Увеличить" at bounding box center [1001, 452] width 28 height 28
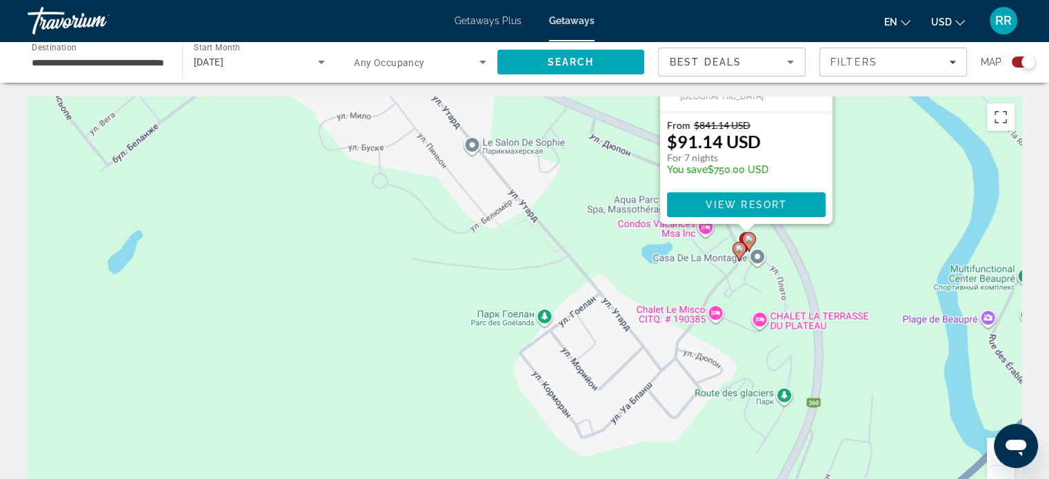
click at [750, 239] on image "Main content" at bounding box center [749, 239] width 8 height 8
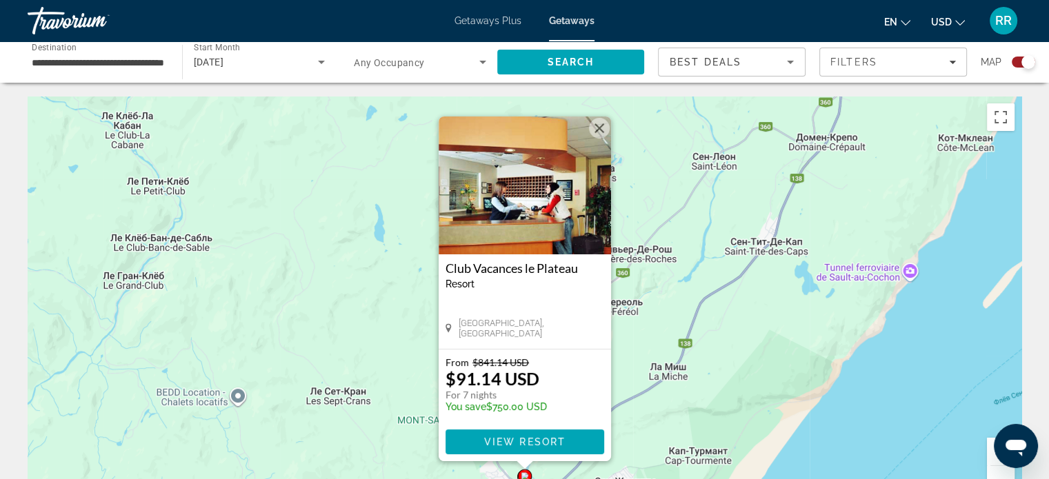
click at [601, 127] on button "Закрыть" at bounding box center [599, 128] width 21 height 21
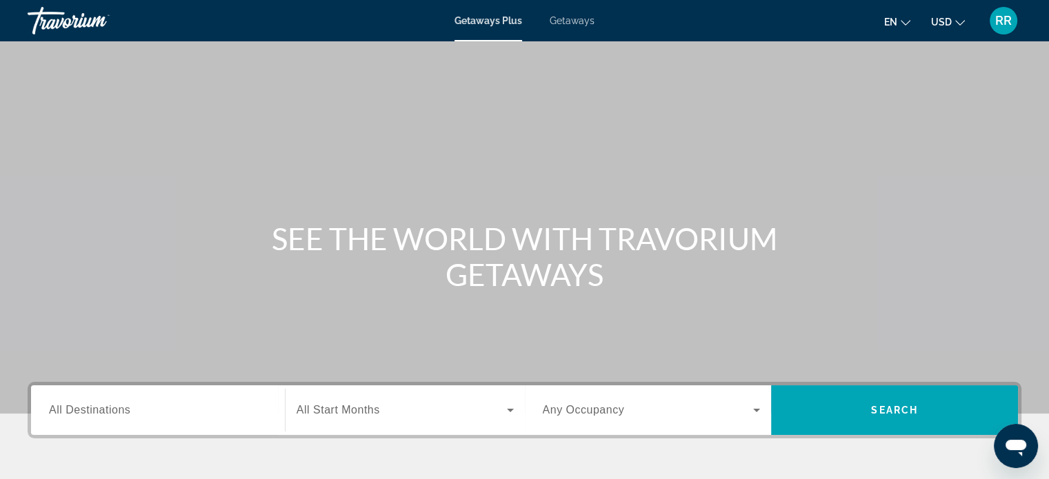
click at [142, 412] on input "Destination All Destinations" at bounding box center [158, 411] width 218 height 17
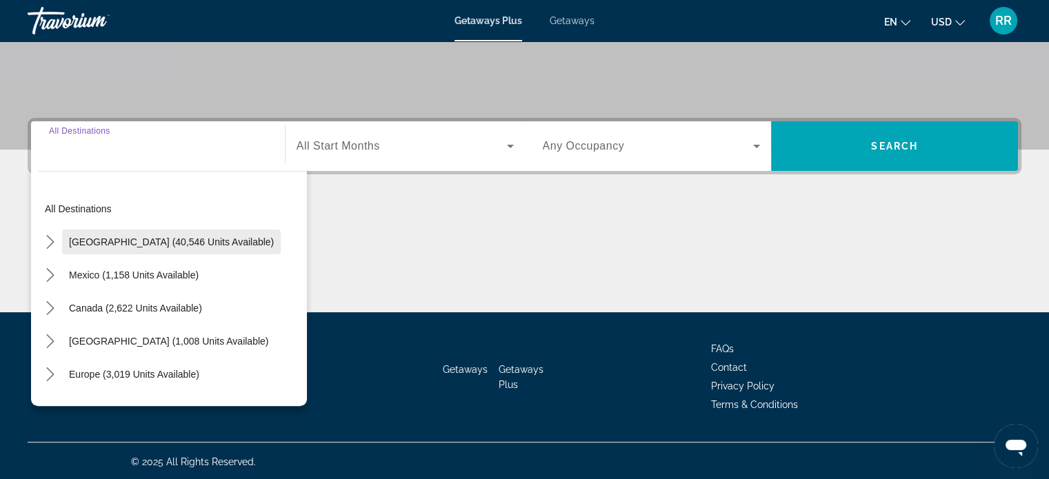
scroll to position [266, 0]
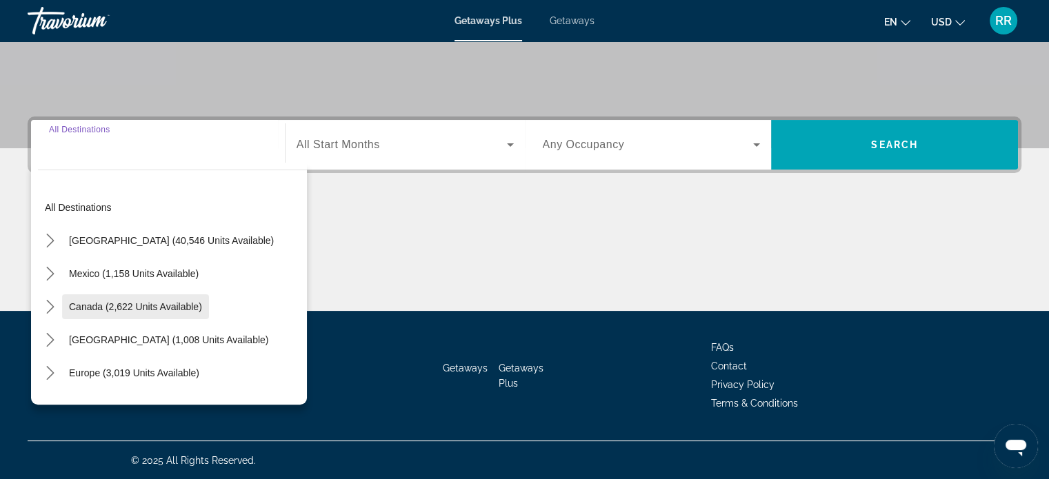
click at [137, 303] on span "Canada (2,622 units available)" at bounding box center [135, 306] width 133 height 11
type input "**********"
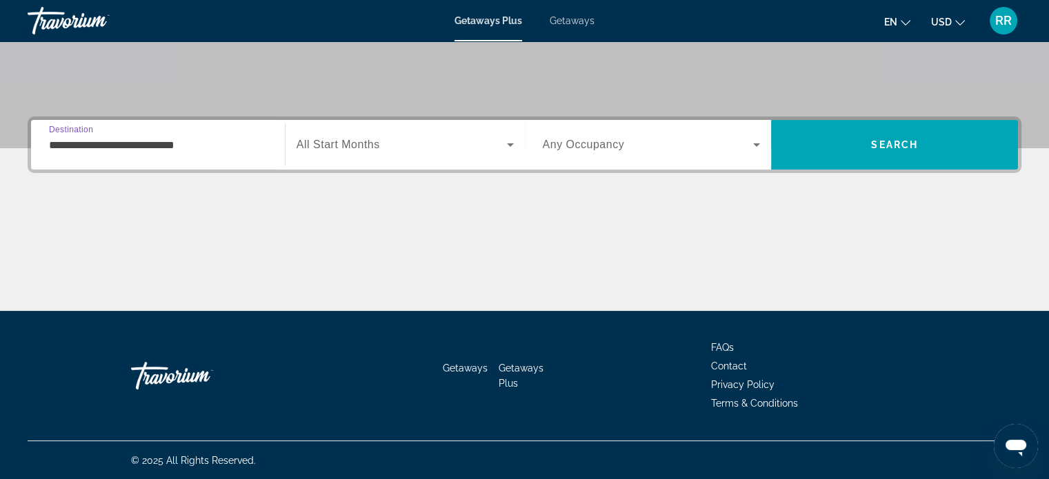
click at [406, 151] on span "Search widget" at bounding box center [402, 145] width 210 height 17
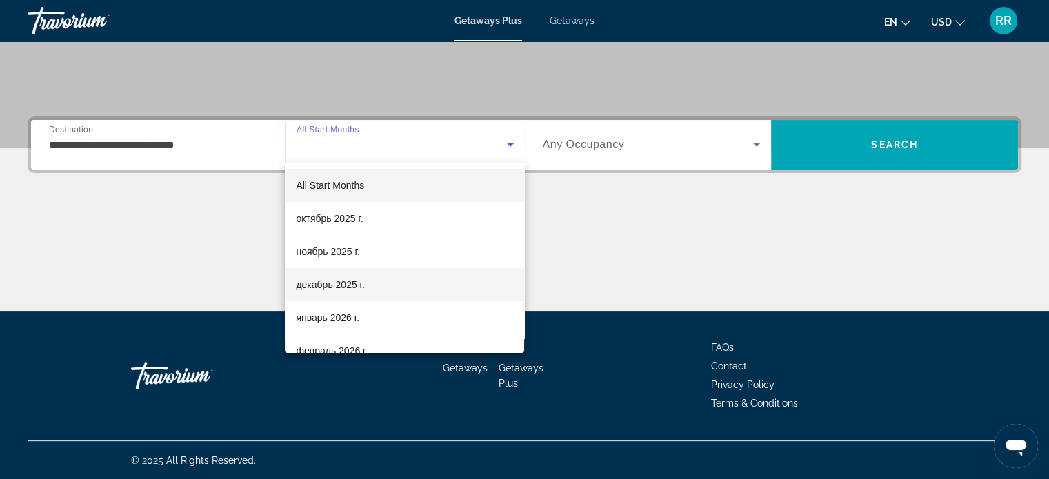
click at [335, 283] on span "декабрь 2025 г." at bounding box center [330, 285] width 68 height 17
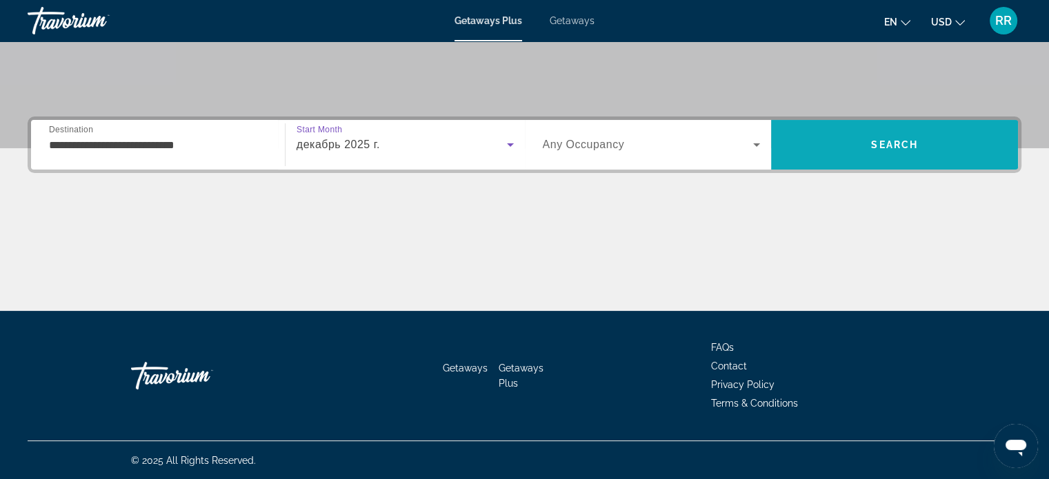
click at [856, 143] on span "Search" at bounding box center [894, 144] width 247 height 33
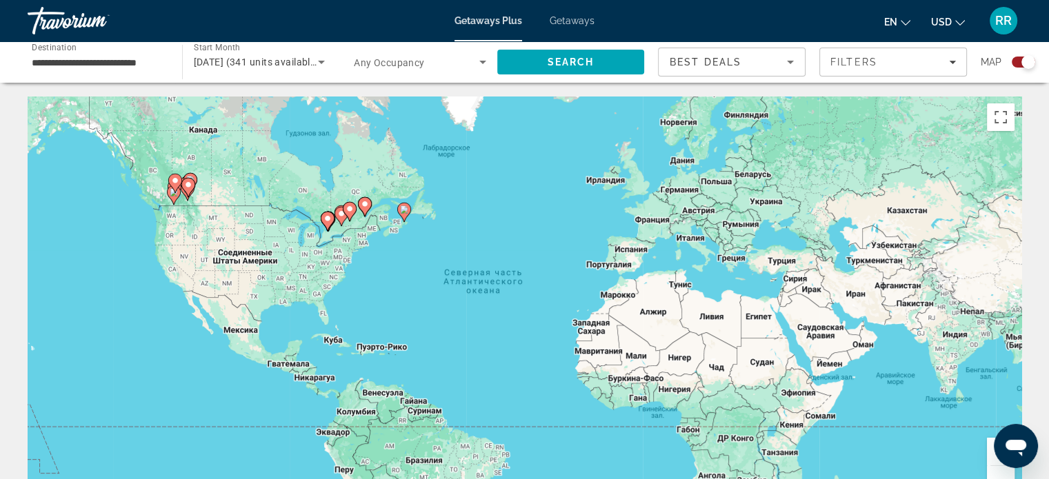
click at [361, 201] on image "Main content" at bounding box center [365, 204] width 8 height 8
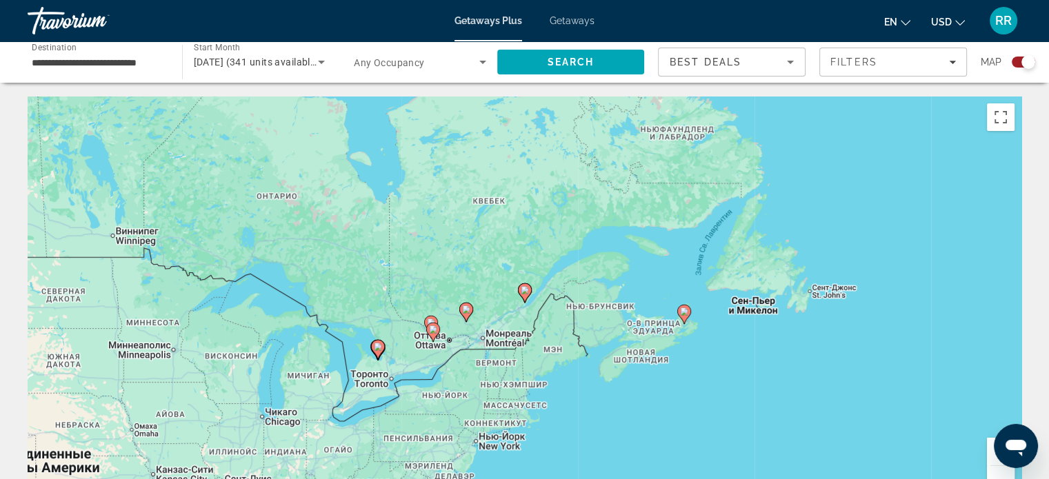
click at [524, 290] on image "Main content" at bounding box center [525, 290] width 8 height 8
type input "**********"
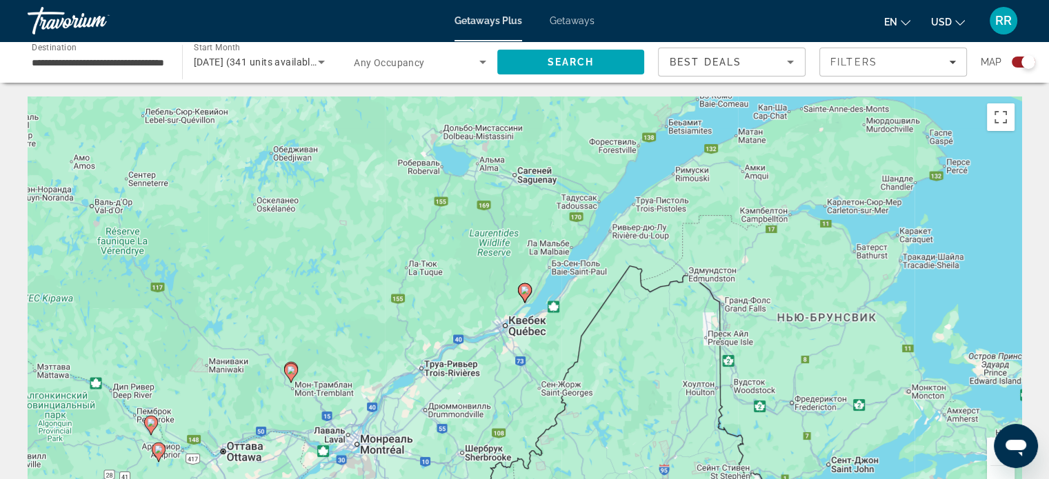
click at [526, 289] on image "Main content" at bounding box center [525, 290] width 8 height 8
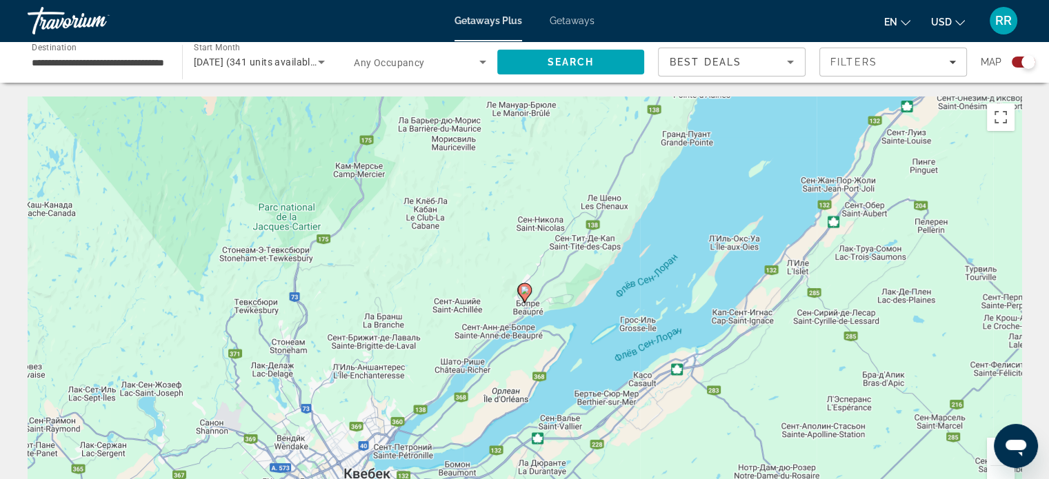
click at [524, 290] on image "Main content" at bounding box center [525, 290] width 8 height 8
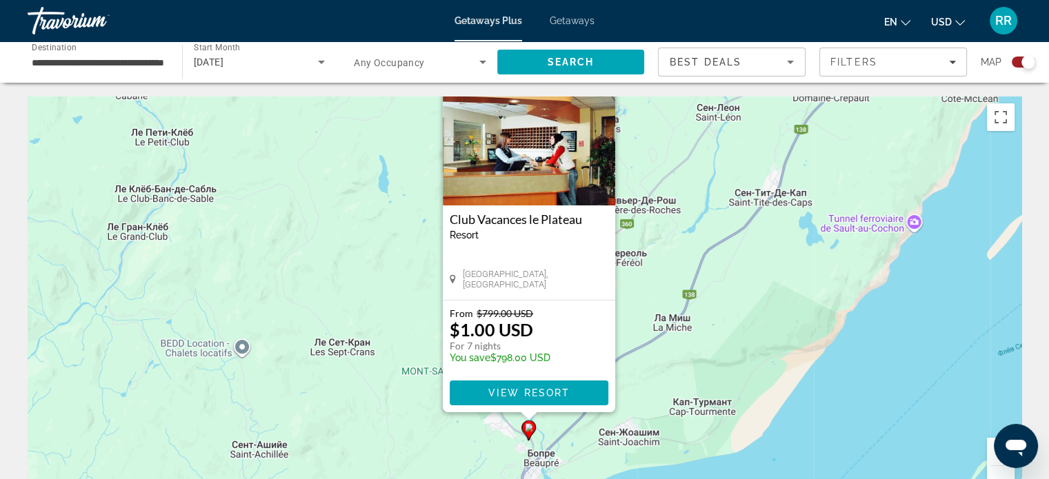
drag, startPoint x: 655, startPoint y: 354, endPoint x: 675, endPoint y: 241, distance: 114.8
click at [675, 241] on div "Чтобы активировать перетаскивание с помощью клавиатуры, нажмите Alt + Ввод. Пос…" at bounding box center [525, 304] width 994 height 414
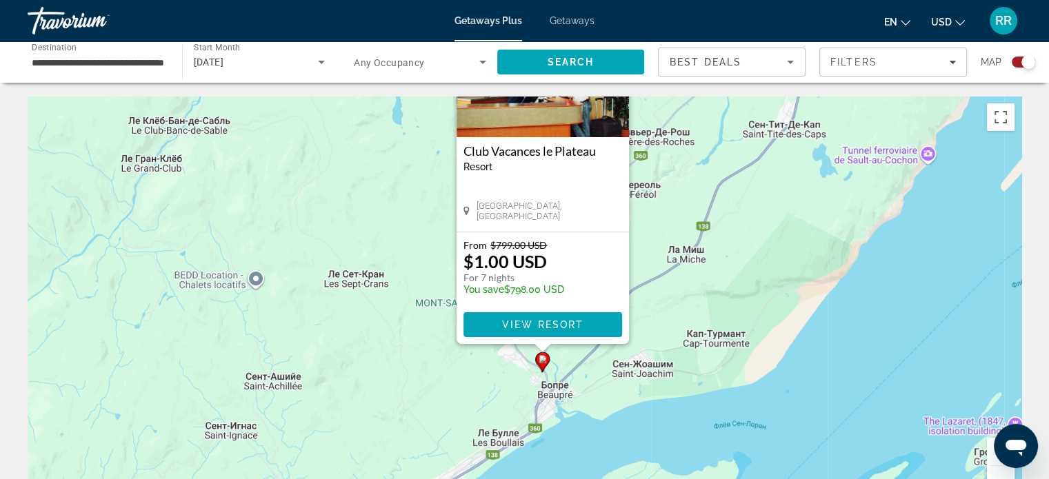
click at [991, 449] on button "Увеличить" at bounding box center [1001, 452] width 28 height 28
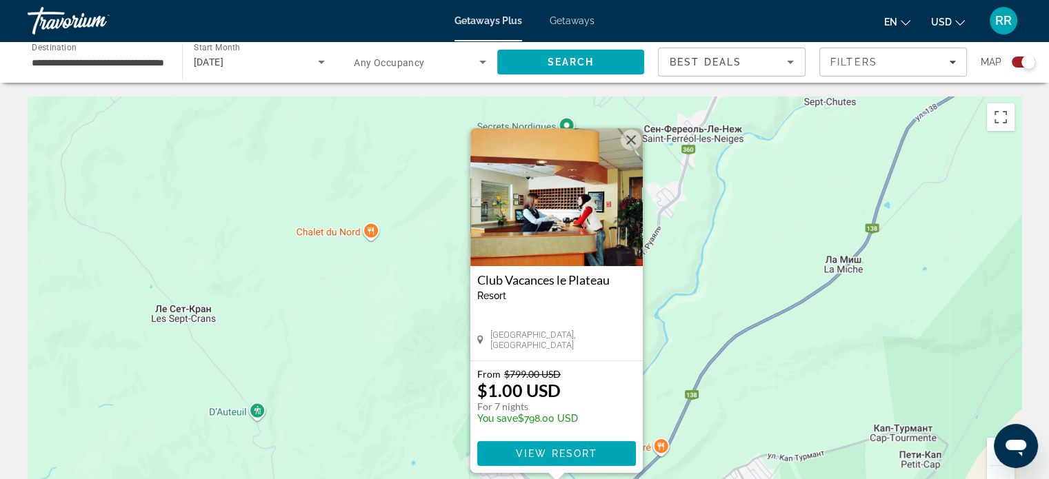
drag, startPoint x: 830, startPoint y: 267, endPoint x: 826, endPoint y: 327, distance: 60.2
click at [826, 328] on div "Чтобы активировать перетаскивание с помощью клавиатуры, нажмите Alt + Ввод. Пос…" at bounding box center [525, 304] width 994 height 414
click at [633, 136] on button "Закрыть" at bounding box center [631, 140] width 21 height 21
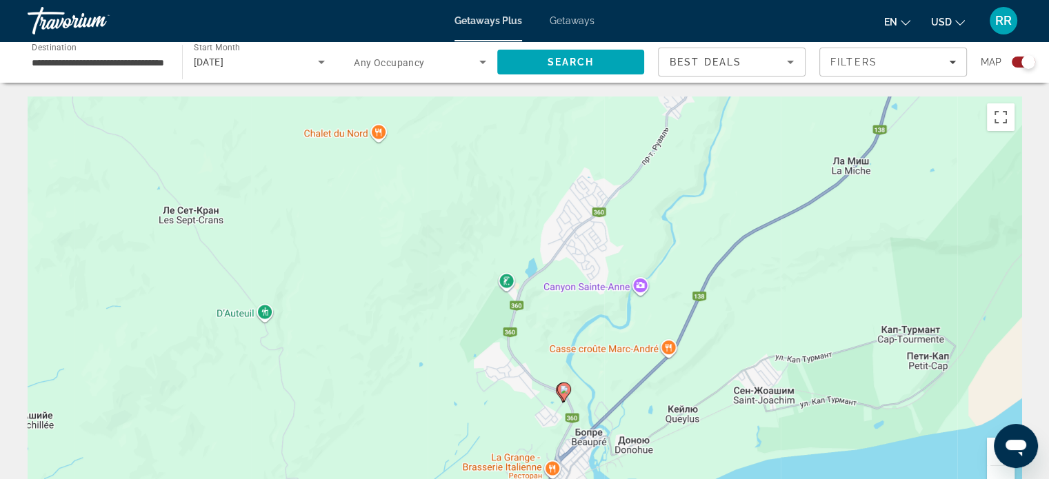
drag, startPoint x: 695, startPoint y: 333, endPoint x: 706, endPoint y: 175, distance: 159.0
click at [706, 175] on div "Чтобы активировать перетаскивание с помощью клавиатуры, нажмите Alt + Ввод. Пос…" at bounding box center [525, 304] width 994 height 414
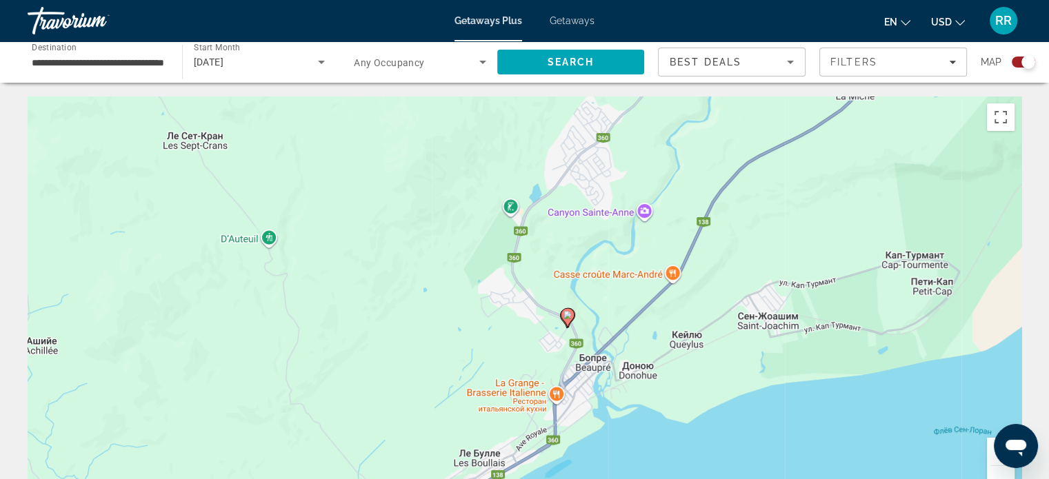
click at [990, 446] on button "Увеличить" at bounding box center [1001, 452] width 28 height 28
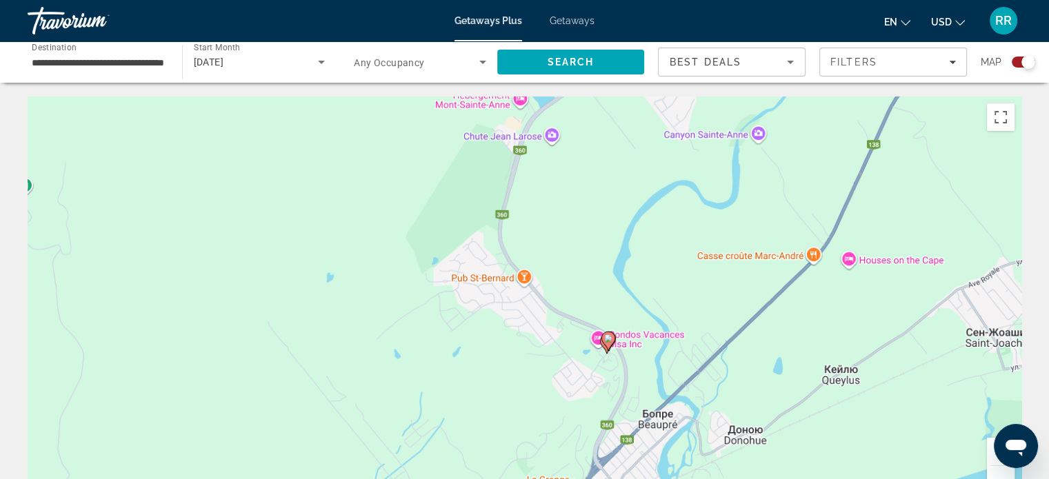
click at [990, 446] on button "Увеличить" at bounding box center [1001, 452] width 28 height 28
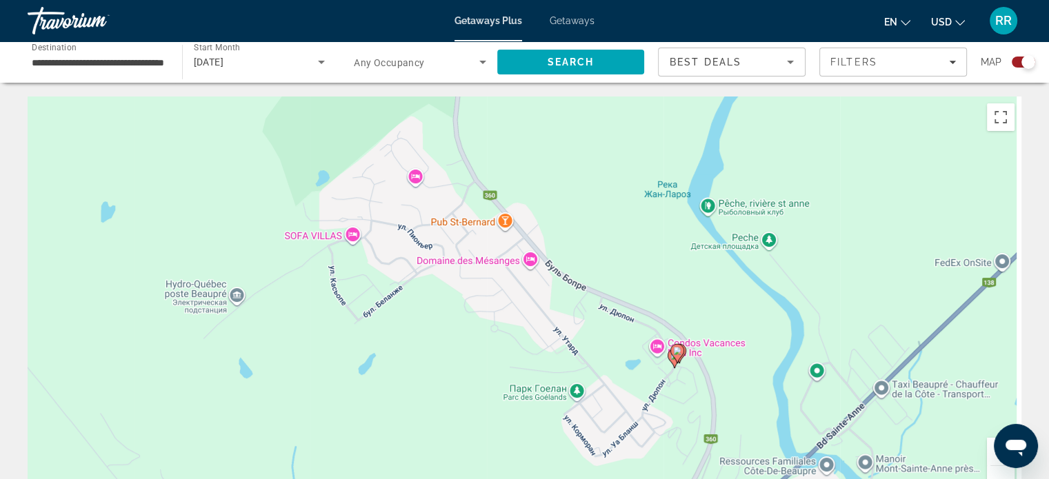
drag, startPoint x: 810, startPoint y: 412, endPoint x: 758, endPoint y: 307, distance: 116.9
click at [753, 303] on div "Чтобы активировать перетаскивание с помощью клавиатуры, нажмите Alt + Ввод. Пос…" at bounding box center [525, 304] width 994 height 414
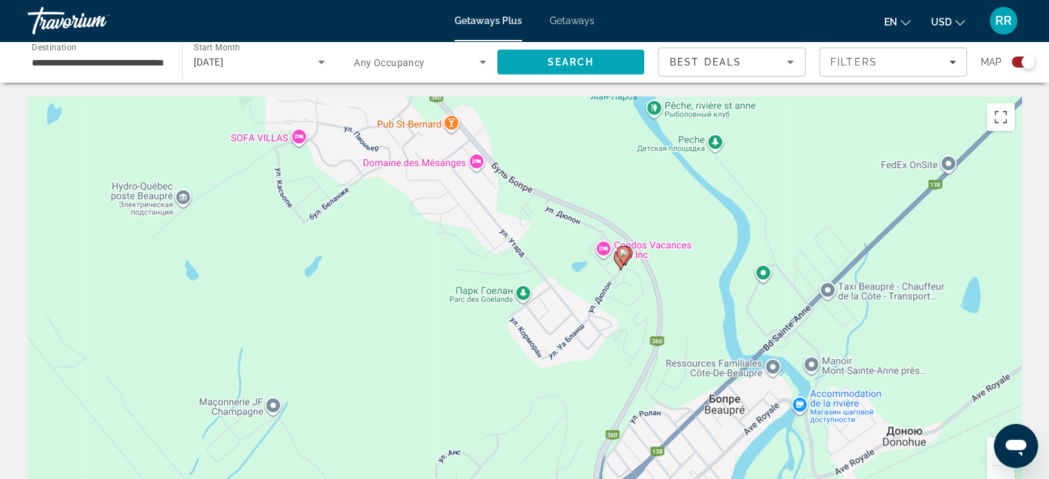
click at [992, 448] on button "Увеличить" at bounding box center [1001, 452] width 28 height 28
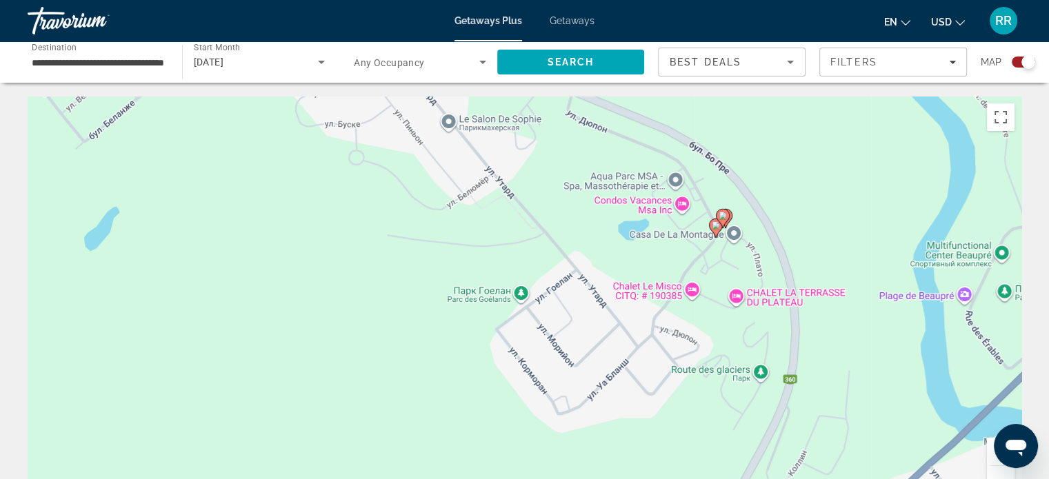
click at [992, 447] on button "Увеличить" at bounding box center [1001, 452] width 28 height 28
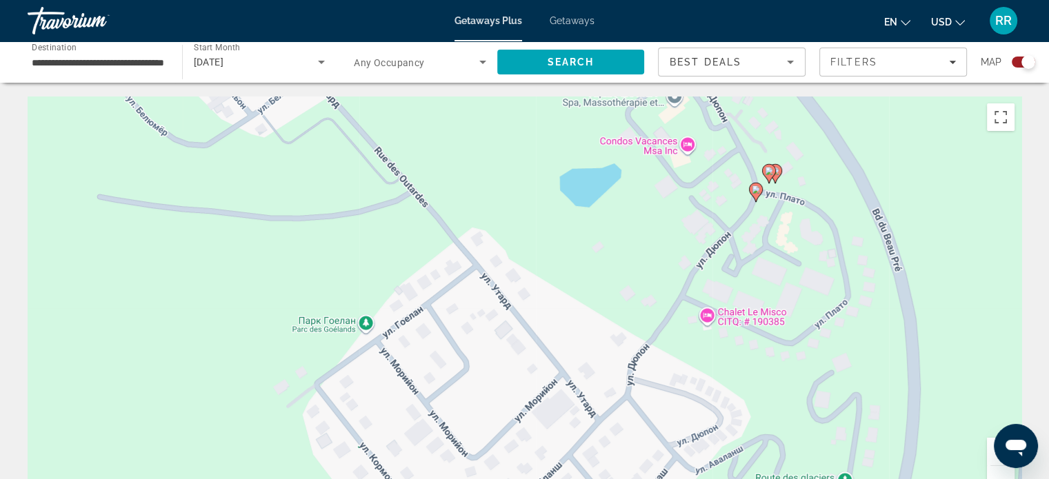
drag, startPoint x: 794, startPoint y: 274, endPoint x: 540, endPoint y: 361, distance: 268.3
click at [540, 361] on div "Чтобы активировать перетаскивание с помощью клавиатуры, нажмите Alt + Ввод. Пос…" at bounding box center [525, 304] width 994 height 414
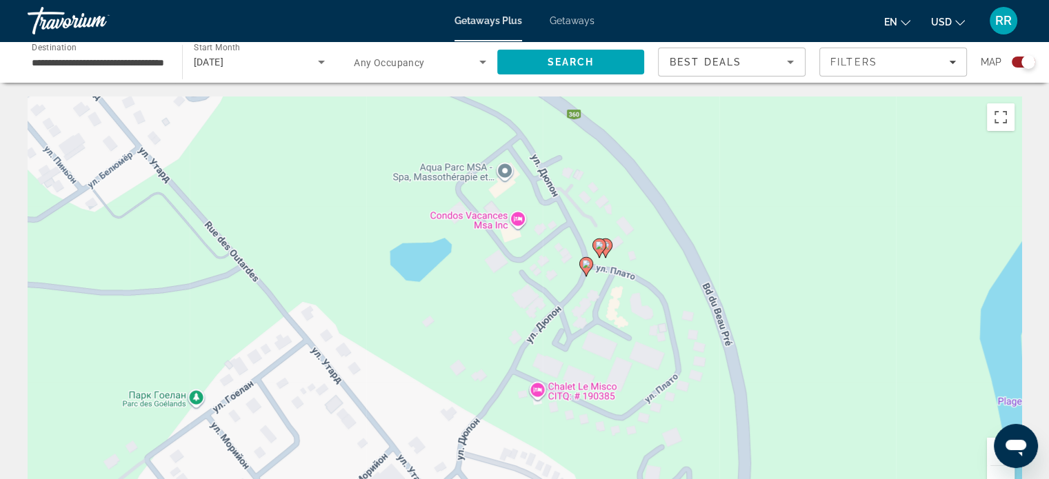
click at [586, 264] on image "Main content" at bounding box center [586, 264] width 8 height 8
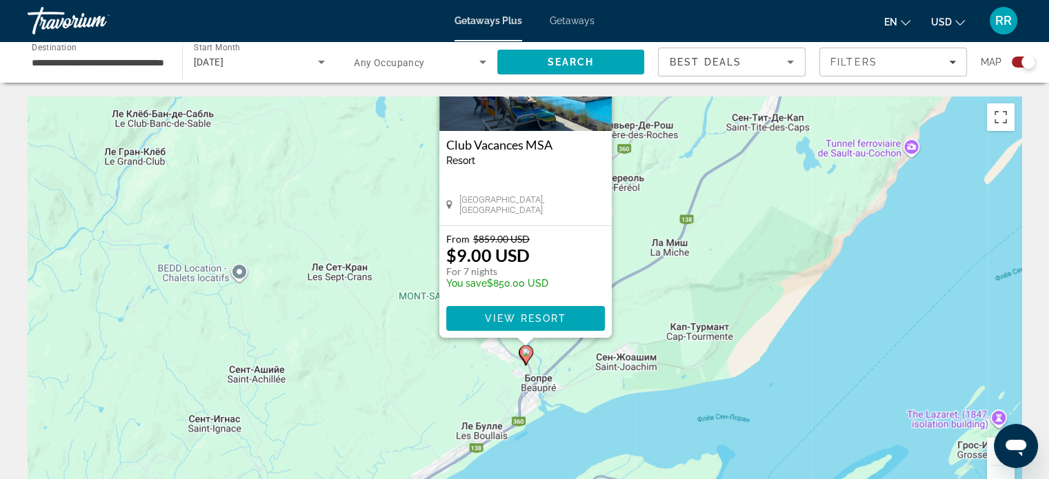
drag, startPoint x: 679, startPoint y: 317, endPoint x: 679, endPoint y: 239, distance: 77.3
click at [679, 239] on div "Чтобы активировать перетаскивание с помощью клавиатуры, нажмите Alt + Ввод. Пос…" at bounding box center [525, 304] width 994 height 414
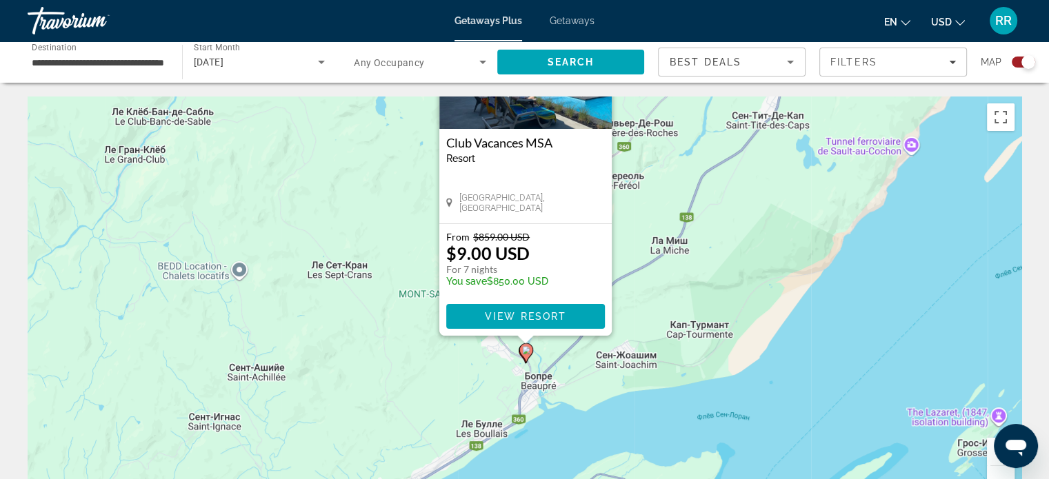
click at [989, 444] on button "Увеличить" at bounding box center [1001, 452] width 28 height 28
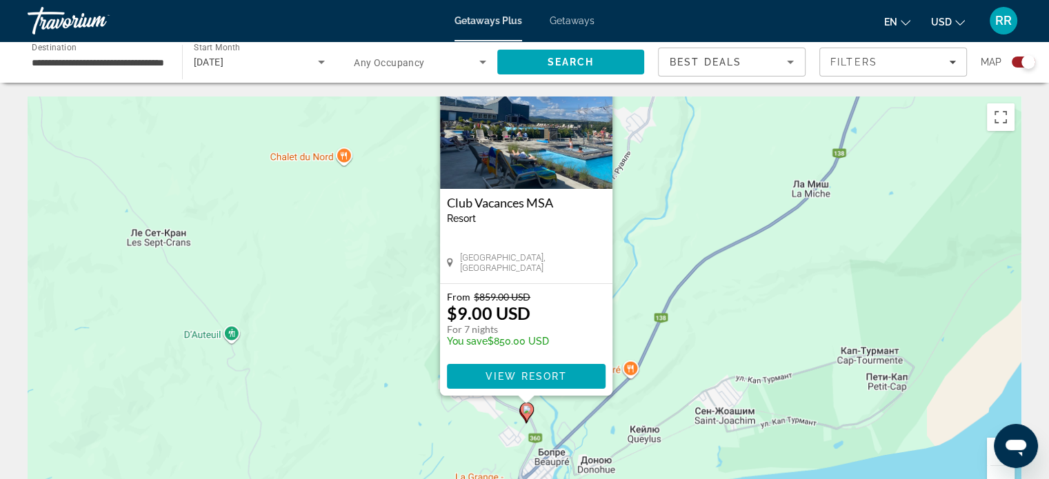
click at [989, 444] on button "Увеличить" at bounding box center [1001, 452] width 28 height 28
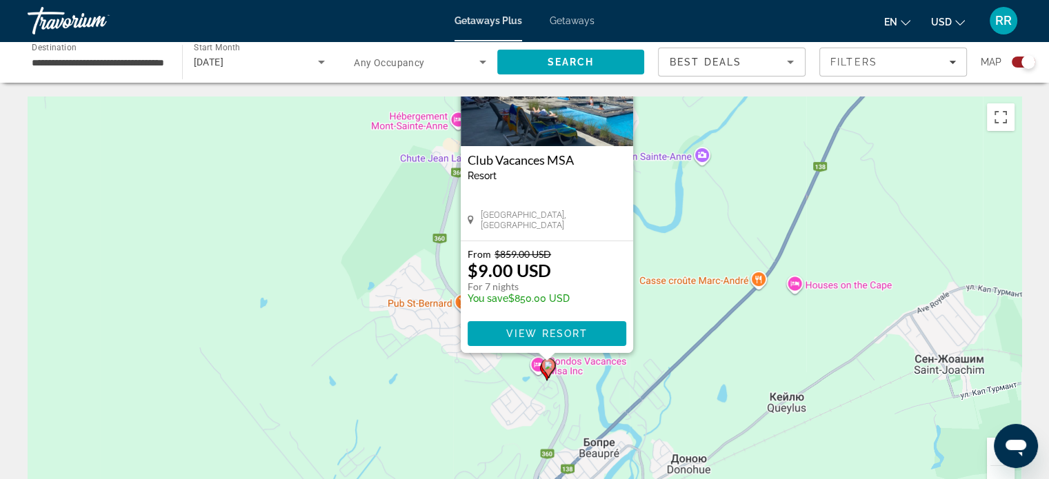
drag, startPoint x: 761, startPoint y: 410, endPoint x: 786, endPoint y: 237, distance: 175.0
click at [784, 239] on div "Чтобы активировать перетаскивание с помощью клавиатуры, нажмите Alt + Ввод. Пос…" at bounding box center [525, 304] width 994 height 414
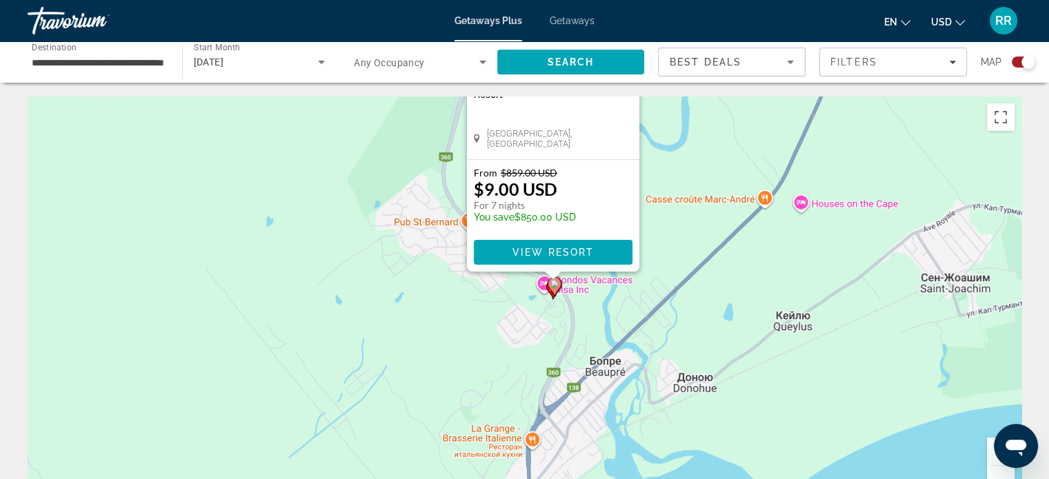
click at [990, 446] on button "Увеличить" at bounding box center [1001, 452] width 28 height 28
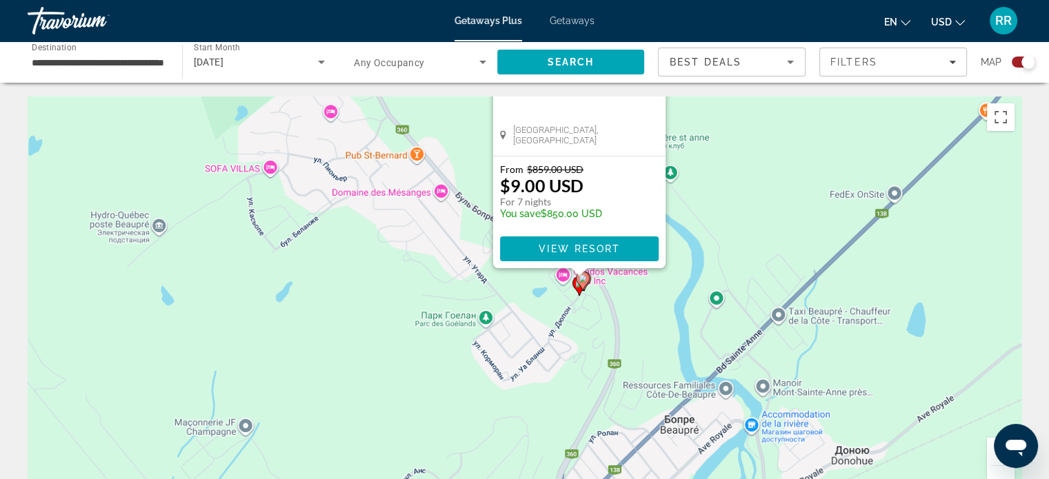
click at [990, 446] on button "Увеличить" at bounding box center [1001, 452] width 28 height 28
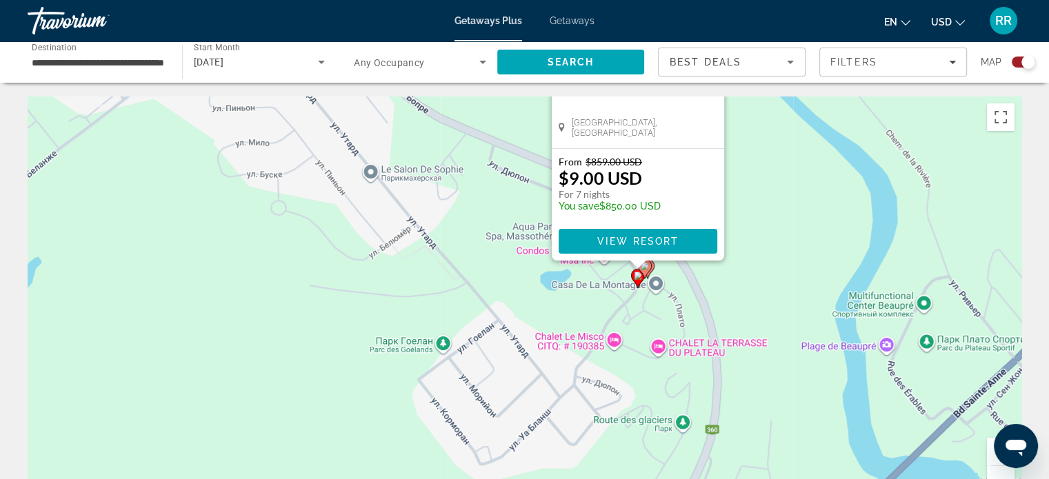
click at [646, 270] on image "Main content" at bounding box center [645, 266] width 8 height 8
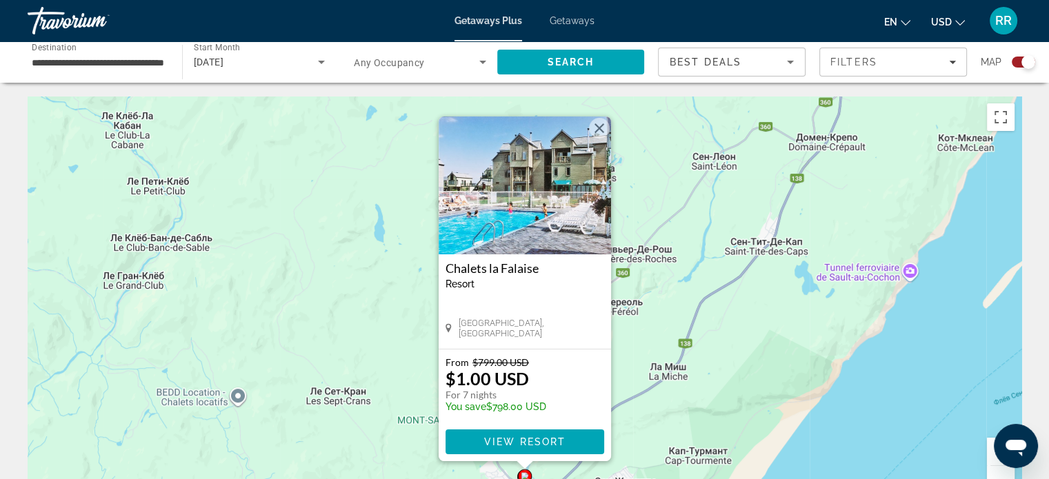
click at [601, 126] on button "Закрыть" at bounding box center [599, 128] width 21 height 21
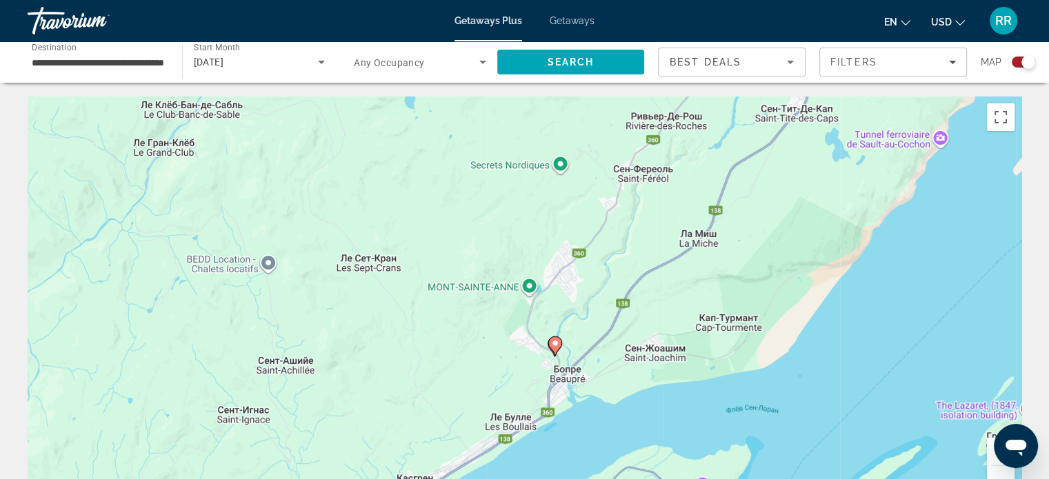
drag, startPoint x: 728, startPoint y: 396, endPoint x: 770, endPoint y: 239, distance: 162.0
click at [769, 240] on div "Чтобы активировать перетаскивание с помощью клавиатуры, нажмите Alt + Ввод. Пос…" at bounding box center [525, 304] width 994 height 414
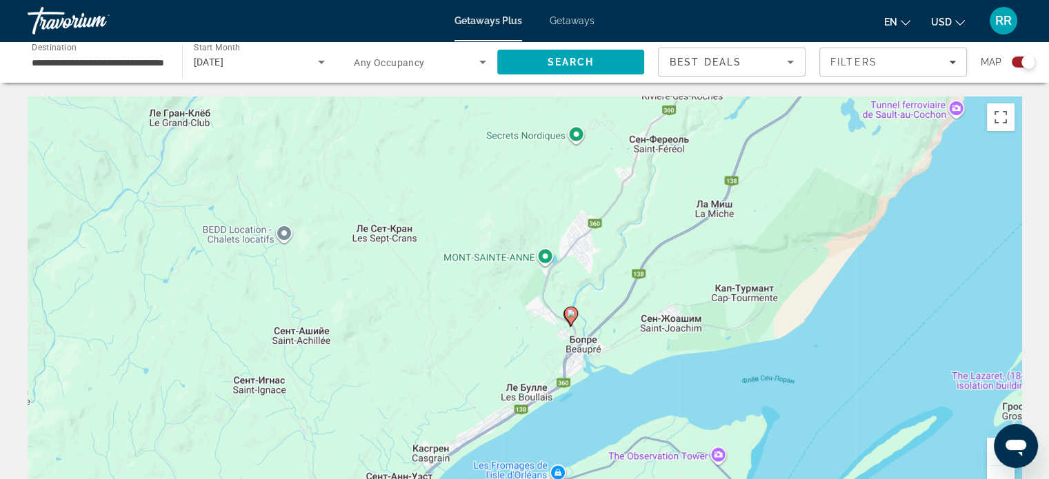
click at [994, 453] on button "Увеличить" at bounding box center [1001, 452] width 28 height 28
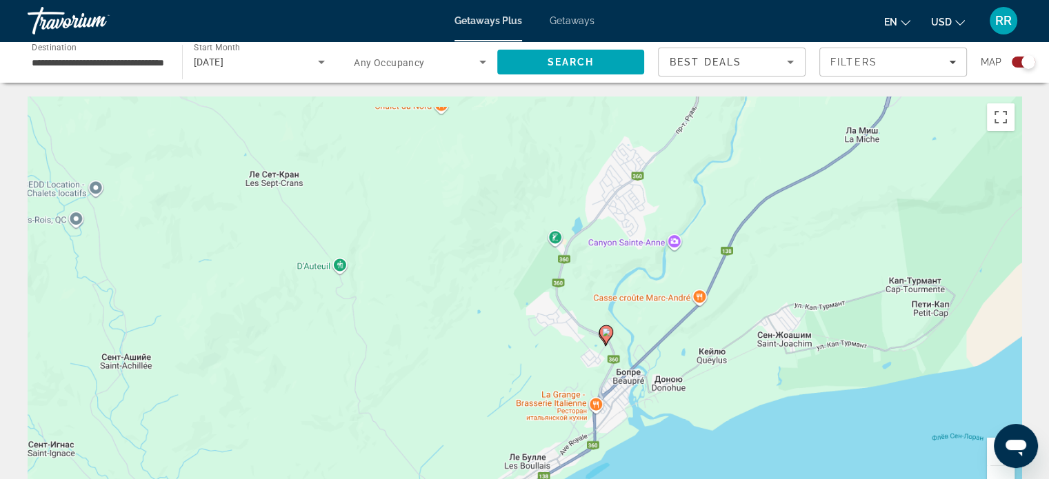
click at [994, 453] on button "Увеличить" at bounding box center [1001, 452] width 28 height 28
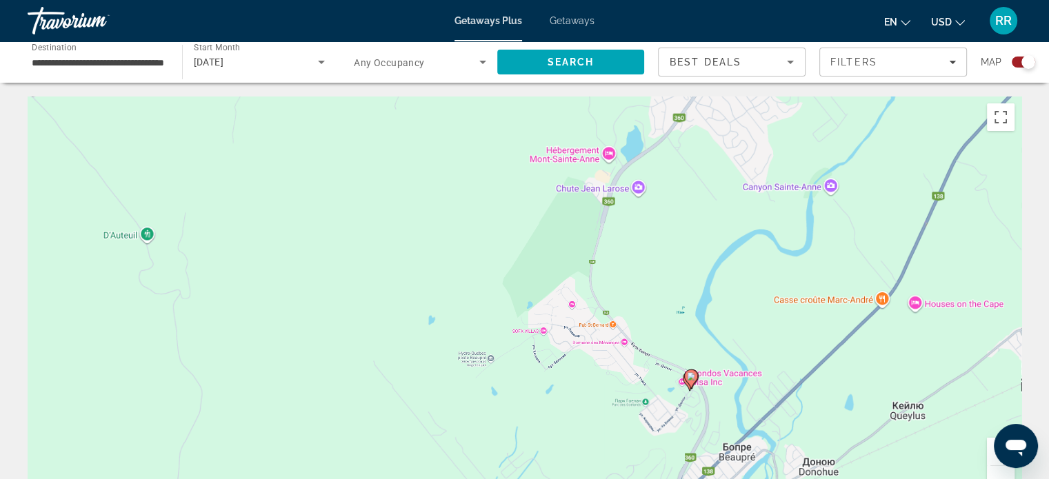
click at [994, 453] on button "Увеличить" at bounding box center [1001, 452] width 28 height 28
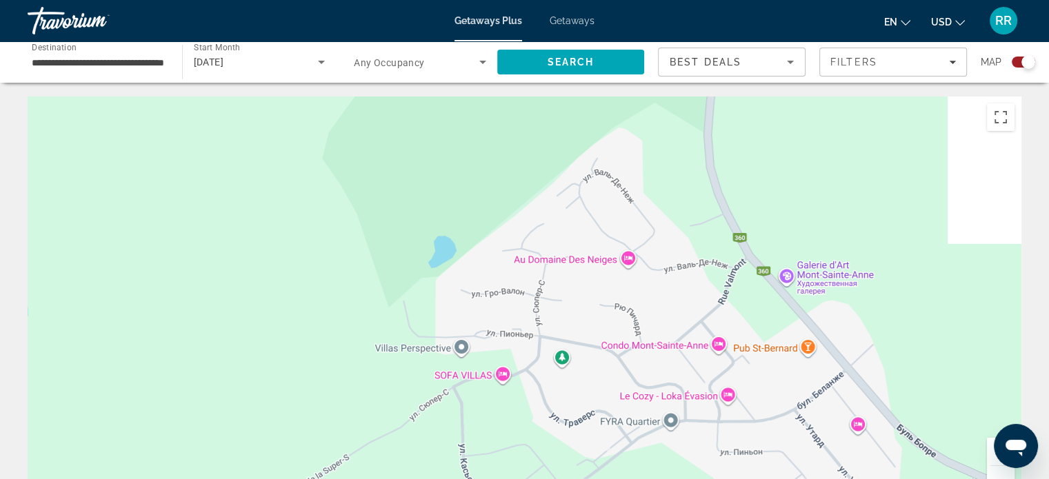
drag, startPoint x: 835, startPoint y: 394, endPoint x: 593, endPoint y: 242, distance: 285.1
click at [606, 253] on div "Main content" at bounding box center [525, 304] width 994 height 414
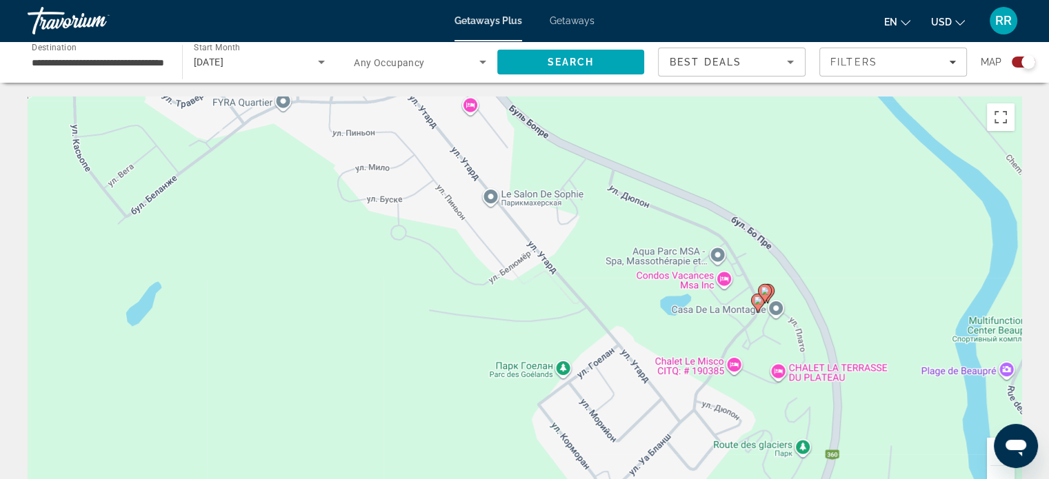
drag, startPoint x: 849, startPoint y: 358, endPoint x: 766, endPoint y: 271, distance: 120.0
click at [777, 261] on div "Чтобы активировать перетаскивание с помощью клавиатуры, нажмите Alt + Ввод. Пос…" at bounding box center [525, 304] width 994 height 414
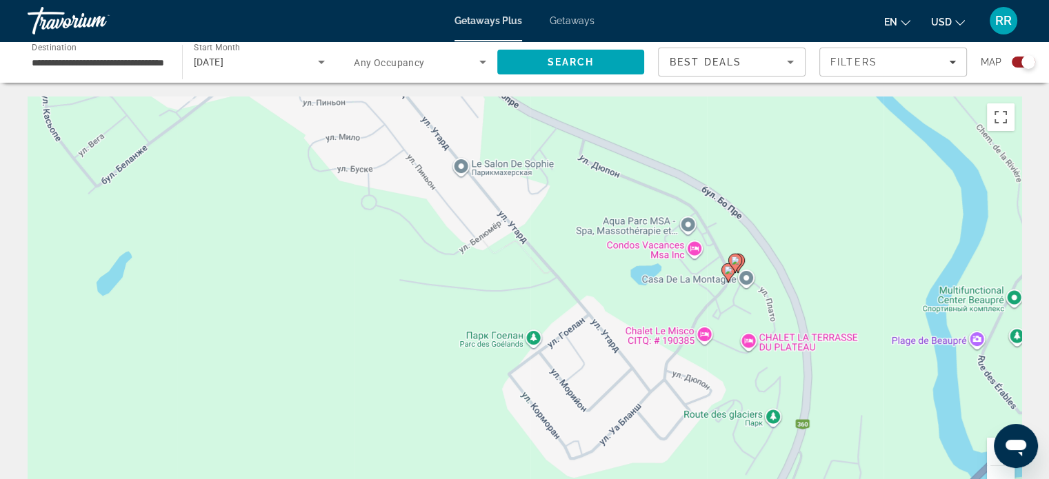
click at [742, 262] on icon "Main content" at bounding box center [737, 264] width 12 height 18
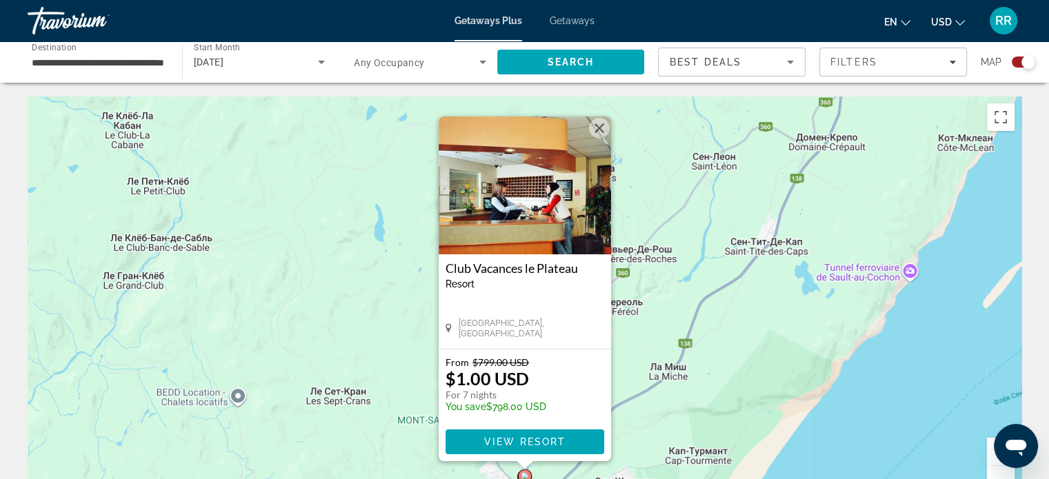
click at [601, 130] on button "Закрыть" at bounding box center [599, 128] width 21 height 21
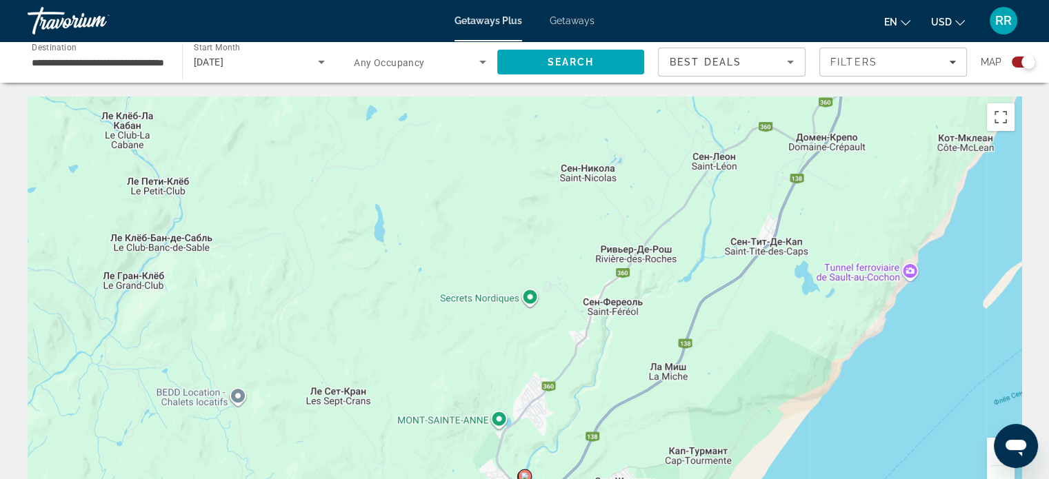
drag, startPoint x: 644, startPoint y: 385, endPoint x: 765, endPoint y: 249, distance: 182.2
click at [765, 249] on div "Для навигации используйте клавиши со стрелками. Чтобы активировать перетаскиван…" at bounding box center [525, 304] width 994 height 414
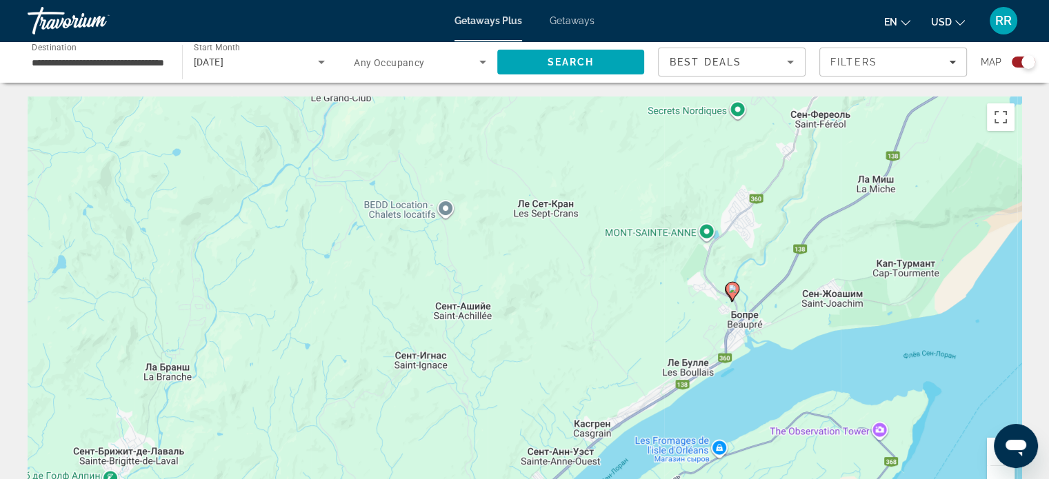
click at [989, 453] on button "Увеличить" at bounding box center [1001, 452] width 28 height 28
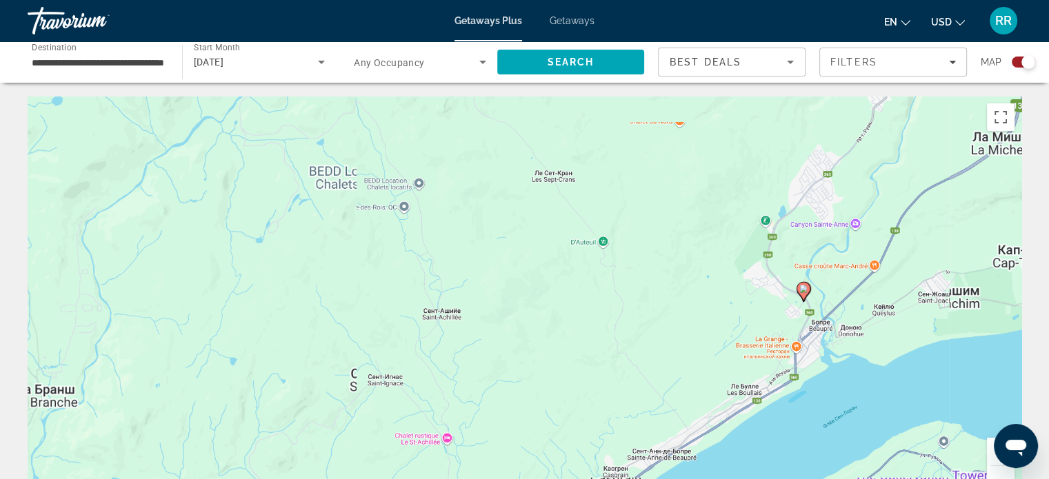
click at [989, 452] on button "Увеличить" at bounding box center [1001, 452] width 28 height 28
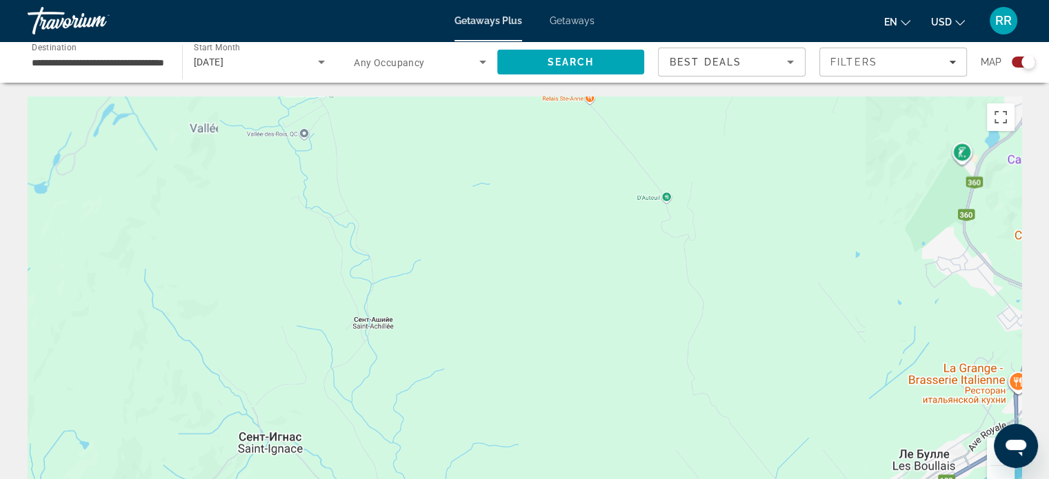
click at [989, 452] on button "Увеличить" at bounding box center [1001, 452] width 28 height 28
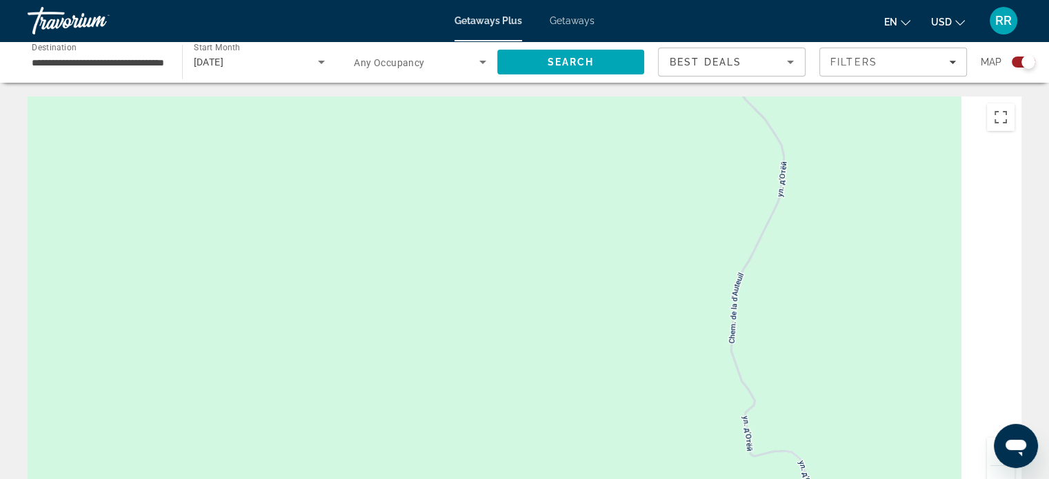
drag, startPoint x: 846, startPoint y: 354, endPoint x: 436, endPoint y: 172, distance: 448.4
click at [444, 176] on div "Main content" at bounding box center [525, 304] width 994 height 414
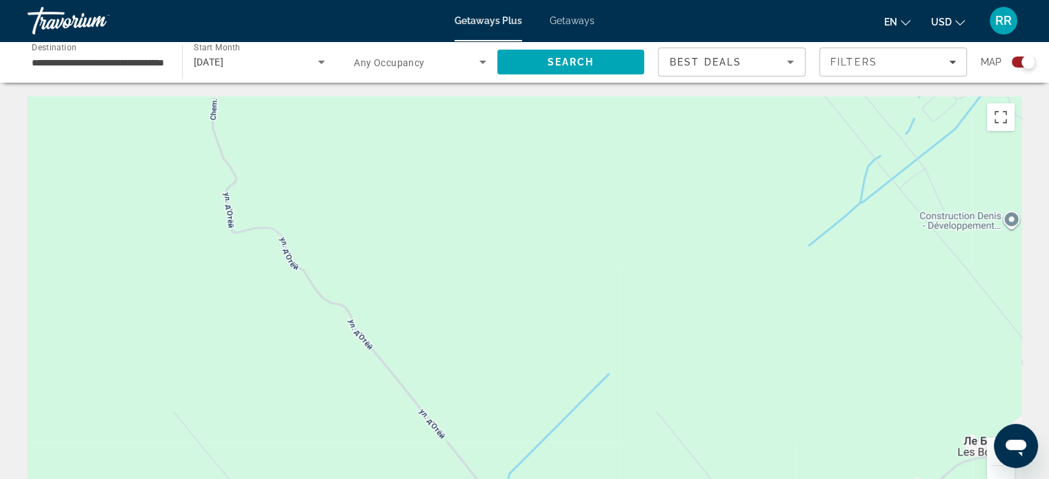
click at [1001, 474] on button "Уменьшить" at bounding box center [1001, 480] width 28 height 28
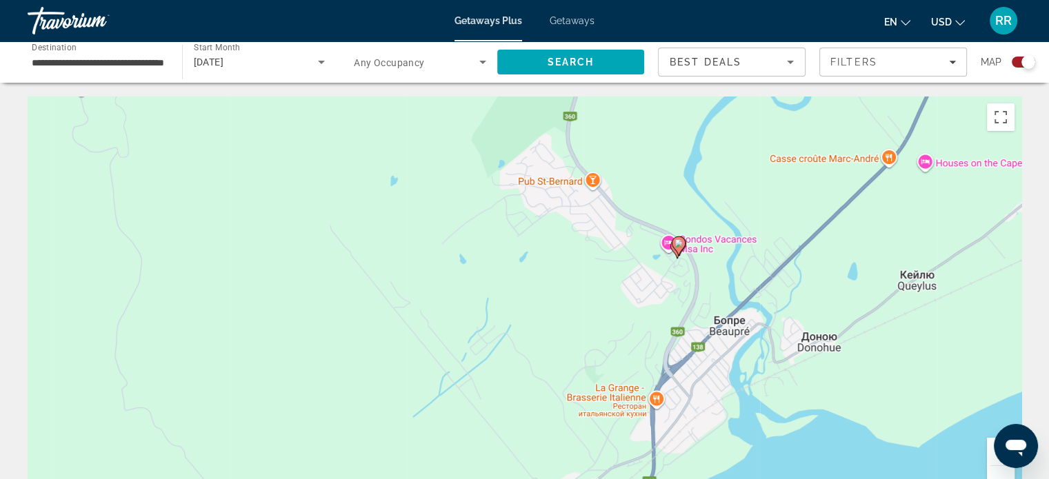
drag, startPoint x: 945, startPoint y: 288, endPoint x: 694, endPoint y: 430, distance: 288.8
click at [684, 438] on div "Чтобы активировать перетаскивание с помощью клавиатуры, нажмите Alt + Ввод. Пос…" at bounding box center [525, 304] width 994 height 414
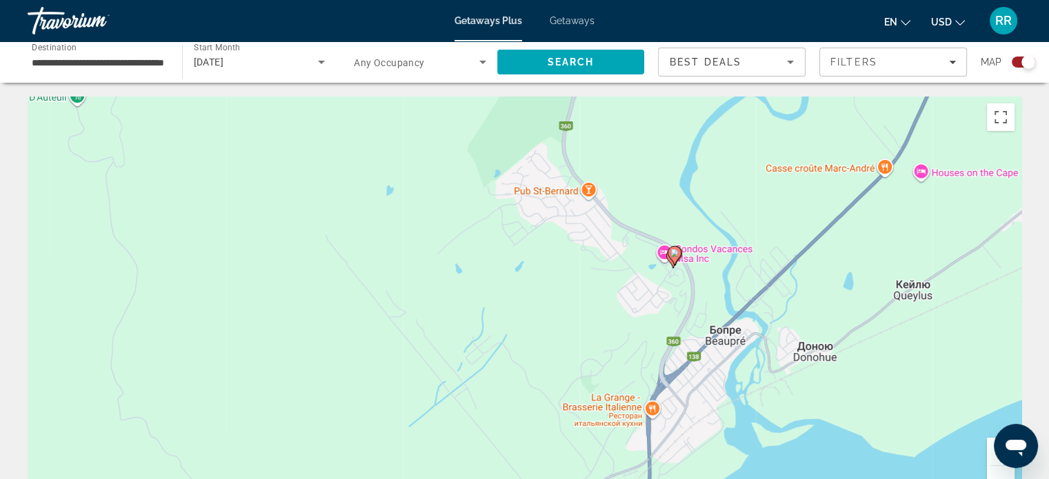
click at [990, 451] on button "Увеличить" at bounding box center [1001, 452] width 28 height 28
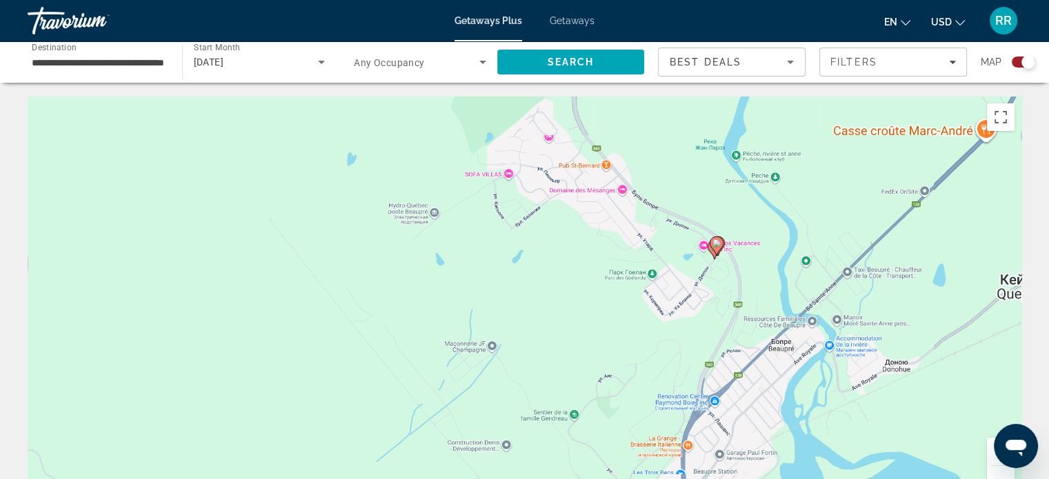
click at [990, 451] on button "Увеличить" at bounding box center [1001, 452] width 28 height 28
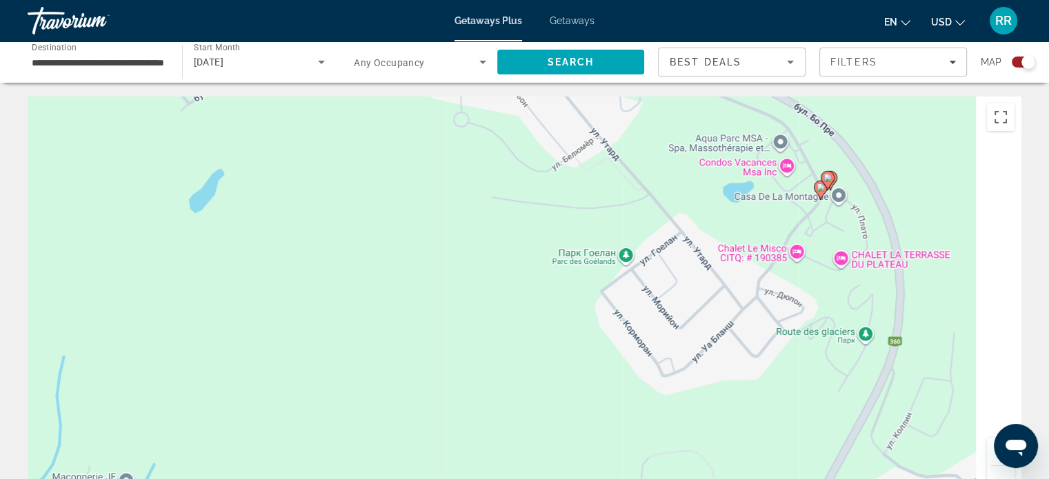
drag, startPoint x: 821, startPoint y: 327, endPoint x: 355, endPoint y: 394, distance: 470.4
click at [355, 394] on div "Чтобы активировать перетаскивание с помощью клавиатуры, нажмите Alt + Ввод. Пос…" at bounding box center [525, 304] width 994 height 414
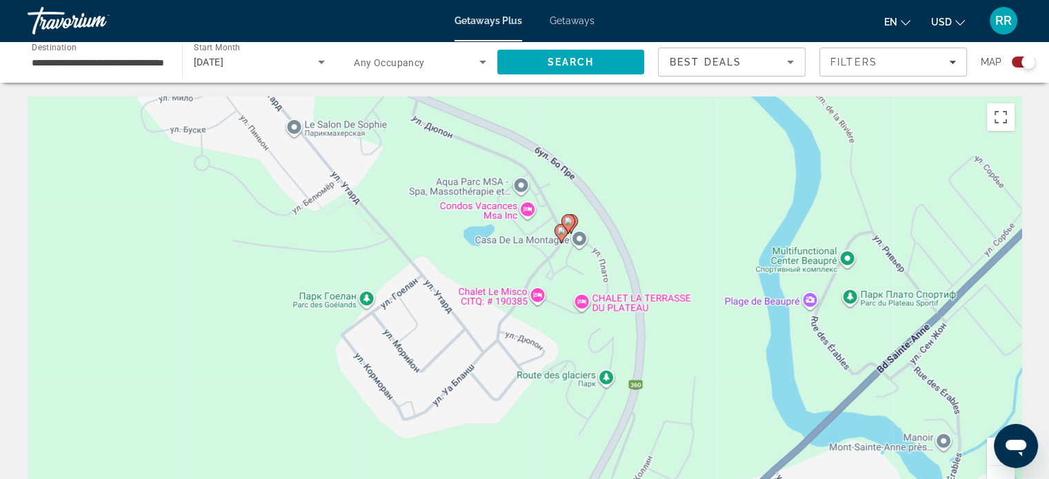
click at [560, 232] on image "Main content" at bounding box center [561, 231] width 8 height 8
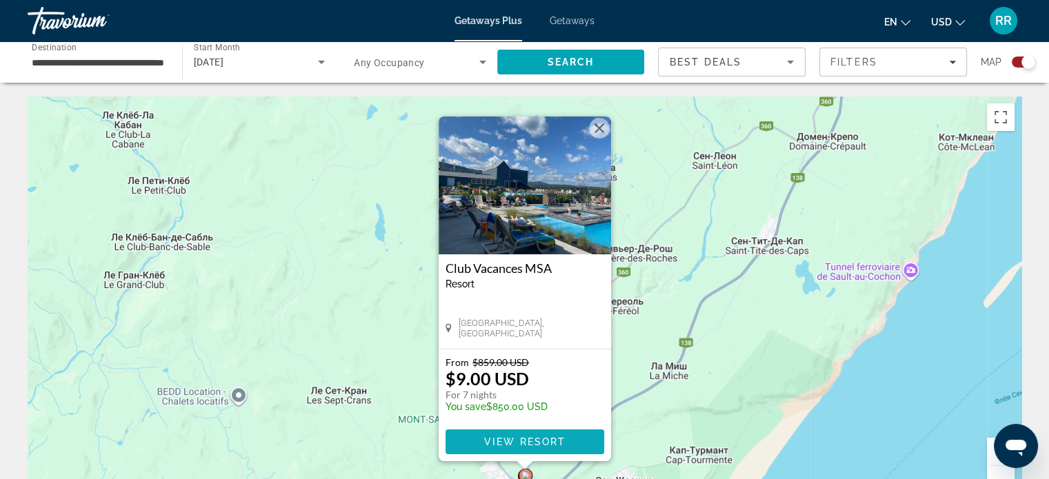
click at [521, 443] on span "View Resort" at bounding box center [524, 442] width 81 height 11
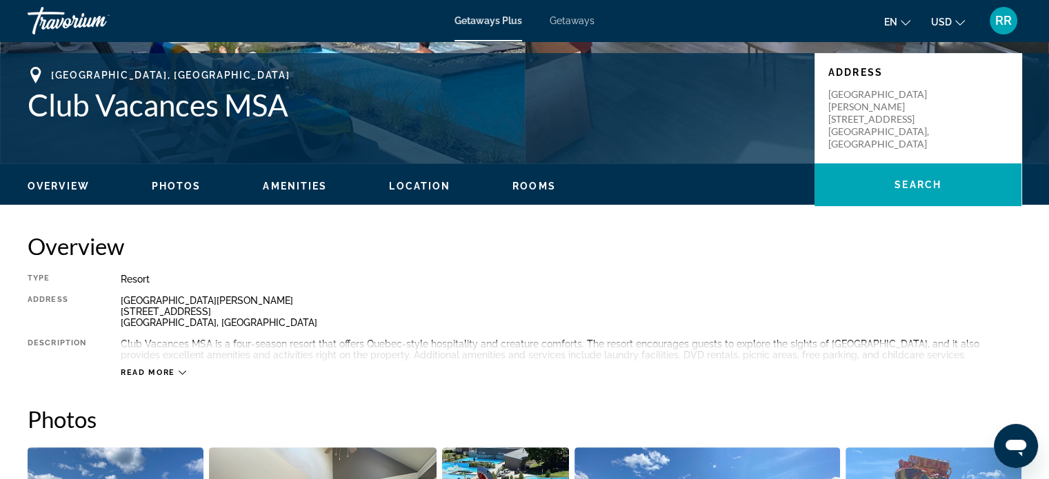
scroll to position [345, 0]
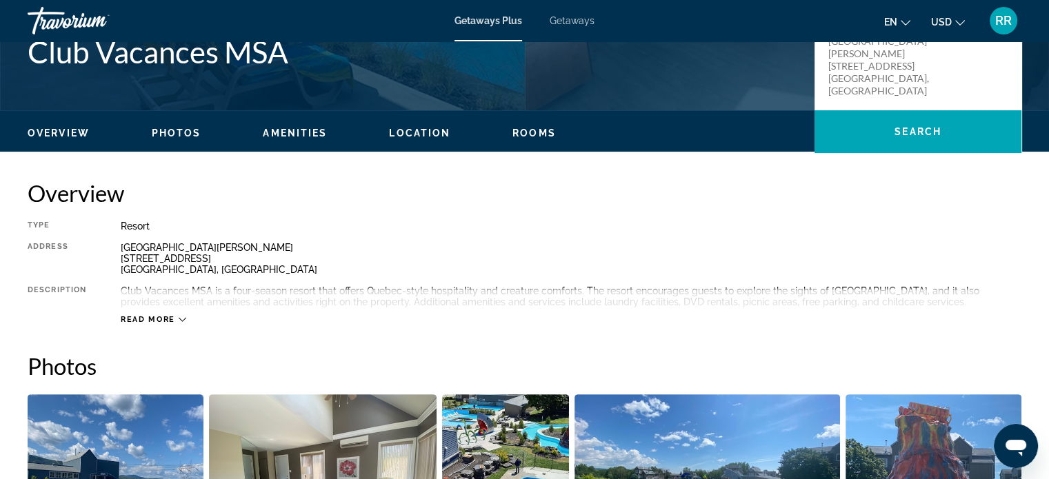
click at [180, 319] on icon "Main content" at bounding box center [183, 320] width 8 height 4
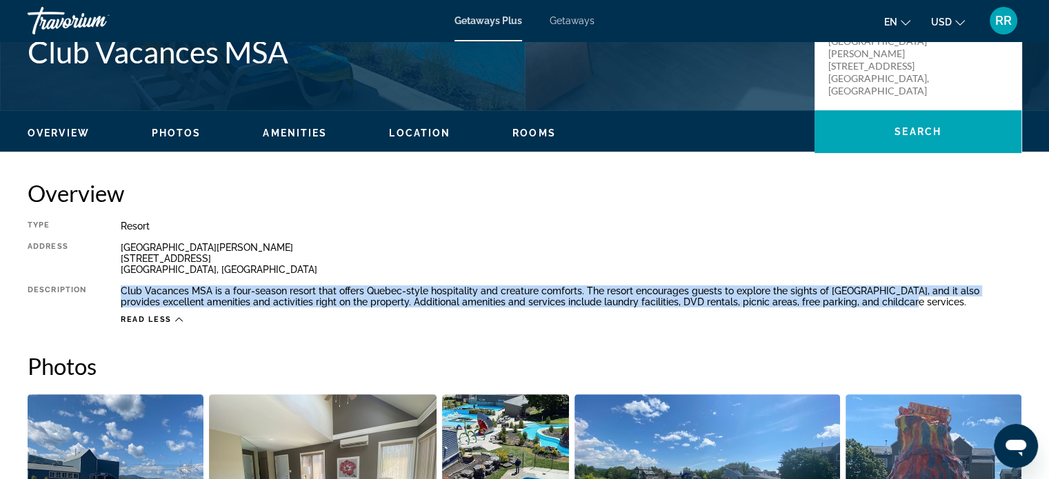
drag, startPoint x: 120, startPoint y: 290, endPoint x: 915, endPoint y: 306, distance: 795.4
click at [915, 306] on div "Club Vacances MSA is a four-season resort that offers Quebec-style hospitality …" at bounding box center [571, 297] width 901 height 22
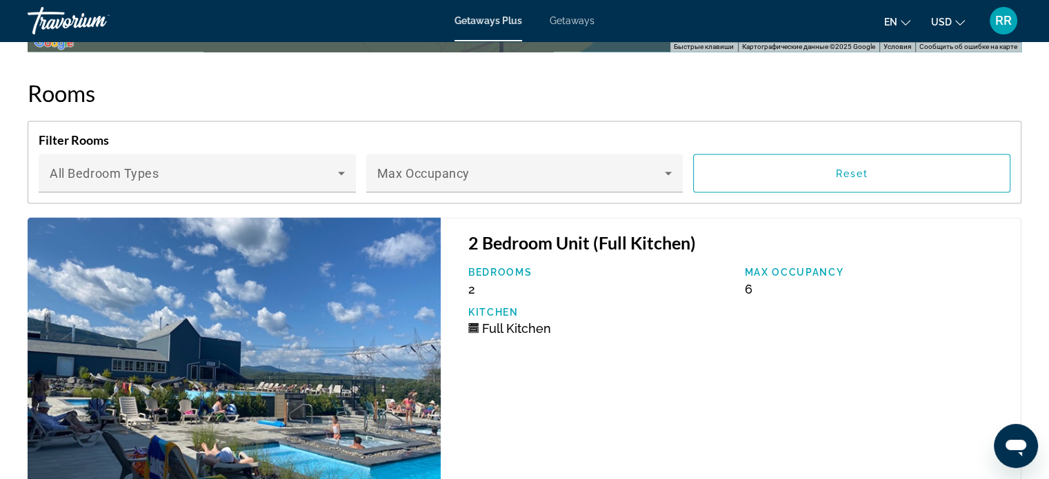
scroll to position [2552, 0]
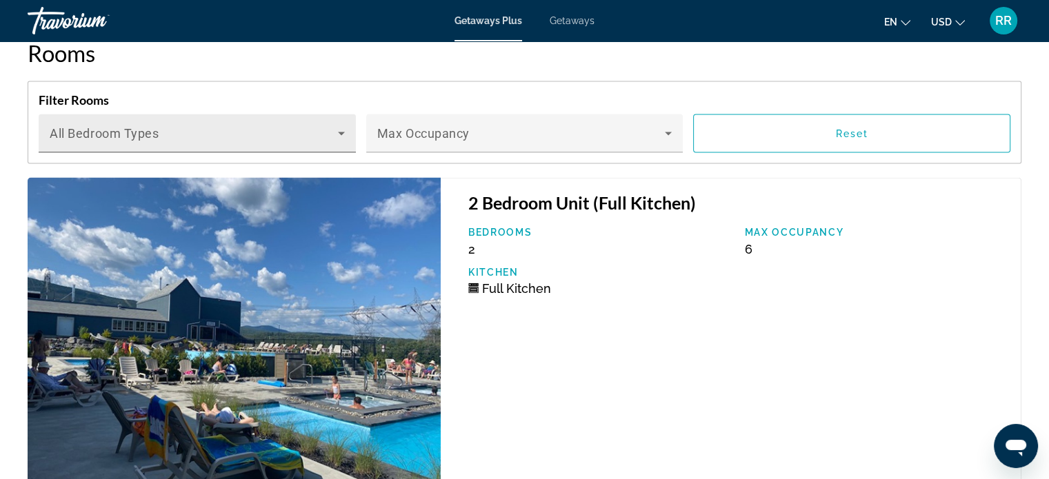
click at [337, 126] on icon "Main content" at bounding box center [341, 133] width 17 height 17
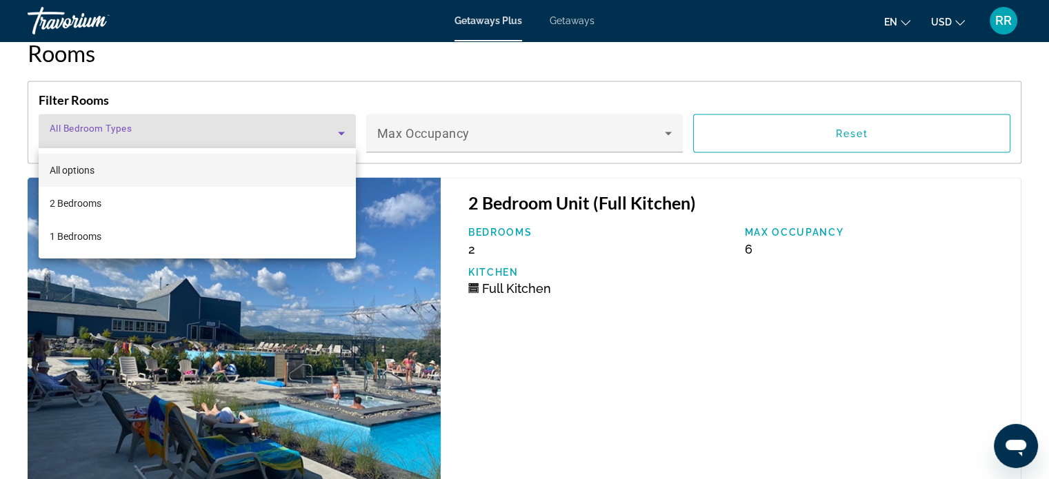
click at [337, 125] on div at bounding box center [524, 239] width 1049 height 479
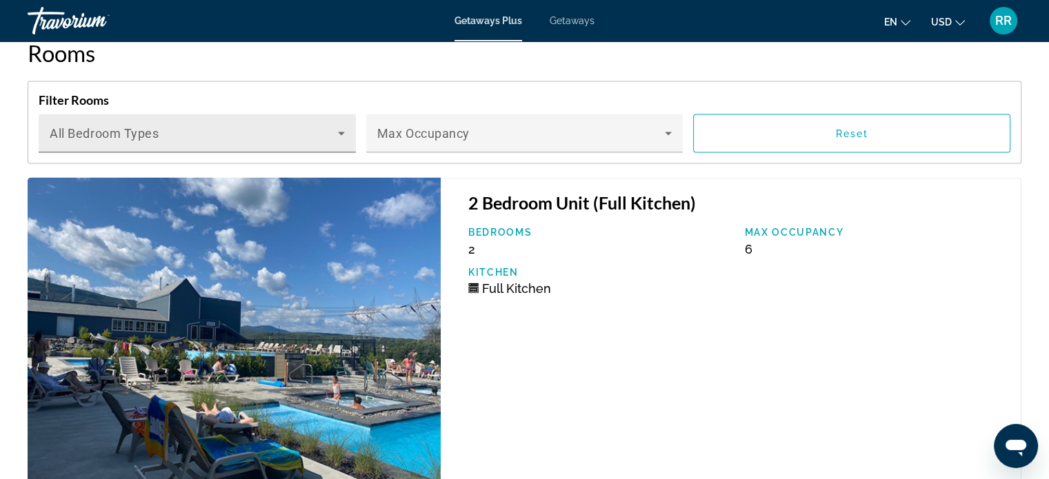
click at [339, 125] on icon "Main content" at bounding box center [341, 133] width 17 height 17
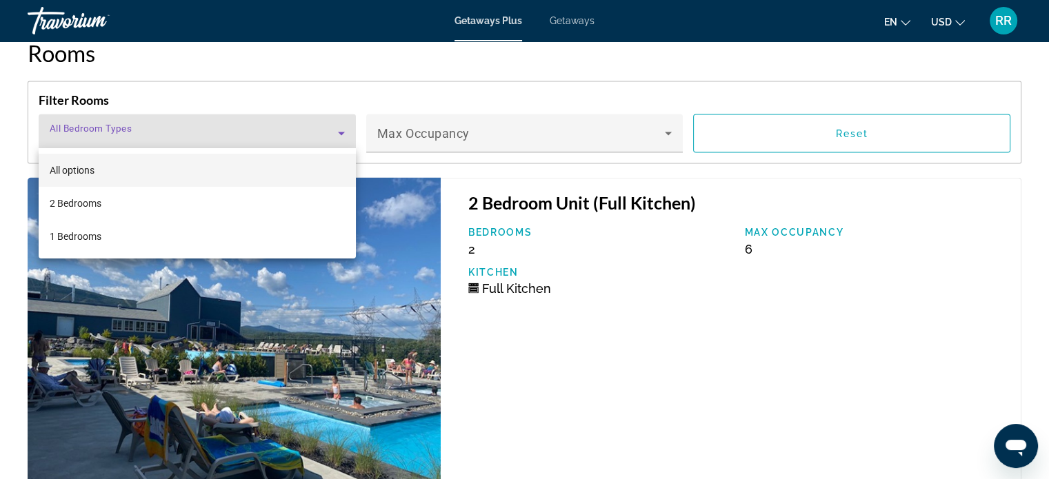
click at [339, 124] on div at bounding box center [524, 239] width 1049 height 479
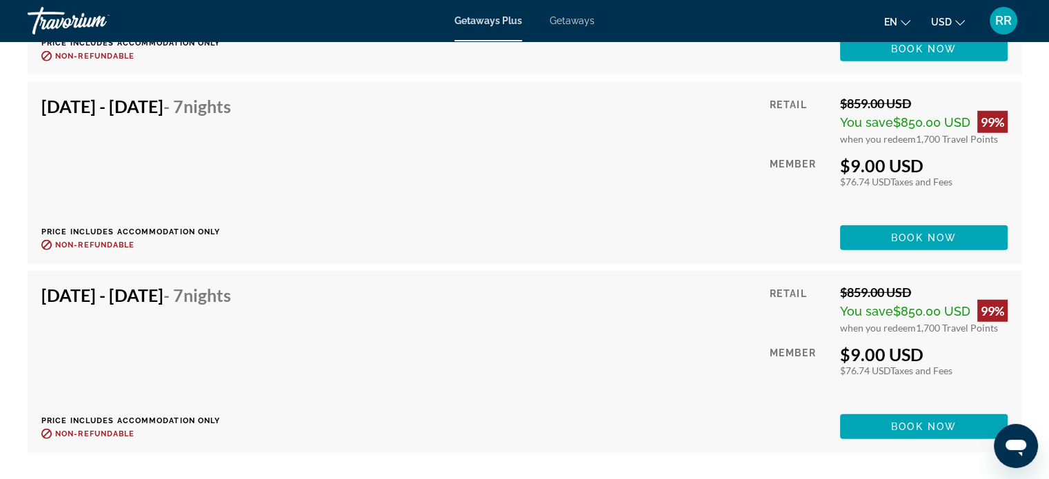
scroll to position [3794, 0]
